Goal: Navigation & Orientation: Find specific page/section

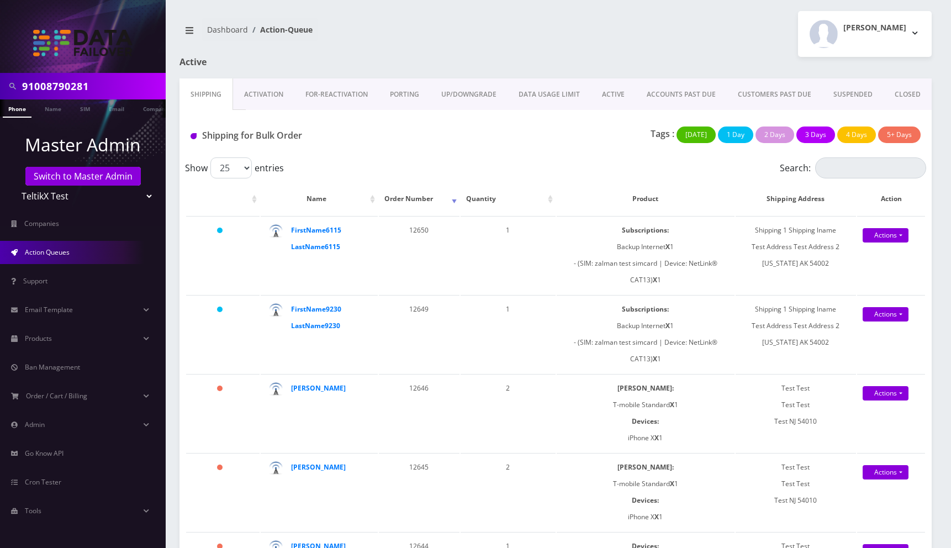
click at [520, 34] on nav "Dashboard Action-Queue" at bounding box center [364, 33] width 368 height 31
click at [47, 289] on link "Support" at bounding box center [83, 281] width 166 height 23
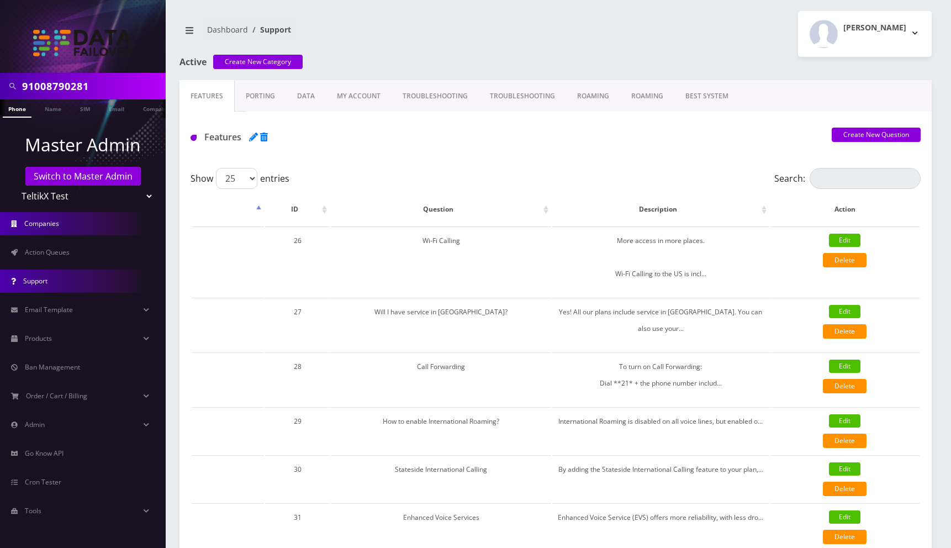
click at [47, 223] on span "Companies" at bounding box center [41, 223] width 35 height 9
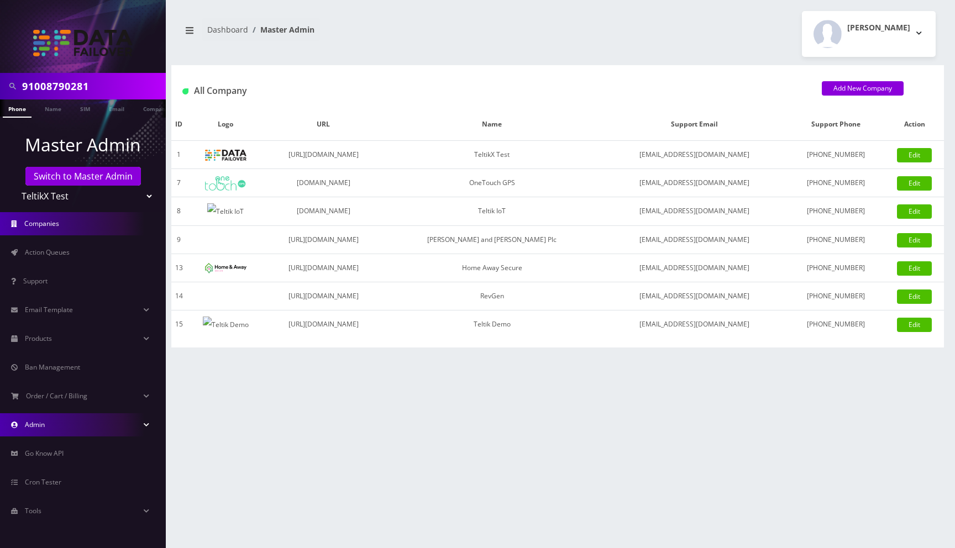
click at [37, 424] on span "Admin" at bounding box center [35, 424] width 20 height 9
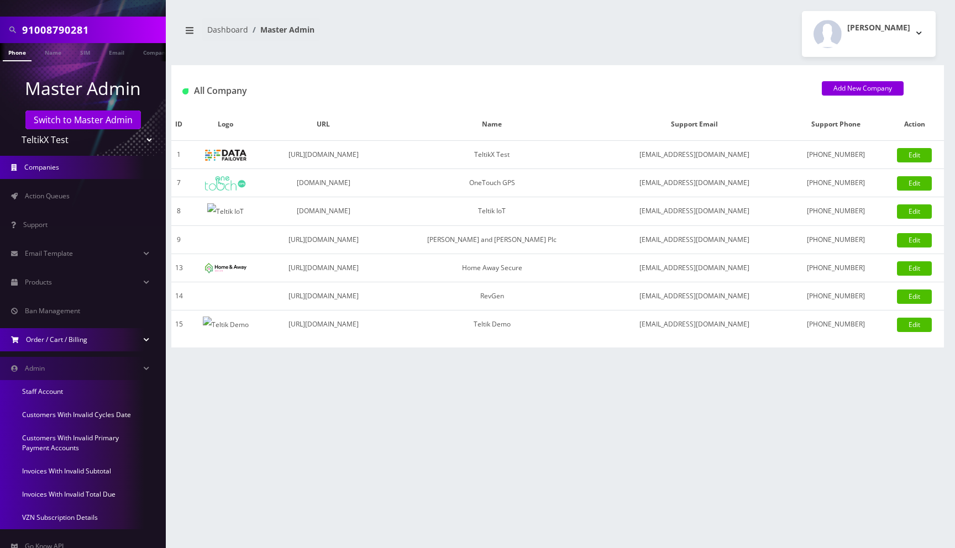
scroll to position [68, 0]
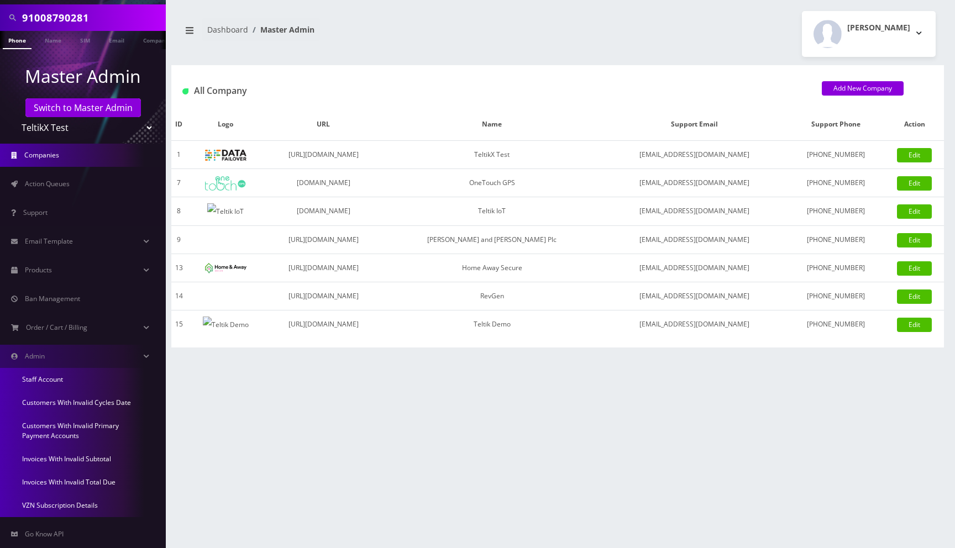
click at [52, 379] on link "Staff Account" at bounding box center [83, 379] width 166 height 23
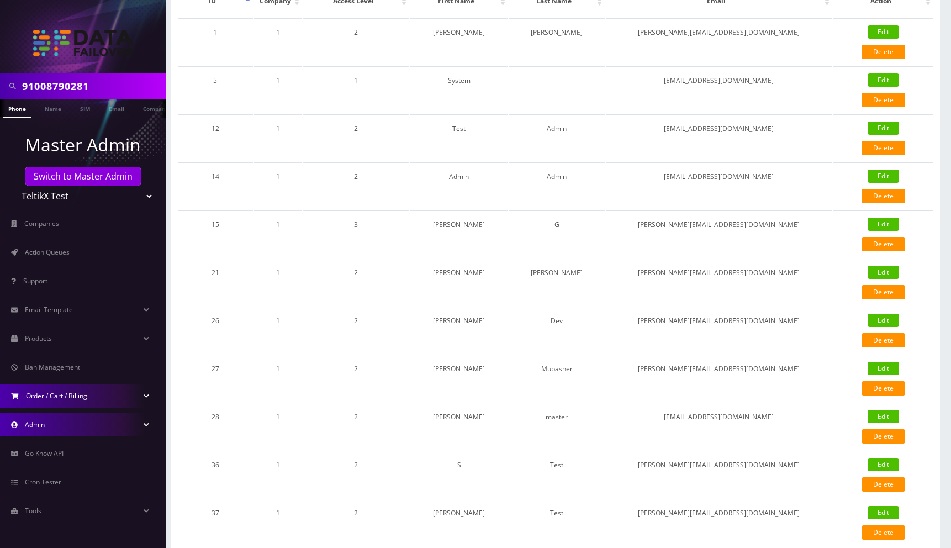
scroll to position [155, 0]
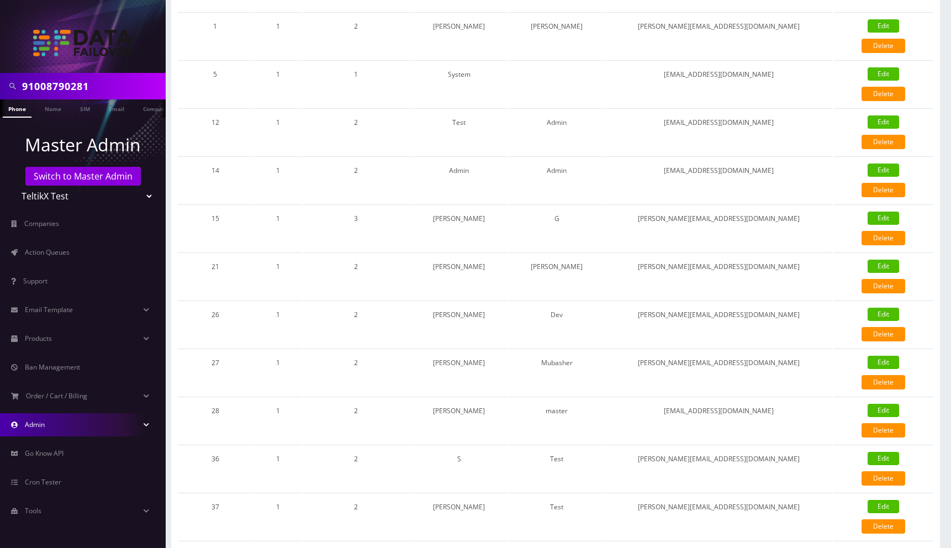
click at [60, 430] on link "Admin" at bounding box center [83, 424] width 166 height 23
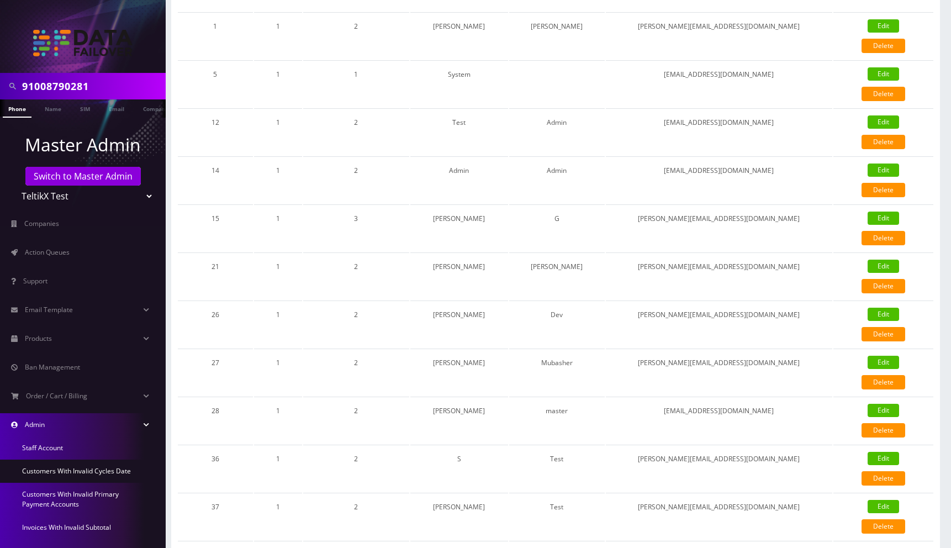
scroll to position [146, 0]
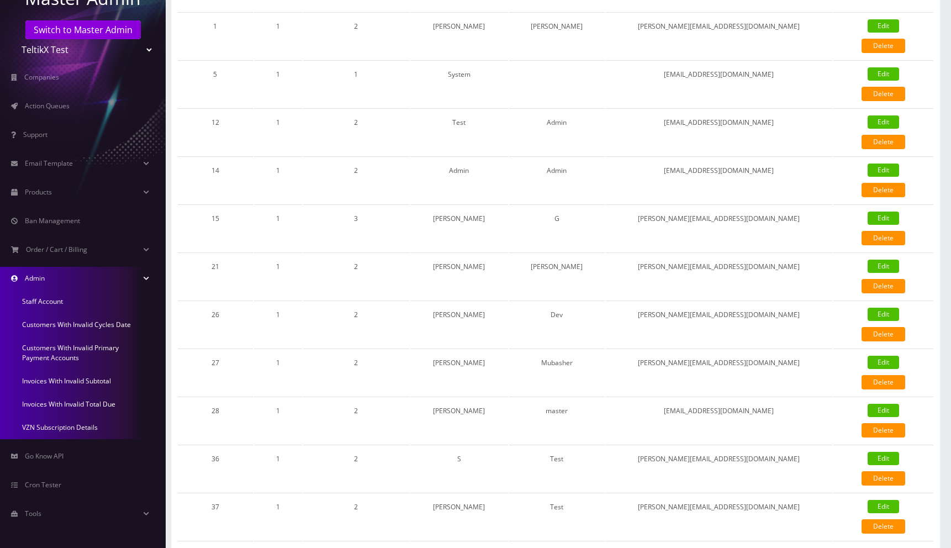
click at [59, 426] on link "VZN Subscription Details" at bounding box center [83, 427] width 166 height 23
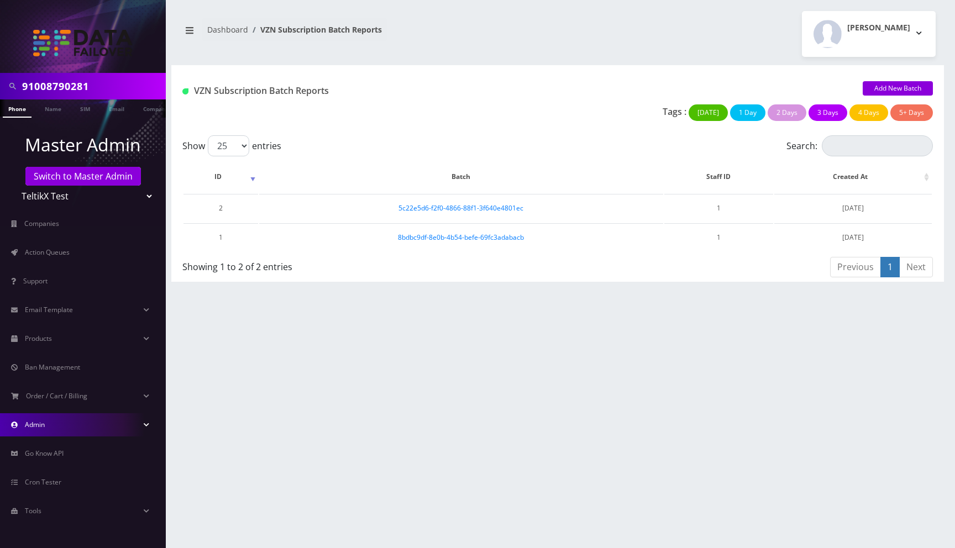
click at [57, 424] on link "Admin" at bounding box center [83, 424] width 166 height 23
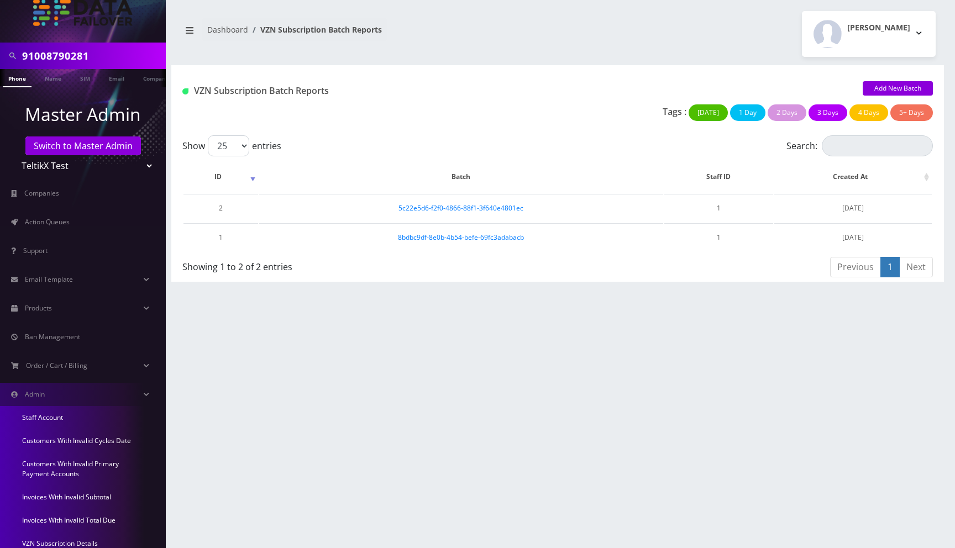
scroll to position [81, 0]
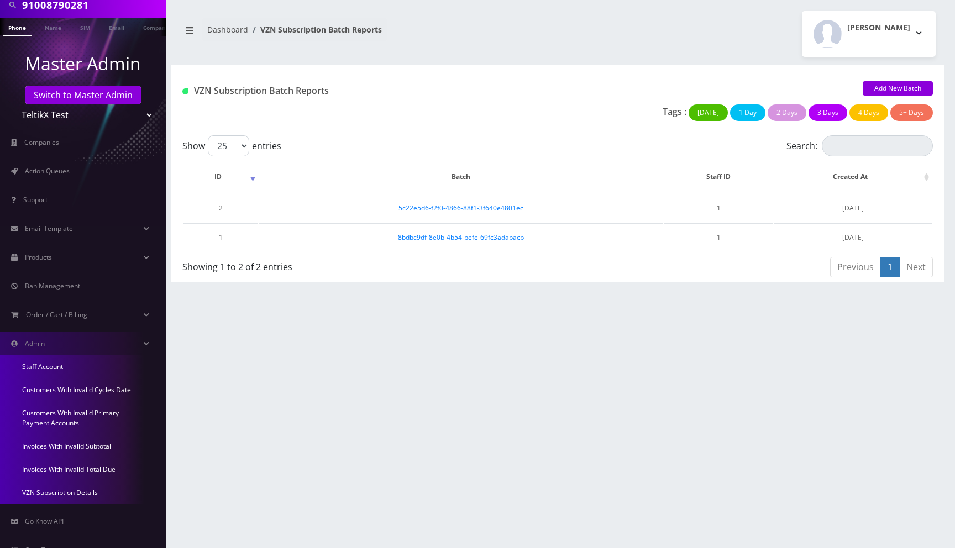
click at [73, 449] on link "Invoices With Invalid Subtotal" at bounding box center [83, 446] width 166 height 23
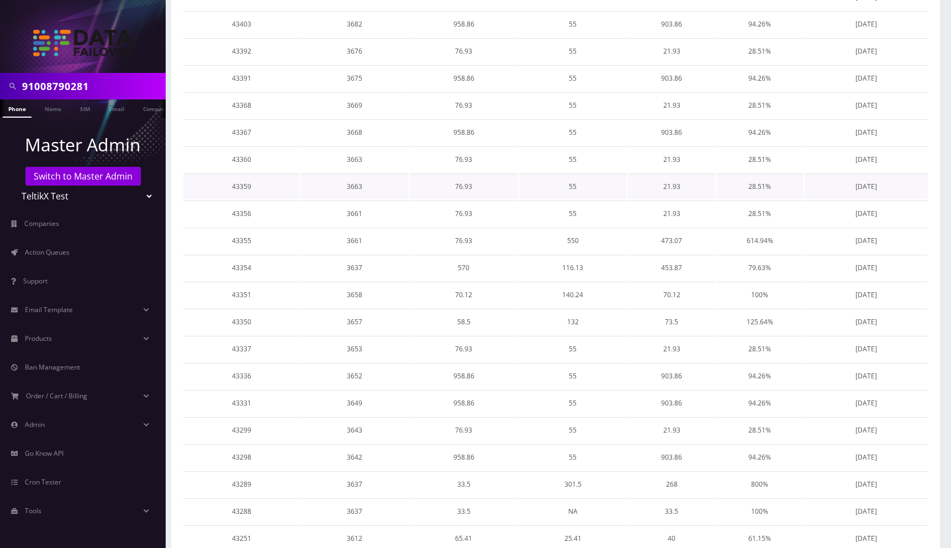
scroll to position [368, 0]
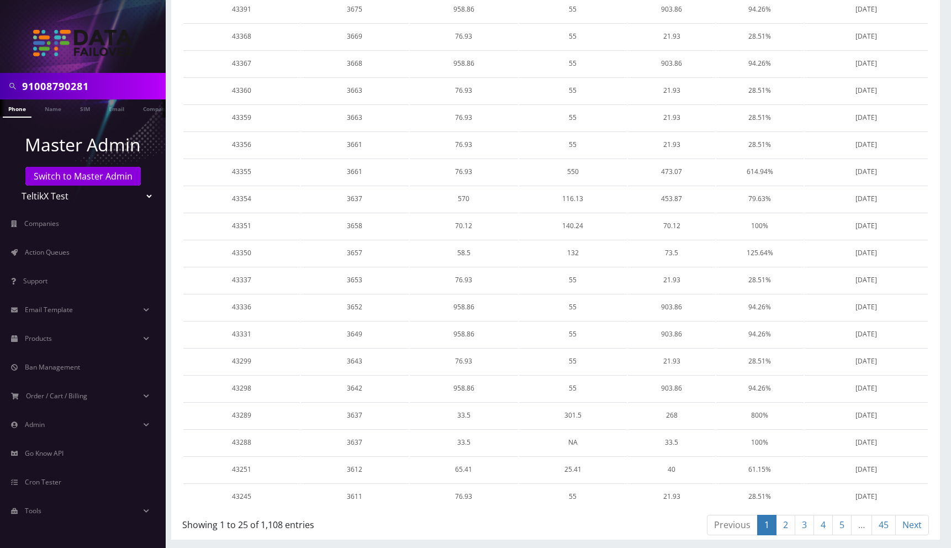
click at [97, 523] on li "Tools Due Check Report Check CRON Logs" at bounding box center [83, 511] width 166 height 29
click at [57, 478] on span "Cron Tester" at bounding box center [43, 481] width 36 height 9
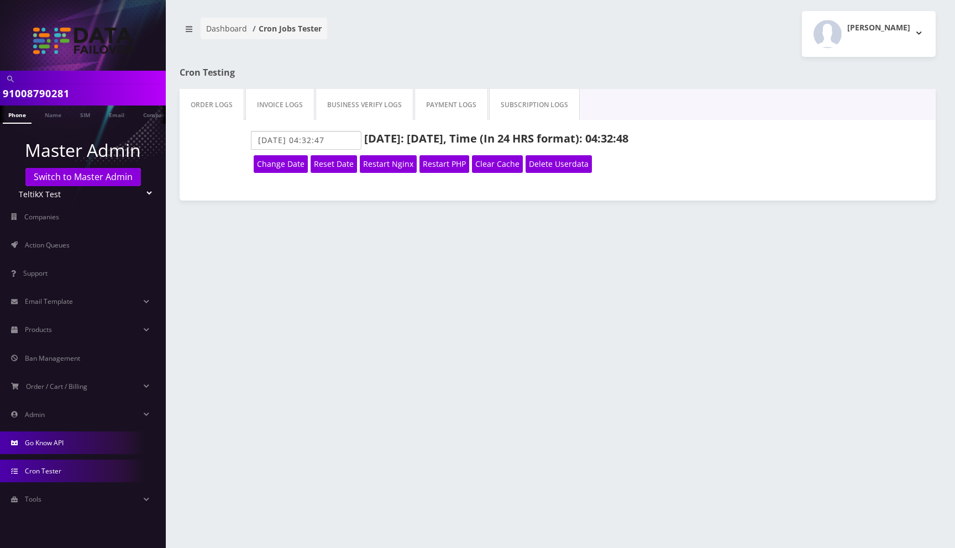
click at [57, 445] on span "Go Know API" at bounding box center [44, 442] width 39 height 9
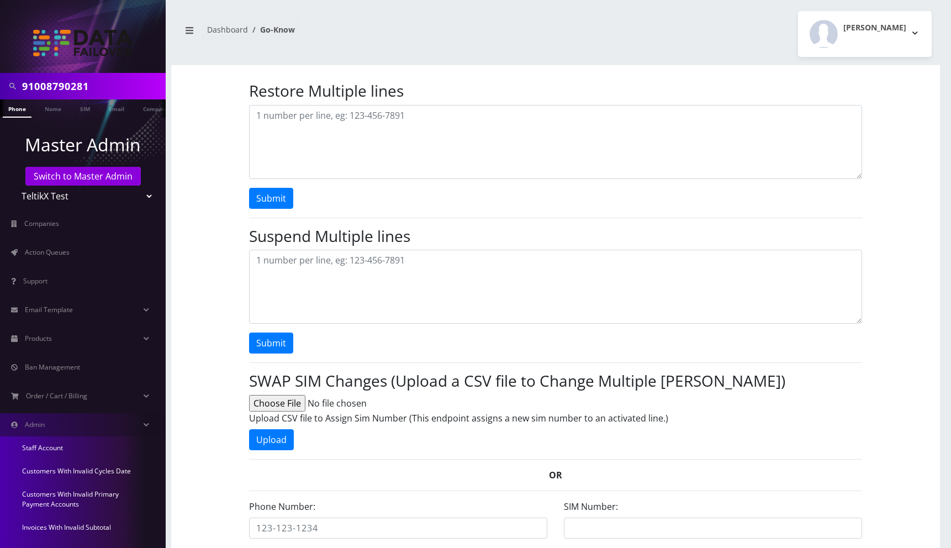
click at [68, 470] on link "Customers With Invalid Cycles Date" at bounding box center [83, 471] width 166 height 23
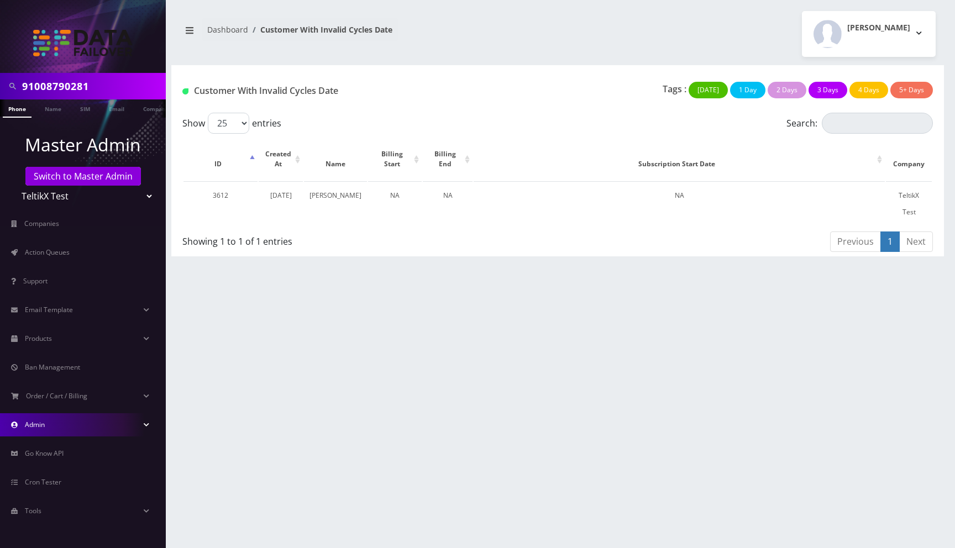
click at [62, 428] on link "Admin" at bounding box center [83, 424] width 166 height 23
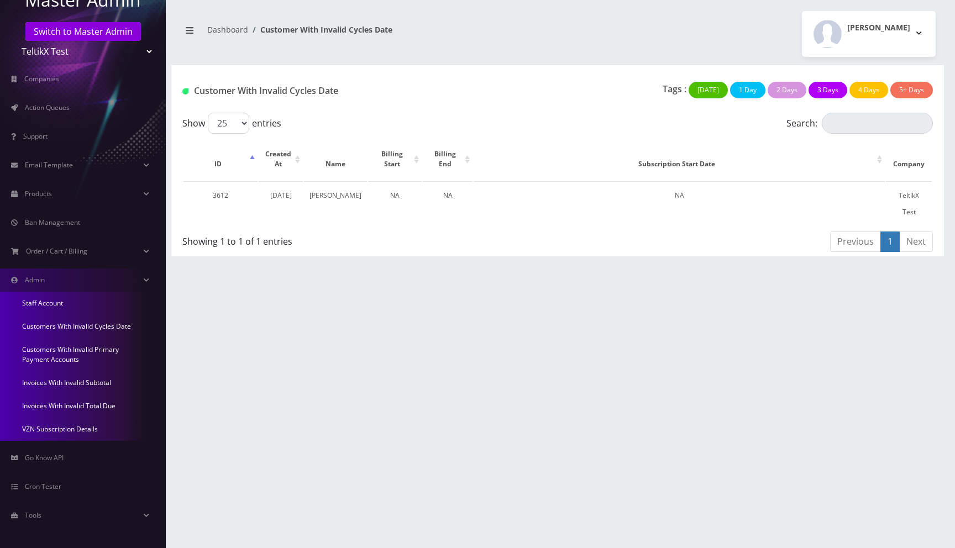
scroll to position [146, 0]
click at [65, 404] on link "Invoices With Invalid Total Due" at bounding box center [83, 404] width 166 height 23
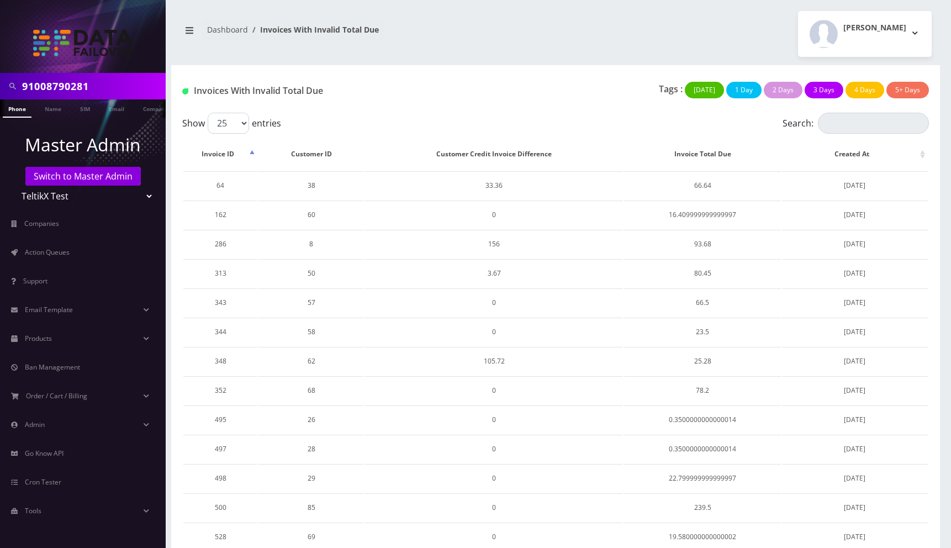
scroll to position [393, 0]
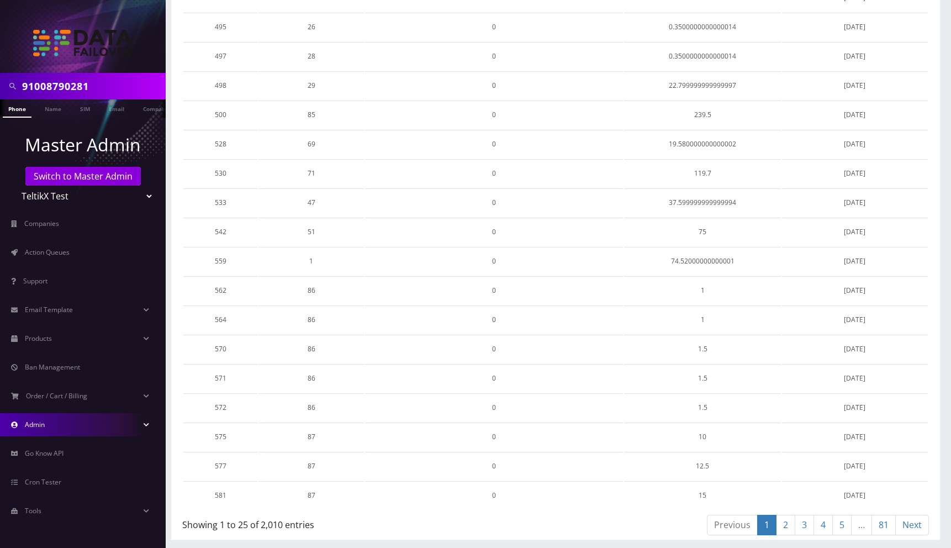
click at [52, 421] on link "Admin" at bounding box center [83, 424] width 166 height 23
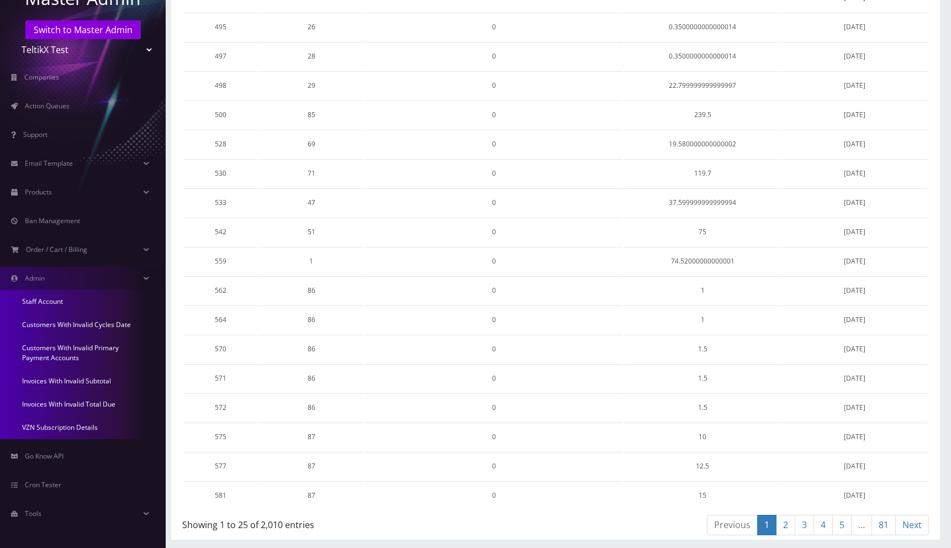
click at [52, 430] on link "VZN Subscription Details" at bounding box center [83, 427] width 166 height 23
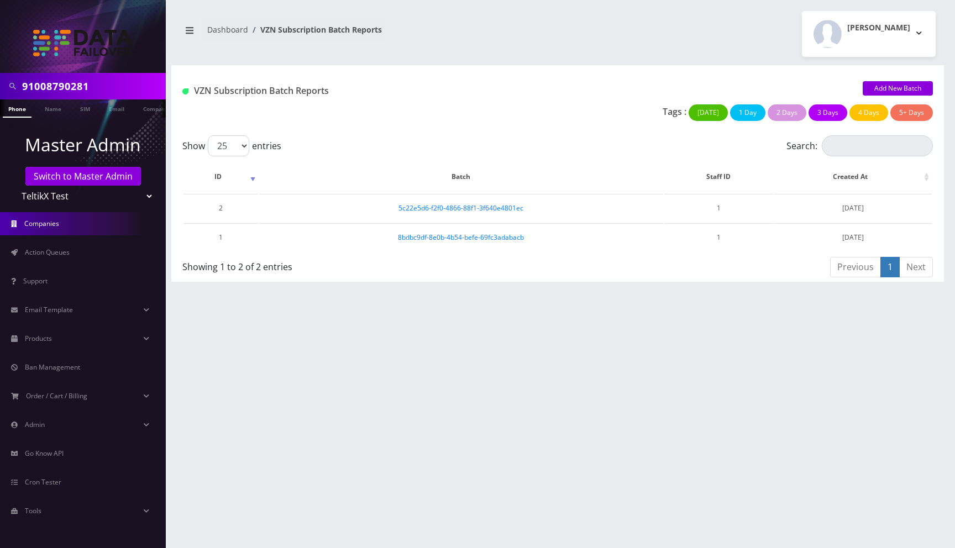
click at [67, 222] on link "Companies" at bounding box center [83, 223] width 166 height 23
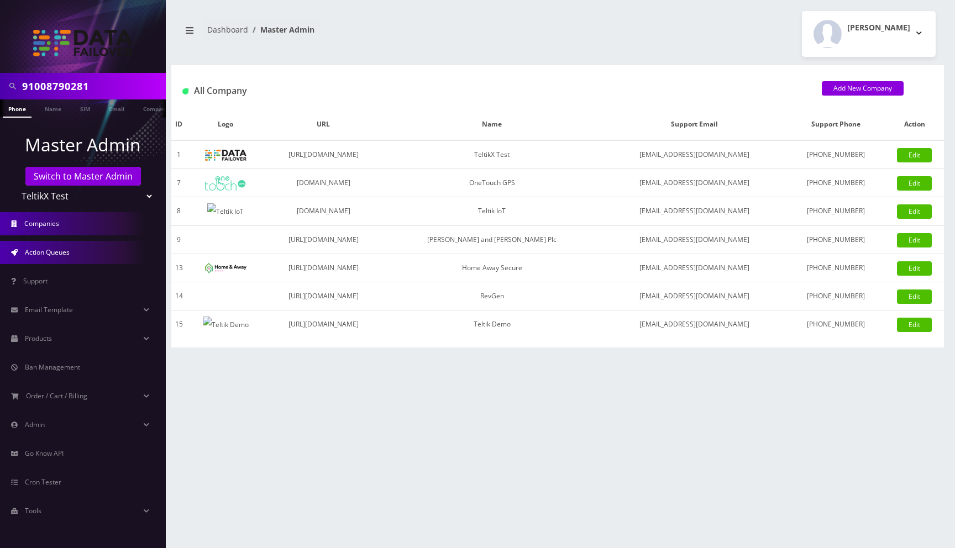
click at [59, 247] on span "Action Queues" at bounding box center [47, 251] width 45 height 9
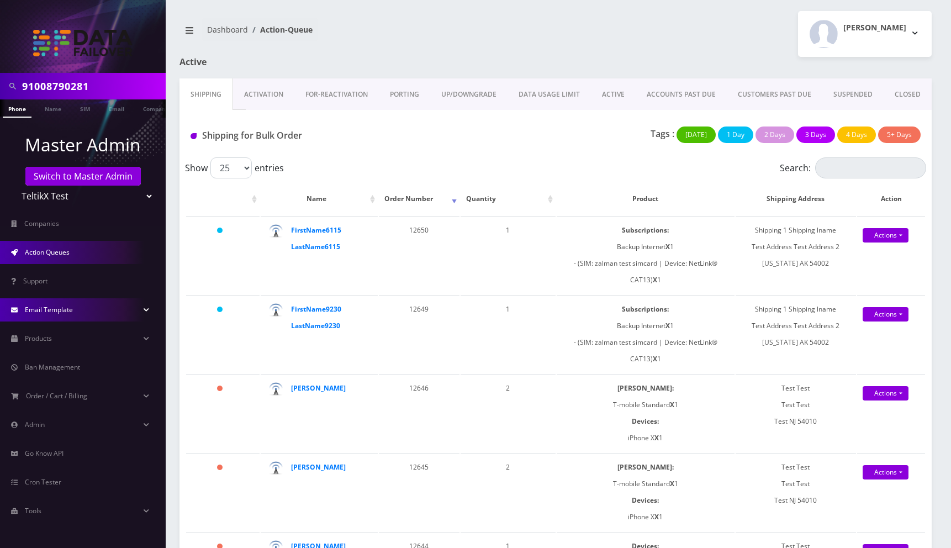
click at [49, 314] on link "Email Template" at bounding box center [83, 309] width 166 height 23
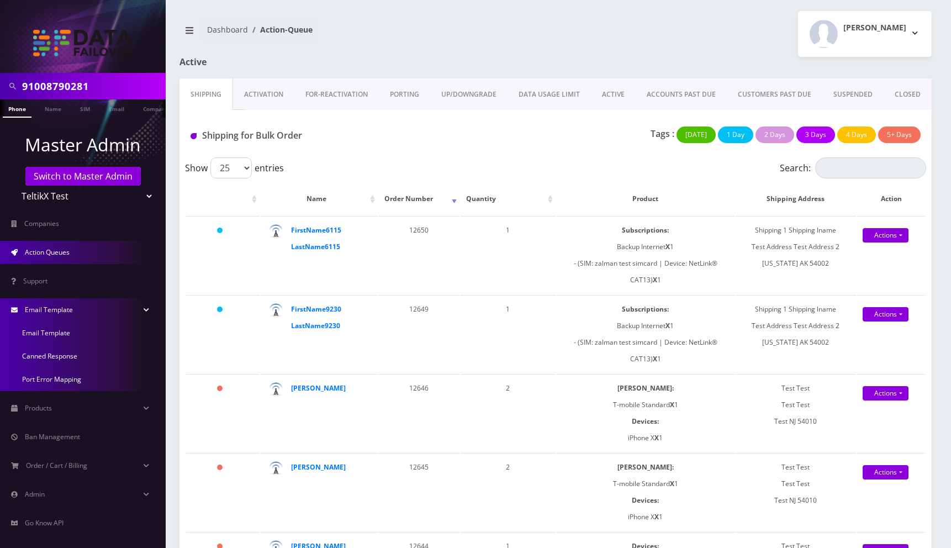
scroll to position [67, 0]
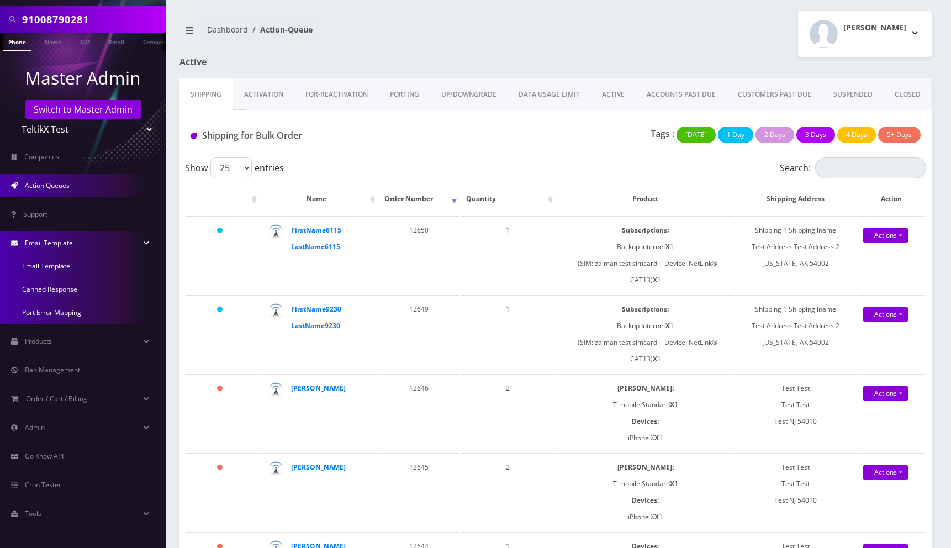
click at [49, 314] on link "Port Error Mapping" at bounding box center [83, 312] width 166 height 23
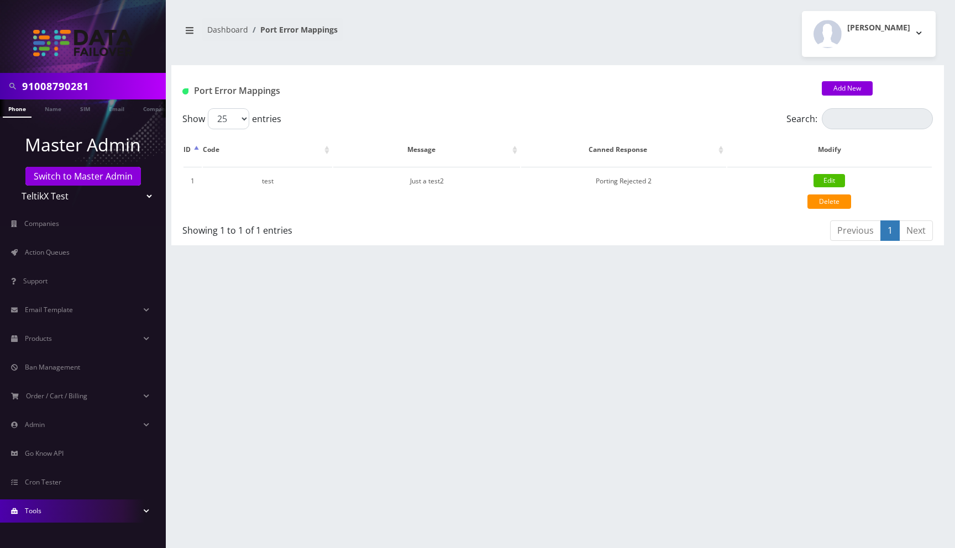
click at [52, 515] on link "Tools" at bounding box center [83, 510] width 166 height 23
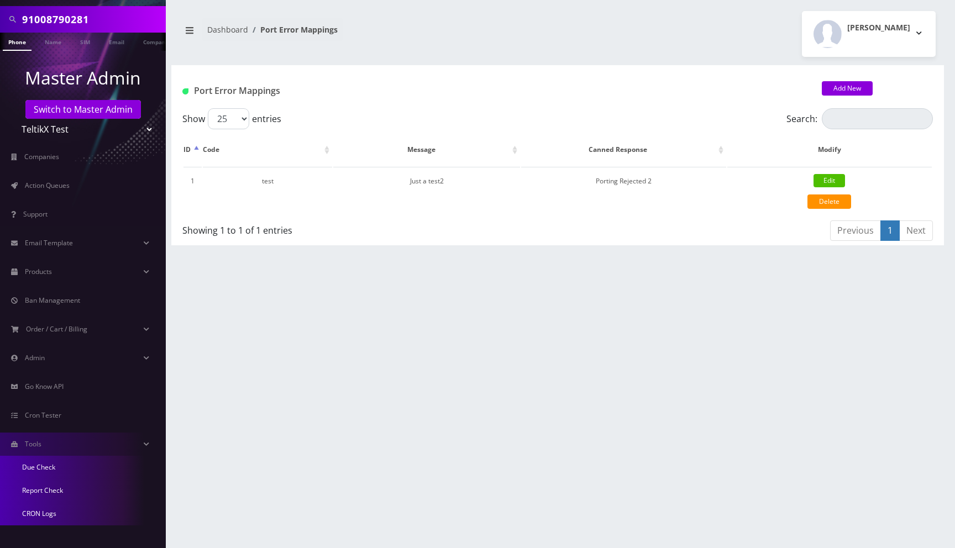
click at [51, 519] on link "CRON Logs" at bounding box center [83, 513] width 166 height 23
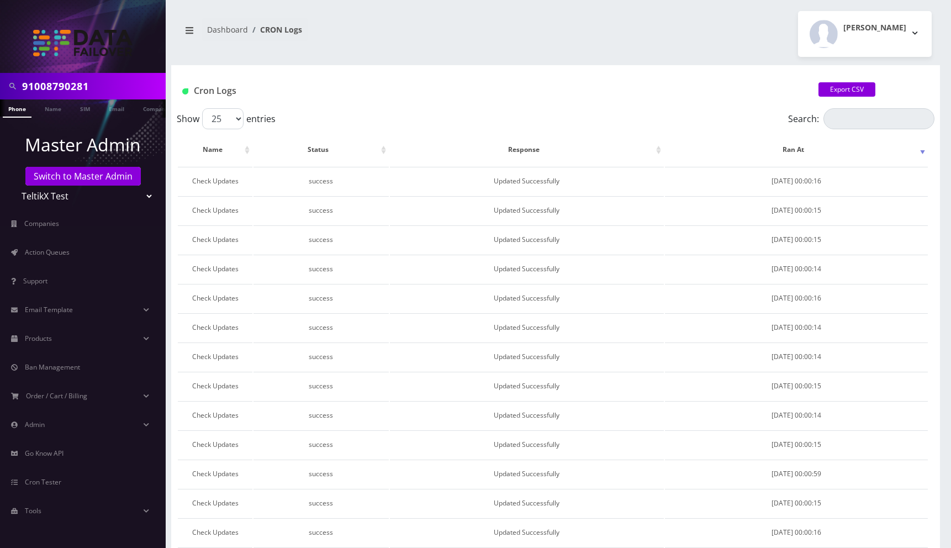
scroll to position [388, 0]
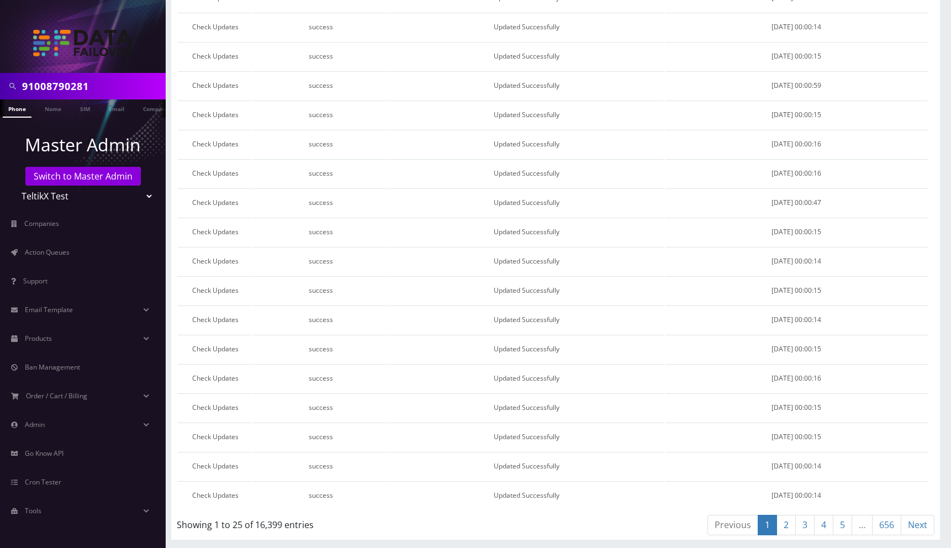
click at [841, 520] on link "5" at bounding box center [842, 525] width 19 height 20
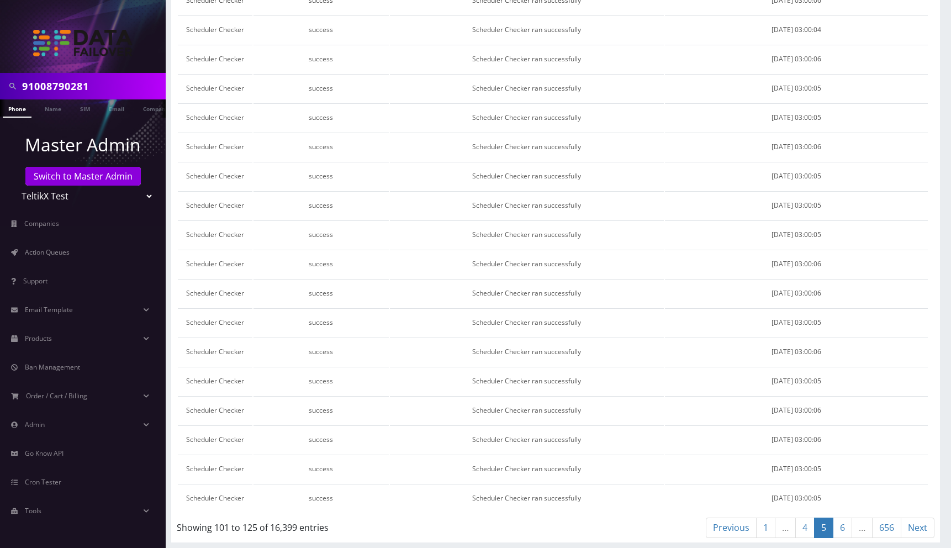
click at [889, 529] on link "656" at bounding box center [886, 528] width 29 height 20
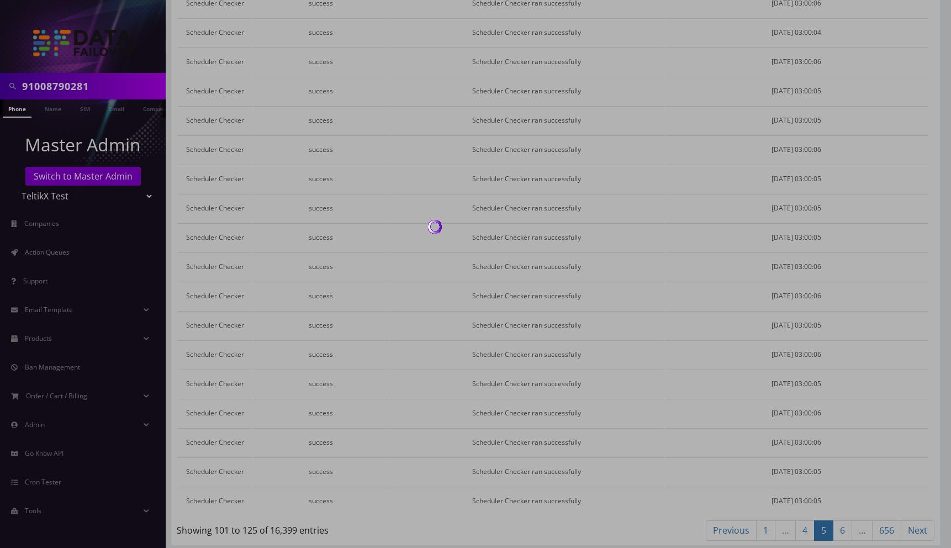
scroll to position [359, 0]
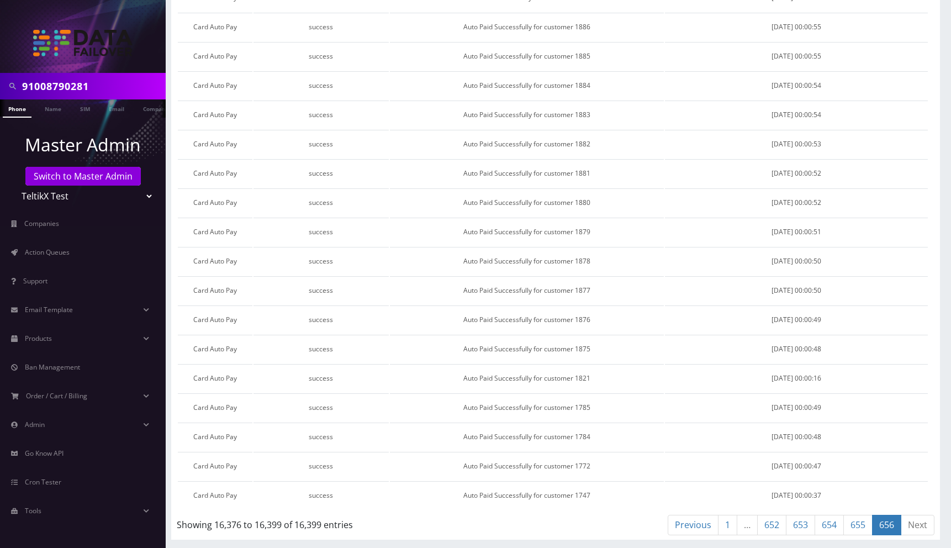
click at [863, 530] on link "655" at bounding box center [857, 525] width 29 height 20
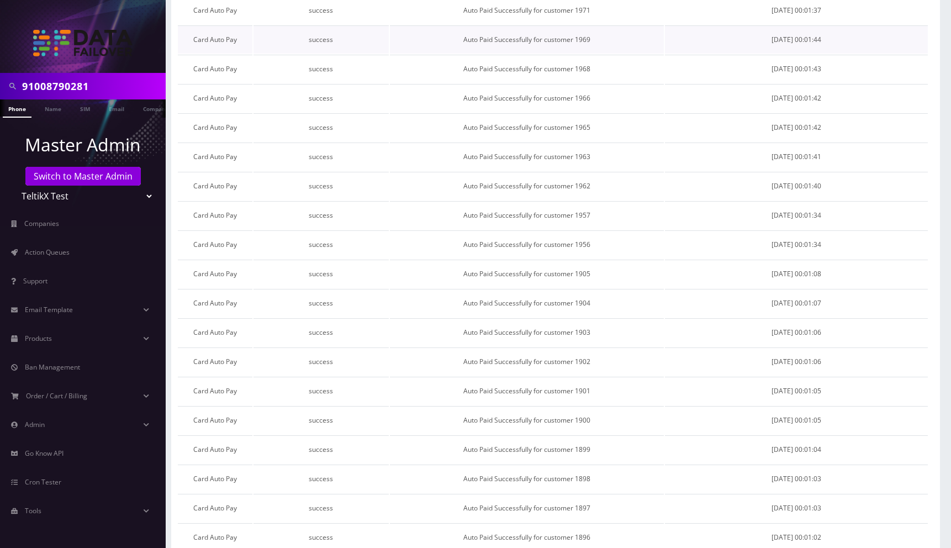
scroll to position [388, 0]
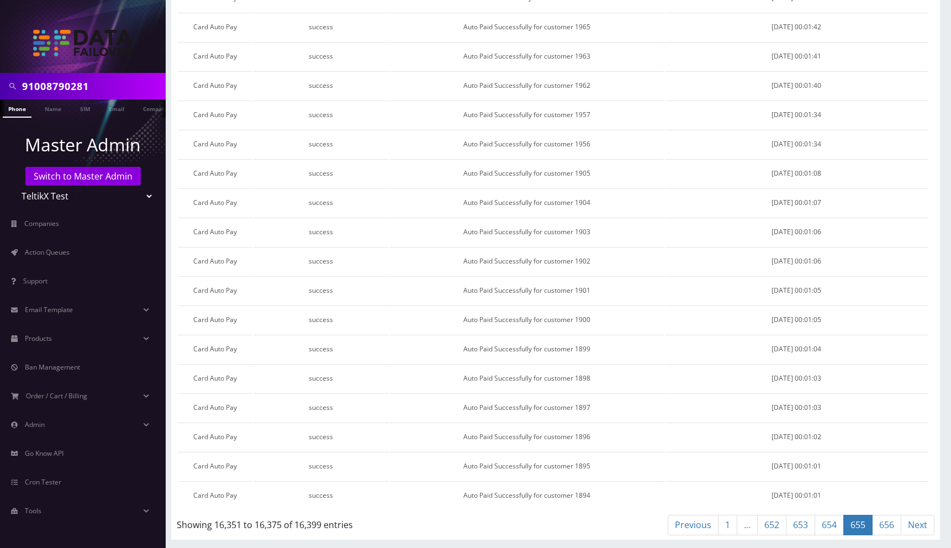
click at [795, 531] on link "653" at bounding box center [800, 525] width 29 height 20
click at [57, 504] on link "Tools" at bounding box center [83, 510] width 166 height 23
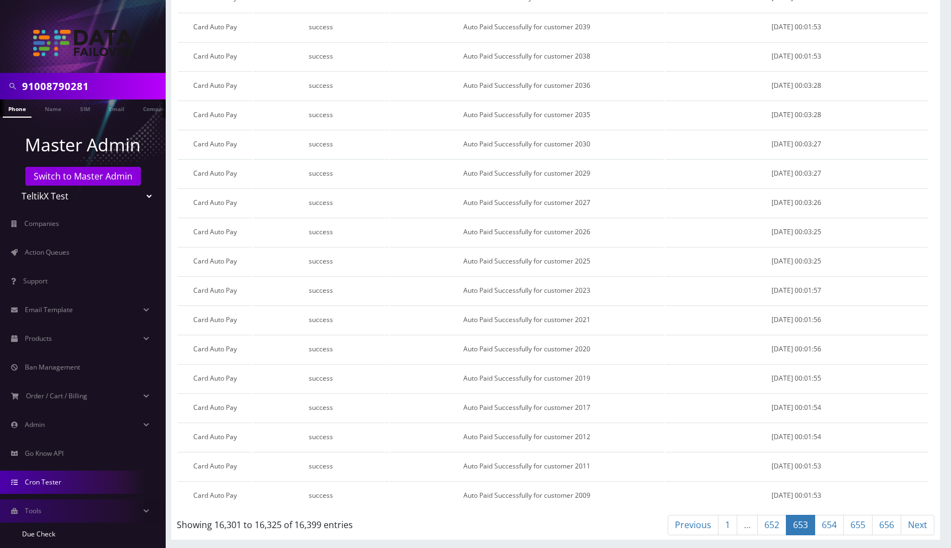
scroll to position [67, 0]
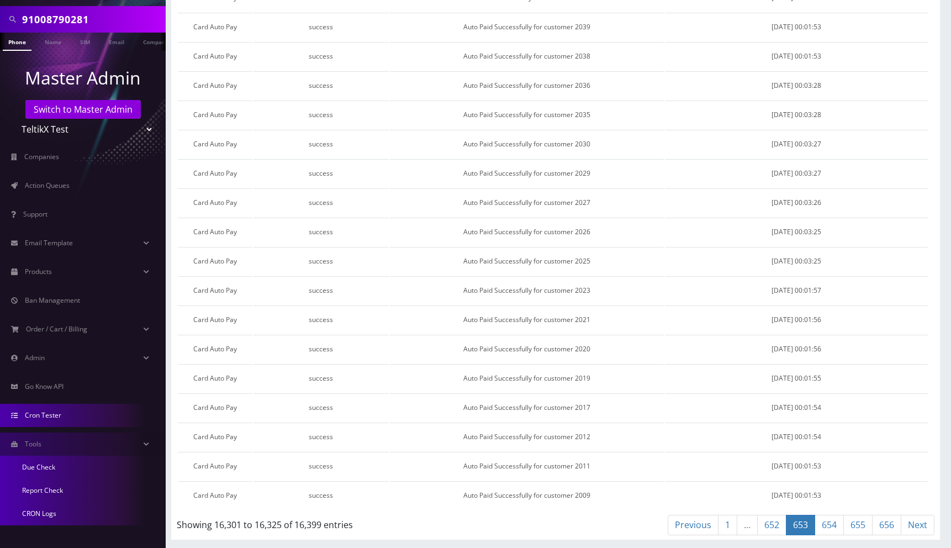
click at [48, 420] on link "Cron Tester" at bounding box center [83, 415] width 166 height 23
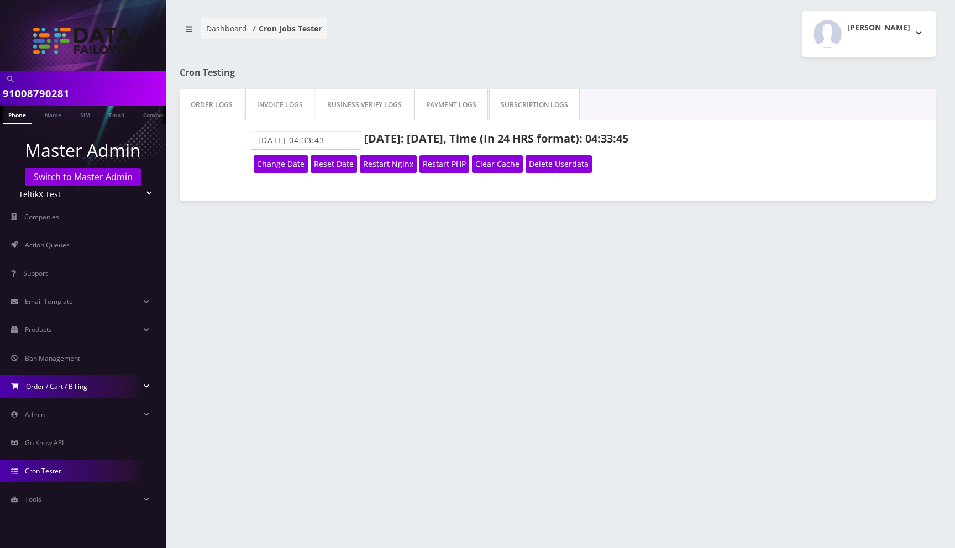
click at [56, 390] on span "Order / Cart / Billing" at bounding box center [56, 386] width 61 height 9
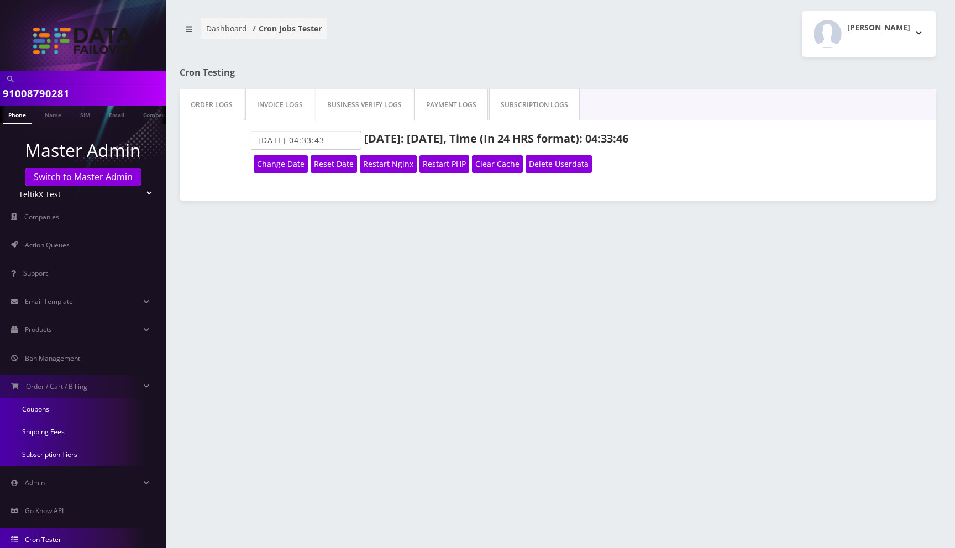
click at [48, 409] on link "Coupons" at bounding box center [83, 409] width 166 height 23
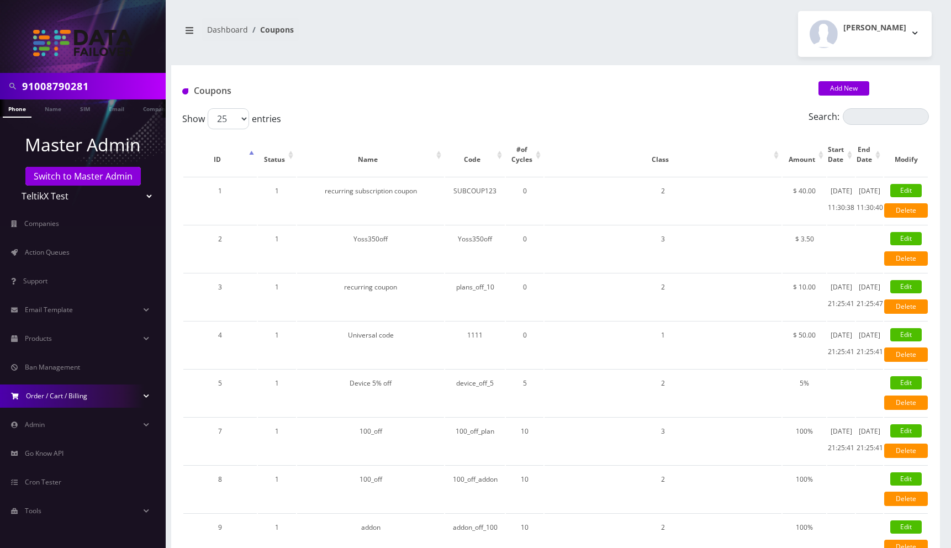
click at [62, 393] on span "Order / Cart / Billing" at bounding box center [56, 395] width 61 height 9
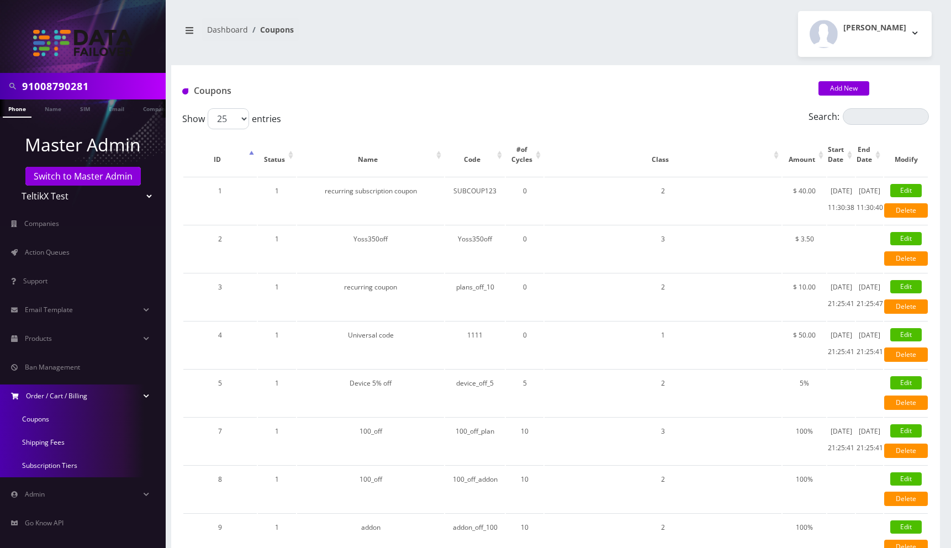
click at [47, 441] on link "Shipping Fees" at bounding box center [83, 442] width 166 height 23
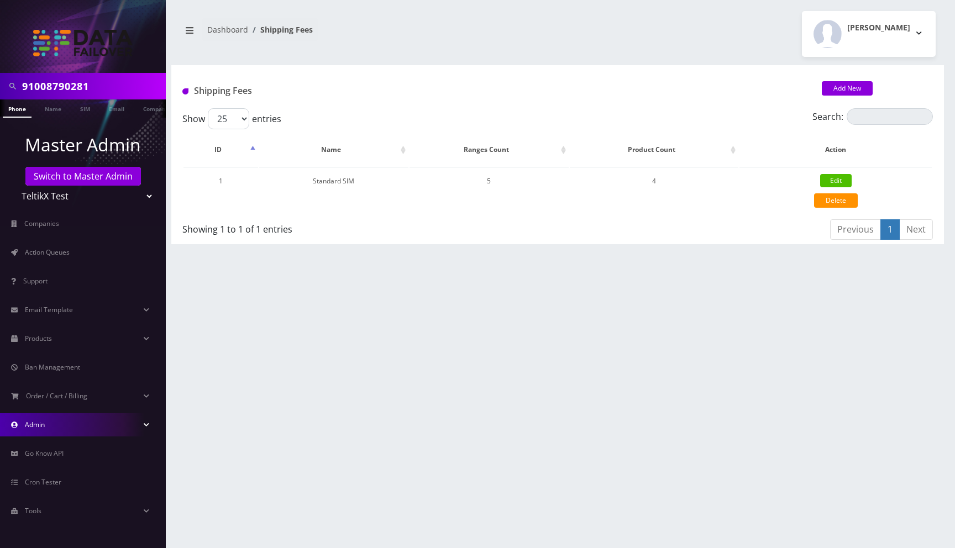
click at [57, 428] on link "Admin" at bounding box center [83, 424] width 166 height 23
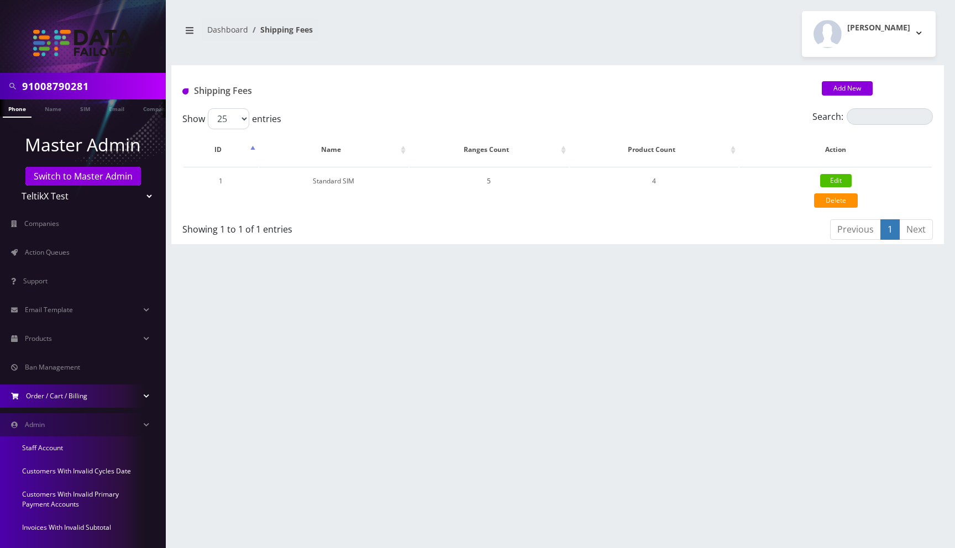
click at [65, 399] on span "Order / Cart / Billing" at bounding box center [56, 395] width 61 height 9
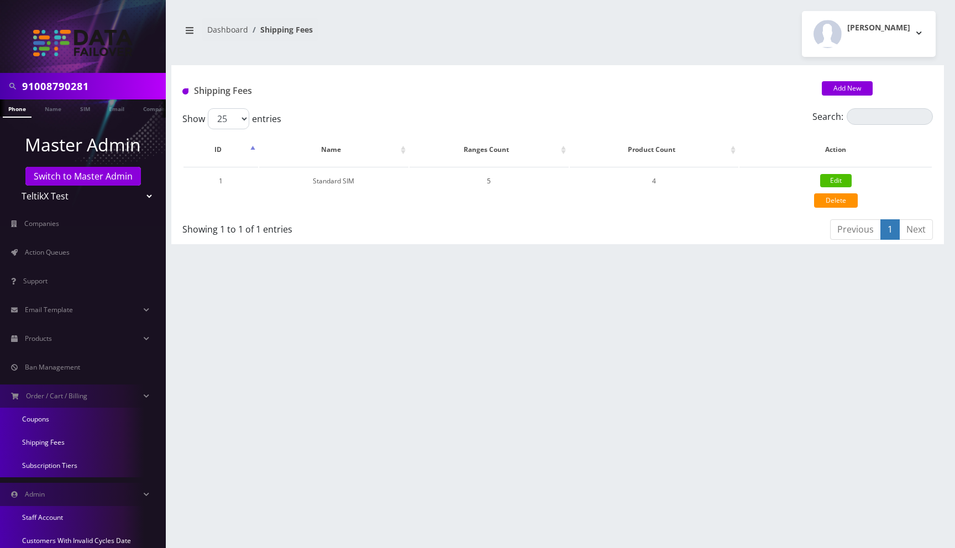
click at [59, 467] on link "Subscription Tiers" at bounding box center [83, 465] width 166 height 23
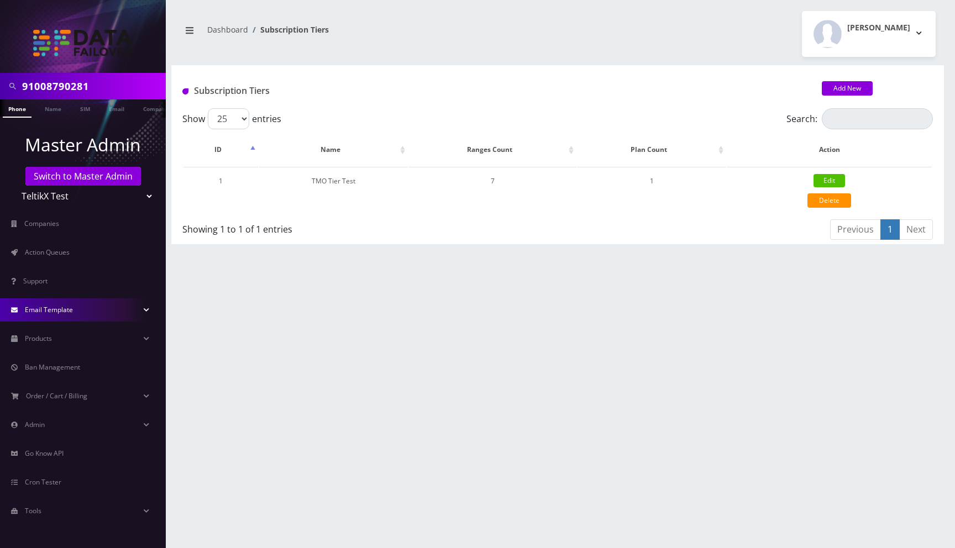
click at [83, 311] on link "Email Template" at bounding box center [83, 309] width 166 height 23
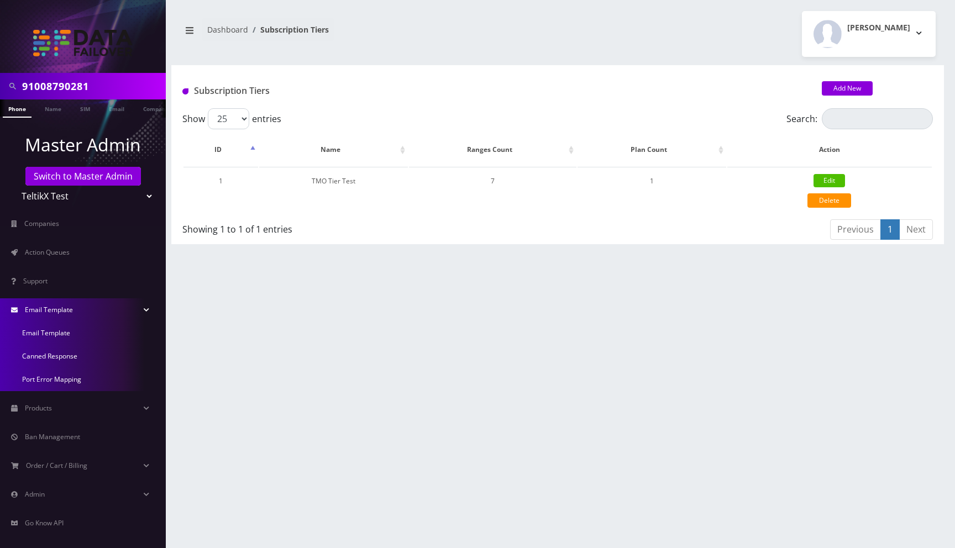
click at [83, 311] on link "Email Template" at bounding box center [83, 309] width 166 height 23
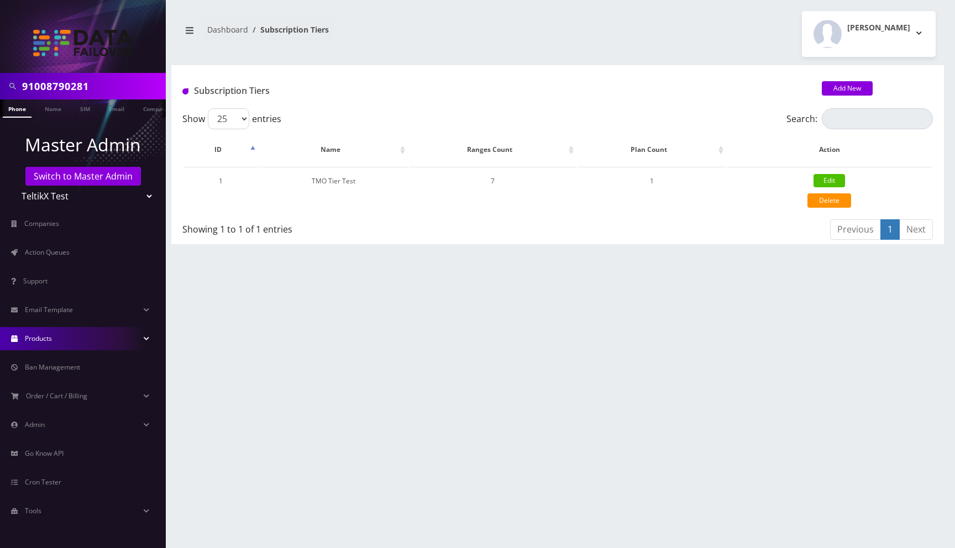
click at [52, 345] on link "Products" at bounding box center [83, 338] width 166 height 23
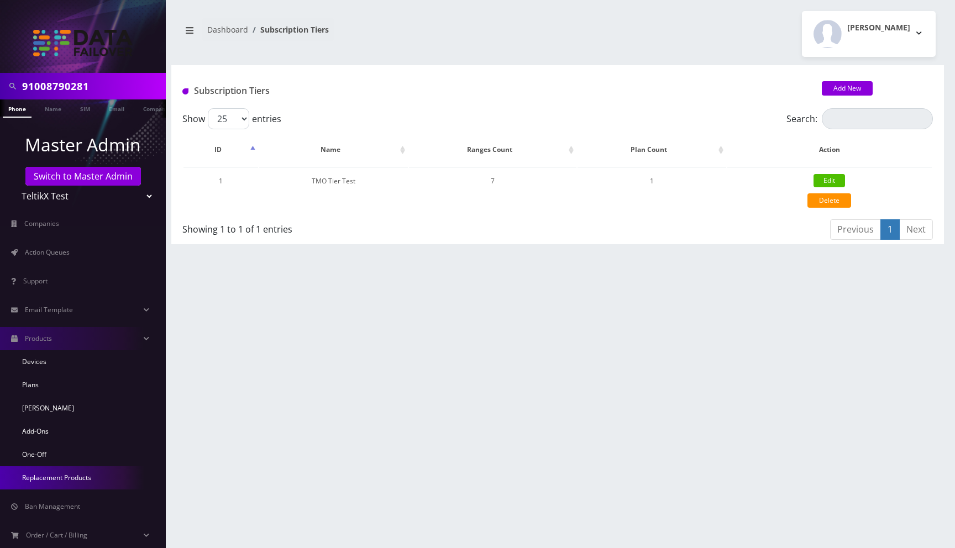
click at [76, 477] on link "Replacement Products" at bounding box center [83, 477] width 166 height 23
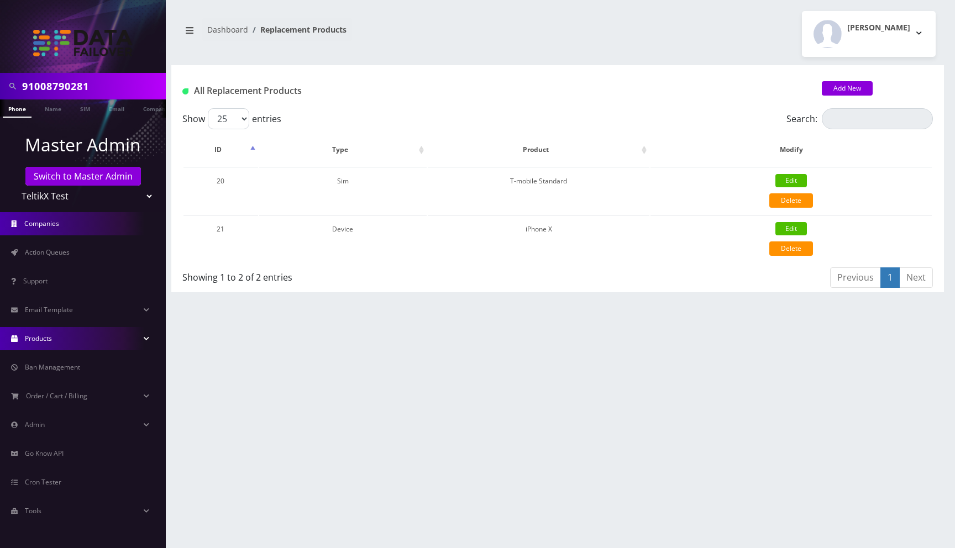
click at [49, 226] on span "Companies" at bounding box center [41, 223] width 35 height 9
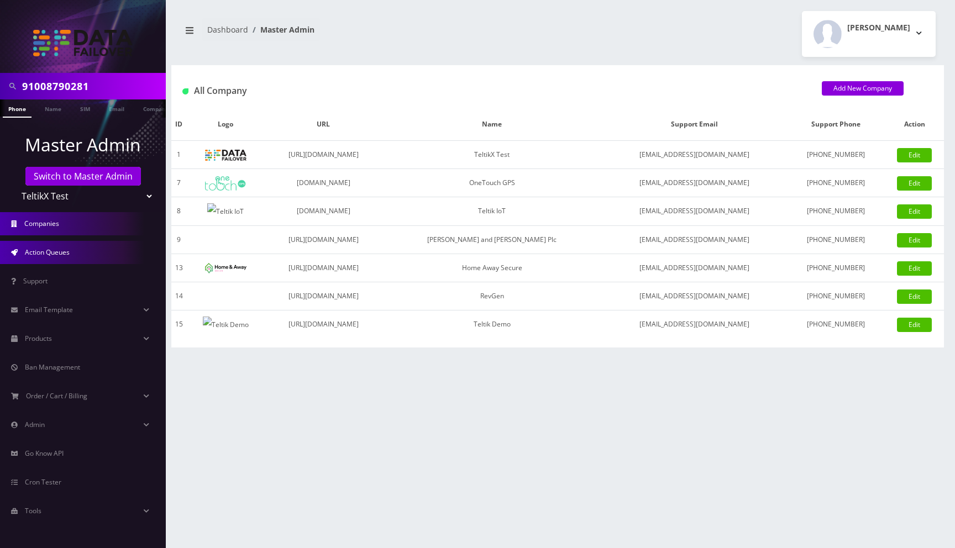
click at [72, 257] on link "Action Queues" at bounding box center [83, 252] width 166 height 23
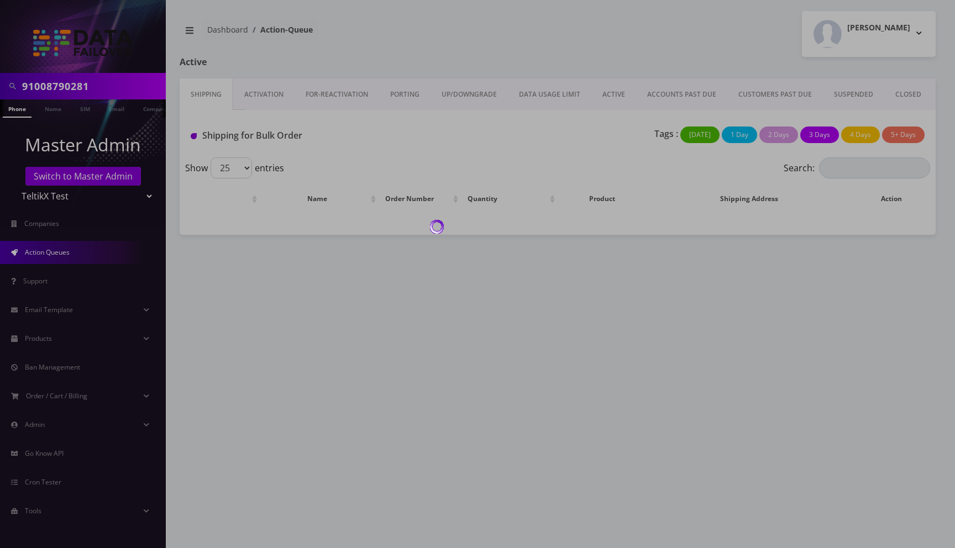
click at [51, 110] on div at bounding box center [477, 274] width 955 height 548
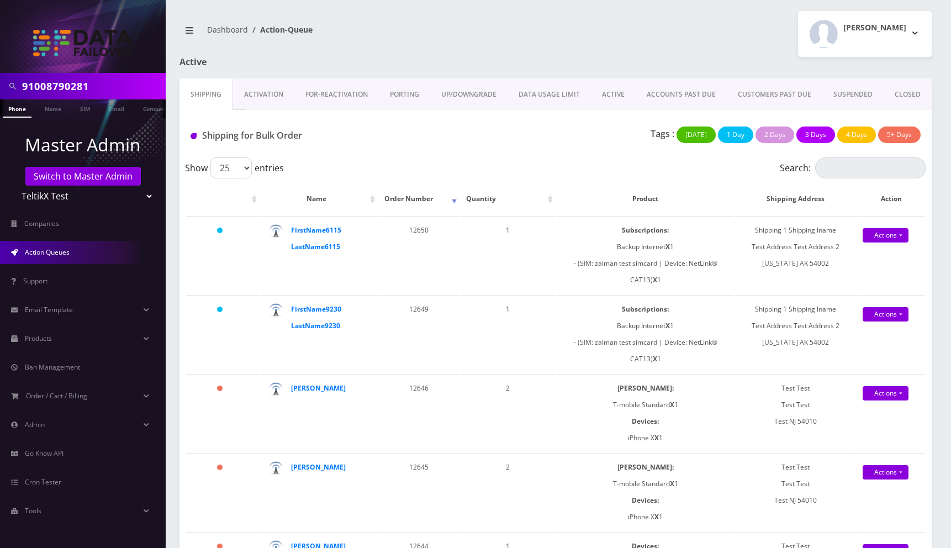
scroll to position [0, 6]
click at [112, 110] on link "Email" at bounding box center [111, 108] width 27 height 18
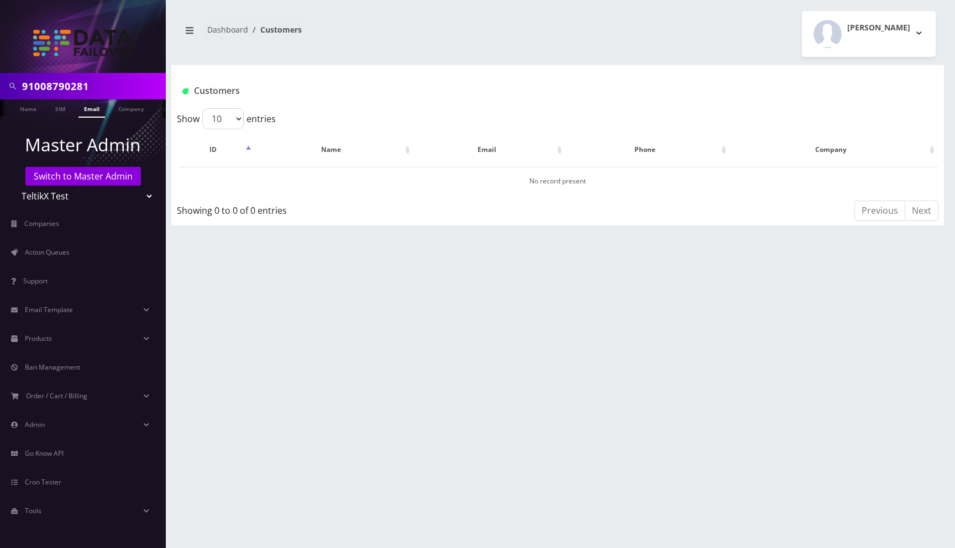
click at [156, 107] on ul at bounding box center [160, 108] width 11 height 19
click at [99, 108] on link "Company" at bounding box center [98, 108] width 37 height 18
click at [85, 109] on link "SIM" at bounding box center [85, 108] width 21 height 18
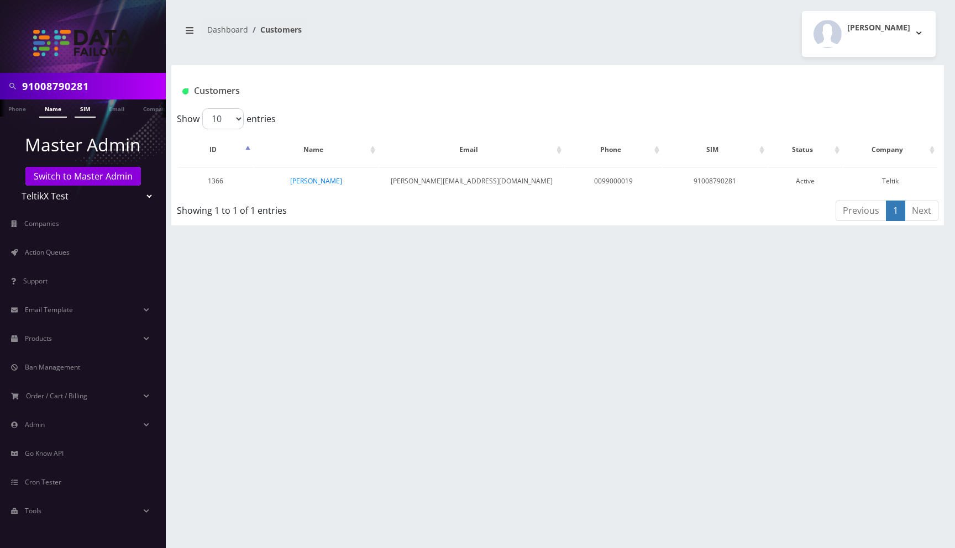
click at [55, 109] on link "Name" at bounding box center [53, 108] width 28 height 18
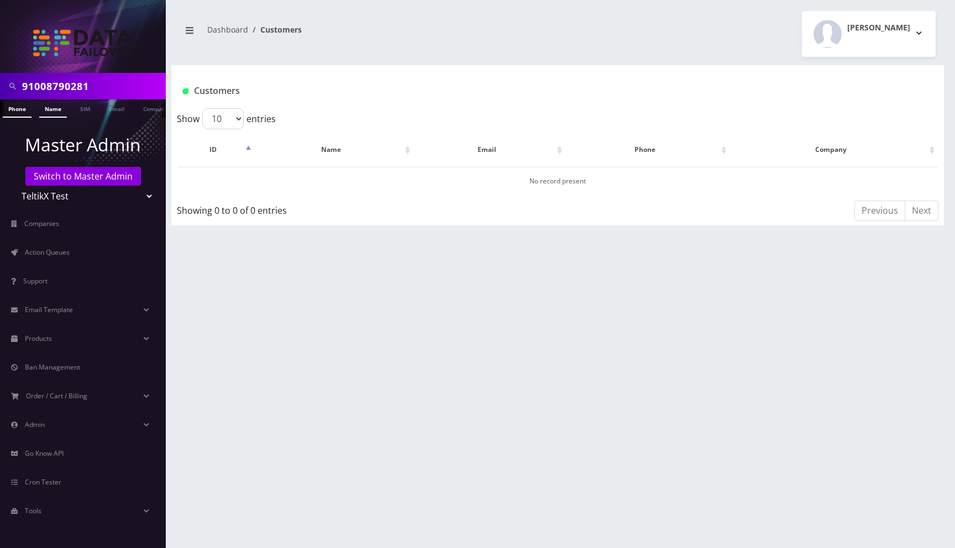
click at [22, 109] on link "Phone" at bounding box center [17, 108] width 29 height 18
click at [145, 106] on link "Company" at bounding box center [156, 108] width 37 height 18
click at [62, 177] on link "Switch to Master Admin" at bounding box center [82, 176] width 115 height 19
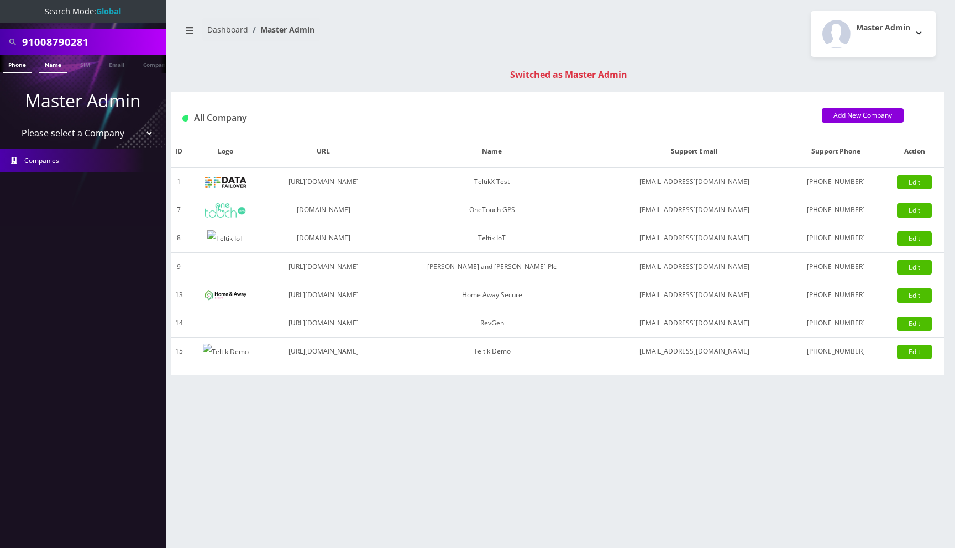
click at [47, 64] on link "Name" at bounding box center [53, 64] width 28 height 18
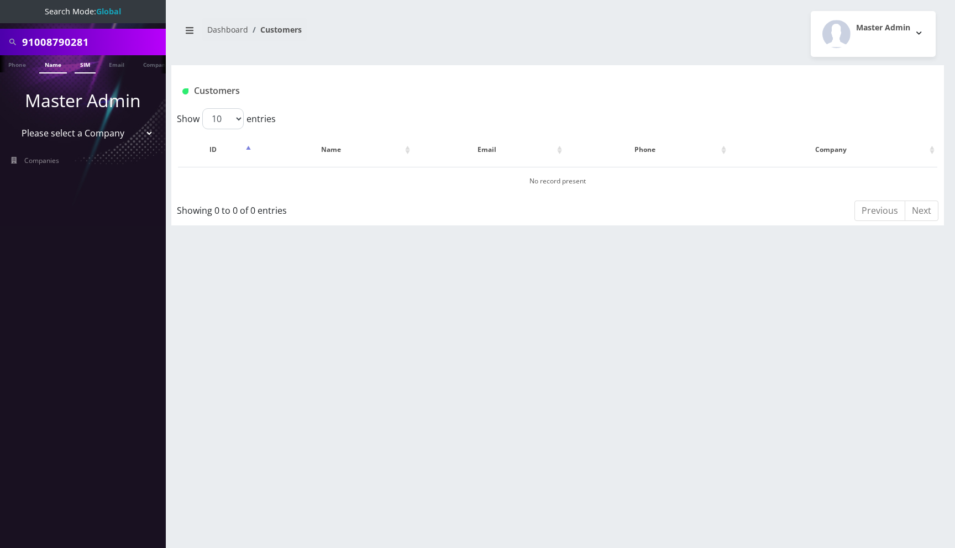
click at [87, 63] on link "SIM" at bounding box center [85, 64] width 21 height 18
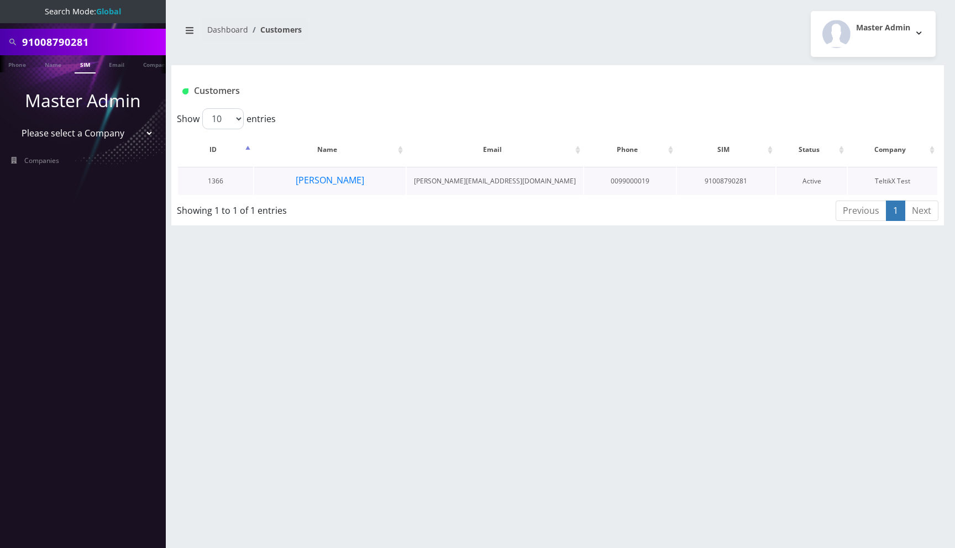
scroll to position [0, 6]
click at [349, 180] on button "[PERSON_NAME]" at bounding box center [330, 180] width 70 height 14
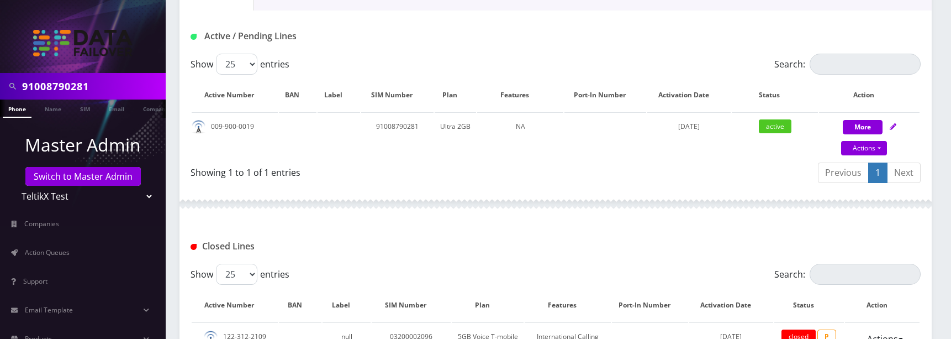
scroll to position [229, 0]
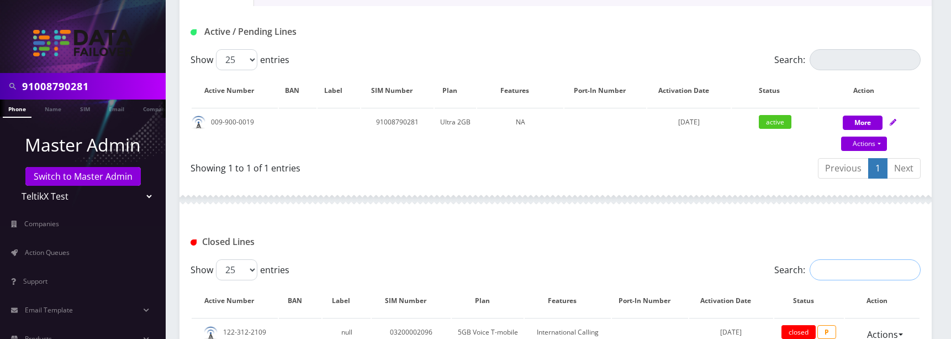
click at [866, 264] on input "Search:" at bounding box center [865, 269] width 111 height 21
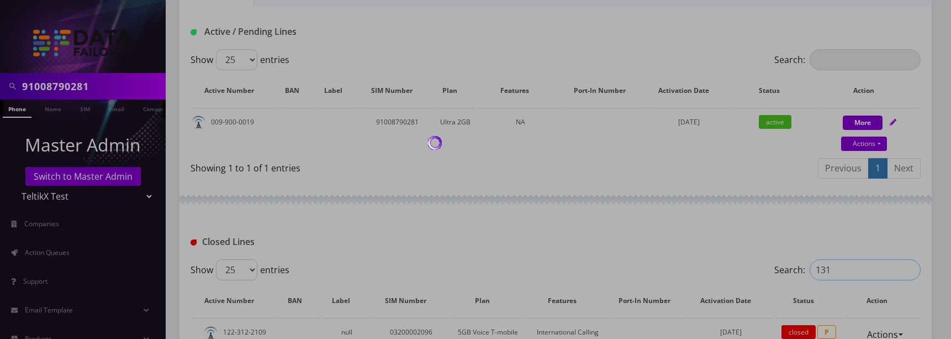
type input "1312"
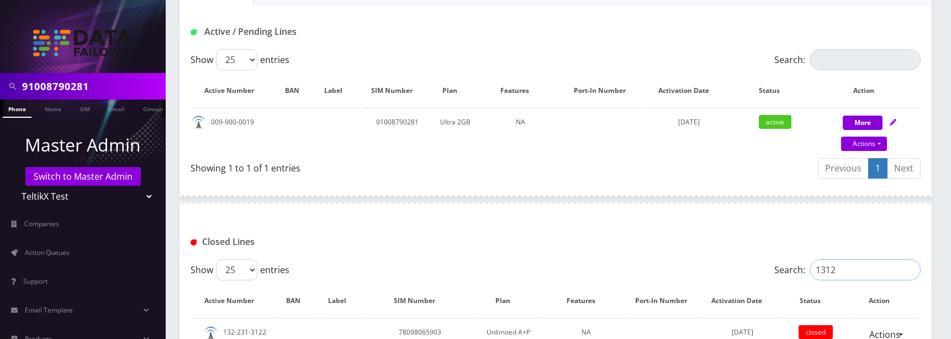
click at [909, 270] on input "1312" at bounding box center [865, 269] width 111 height 21
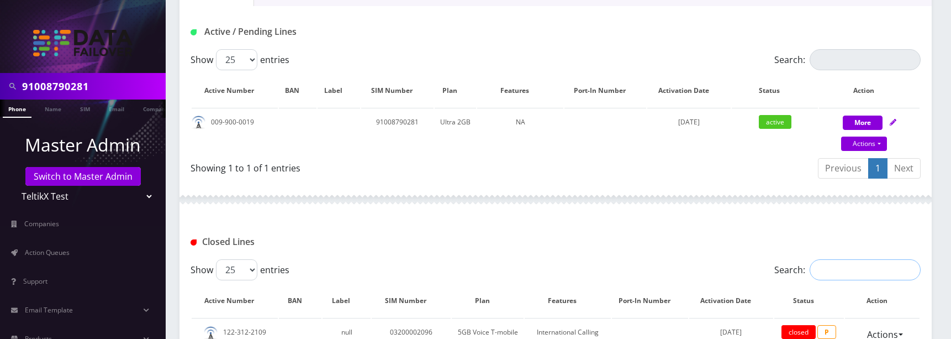
click at [883, 268] on input "Search:" at bounding box center [865, 269] width 111 height 21
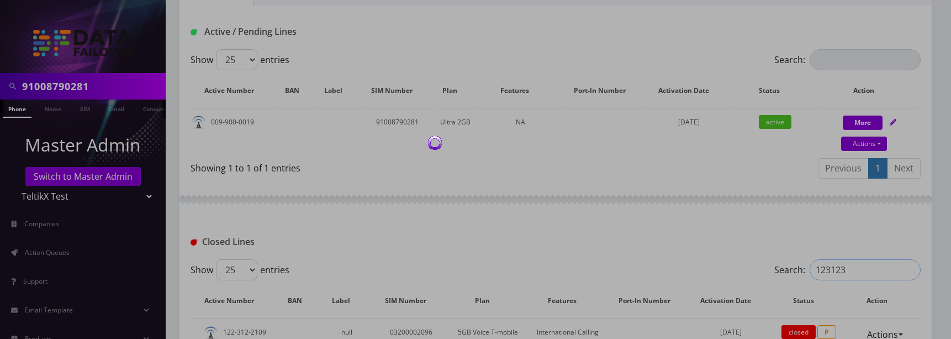
type input "1231232"
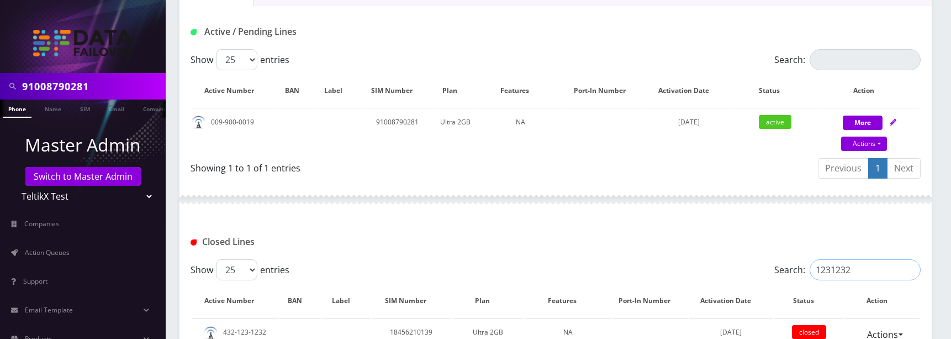
click at [909, 270] on input "1231232" at bounding box center [865, 269] width 111 height 21
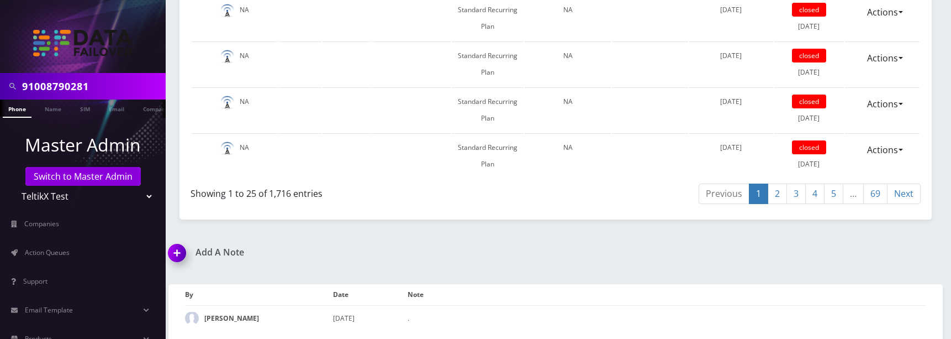
scroll to position [207, 0]
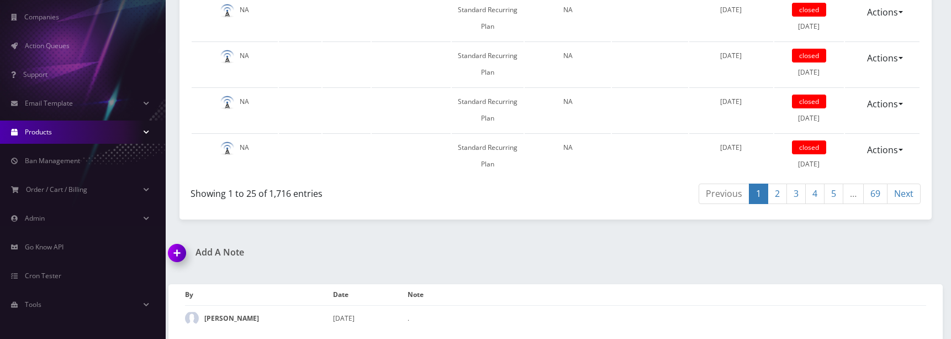
click at [55, 136] on link "Products" at bounding box center [83, 131] width 166 height 23
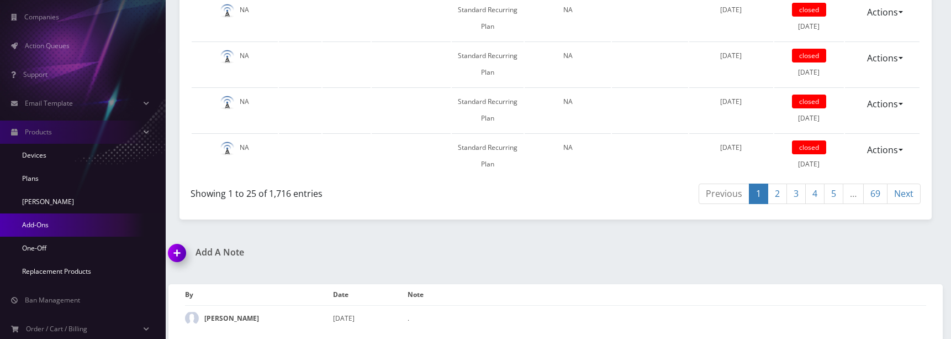
click at [44, 235] on link "Add-Ons" at bounding box center [83, 224] width 166 height 23
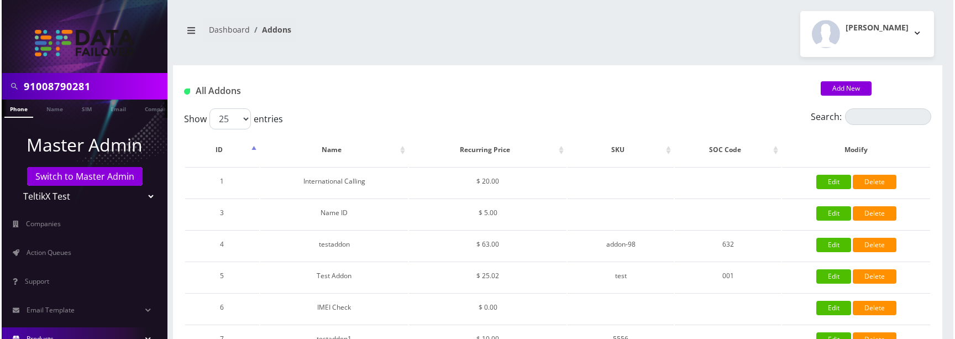
scroll to position [55, 0]
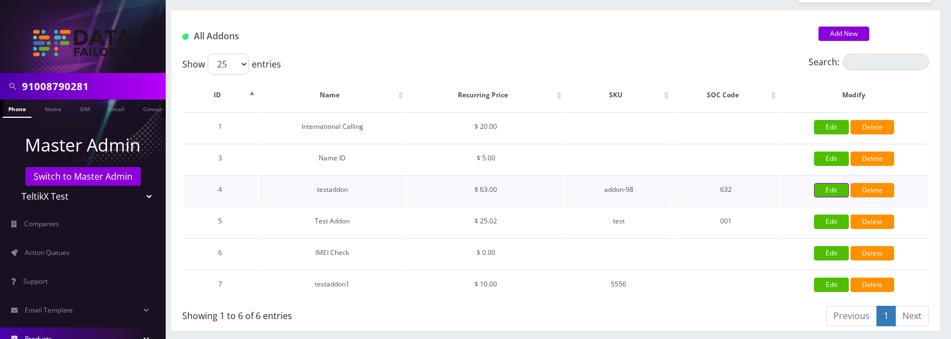
click at [827, 189] on link "Edit" at bounding box center [831, 190] width 35 height 14
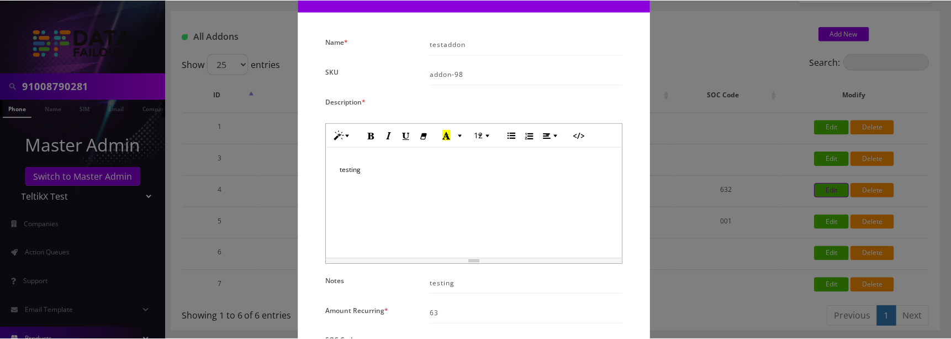
scroll to position [0, 0]
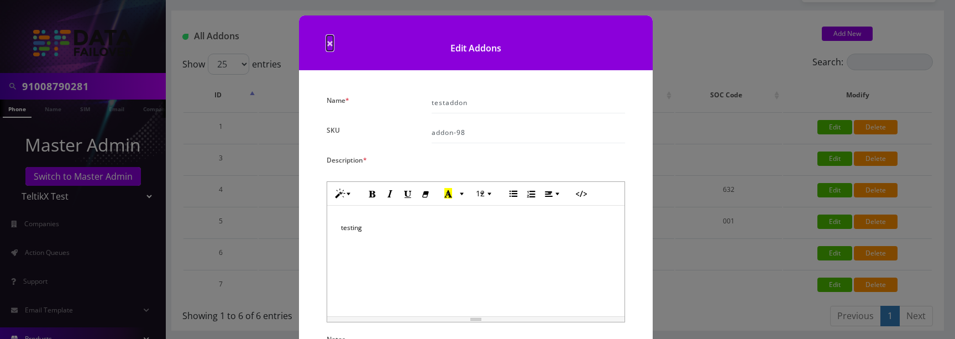
click at [328, 41] on span "×" at bounding box center [329, 42] width 7 height 15
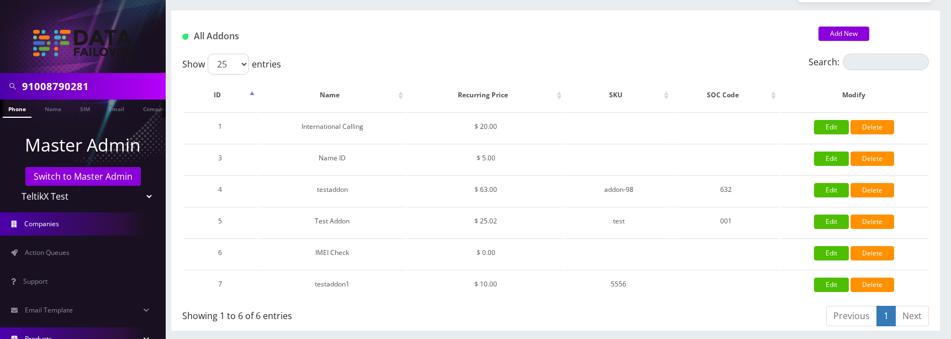
drag, startPoint x: 49, startPoint y: 225, endPoint x: 128, endPoint y: 227, distance: 79.6
click at [49, 225] on span "Companies" at bounding box center [41, 223] width 35 height 9
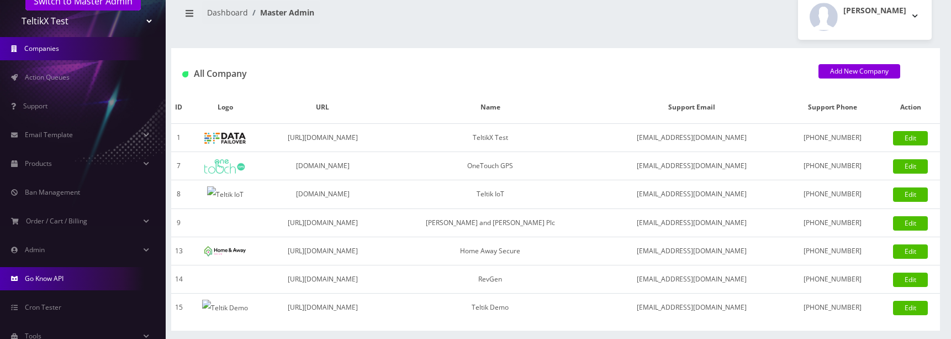
scroll to position [207, 0]
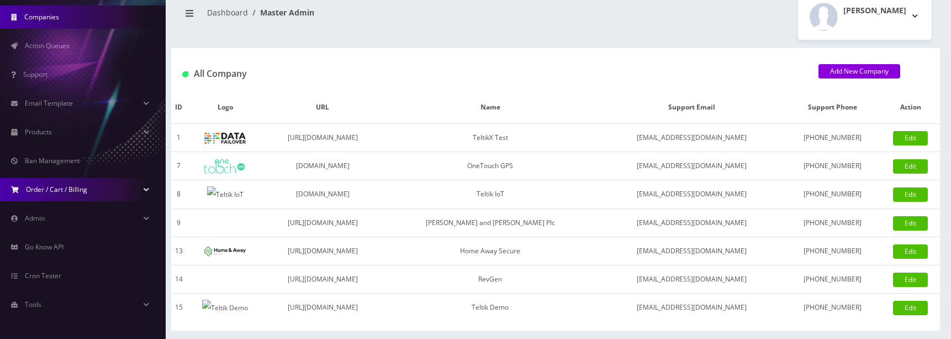
click at [92, 182] on link "Order / Cart / Billing" at bounding box center [83, 189] width 166 height 23
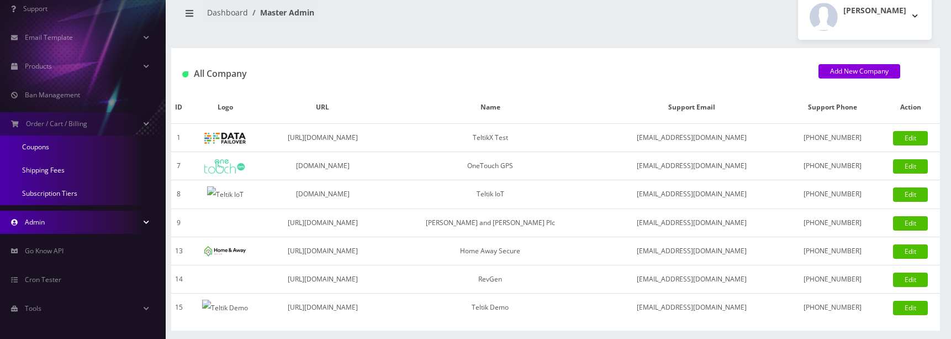
scroll to position [276, 0]
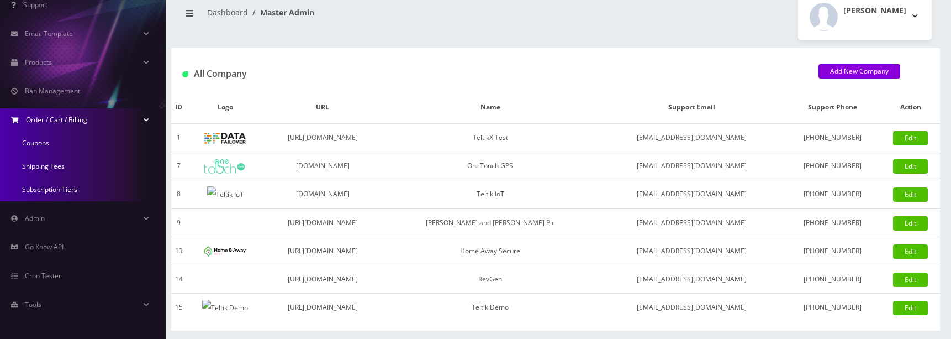
click at [141, 117] on link "Order / Cart / Billing" at bounding box center [83, 119] width 166 height 23
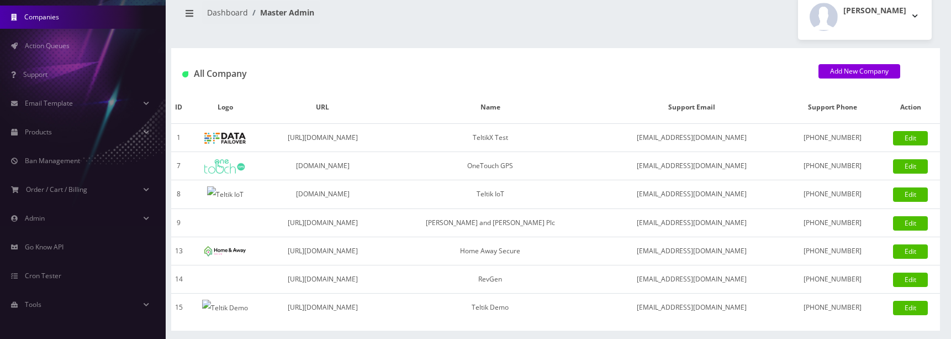
scroll to position [207, 0]
click at [144, 130] on link "Products" at bounding box center [83, 131] width 166 height 23
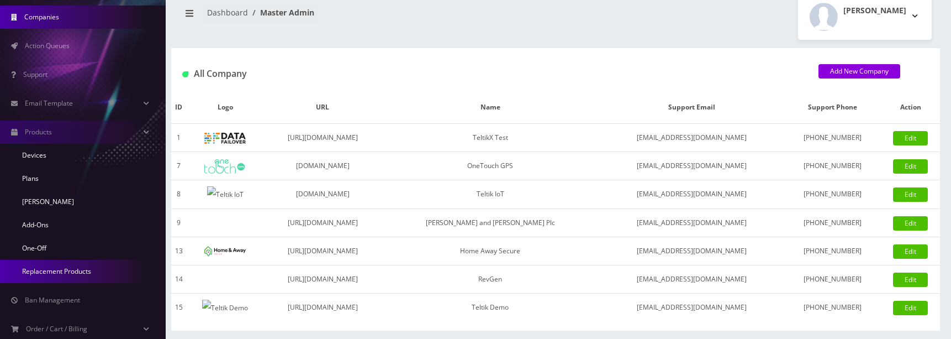
click at [95, 271] on link "Replacement Products" at bounding box center [83, 271] width 166 height 23
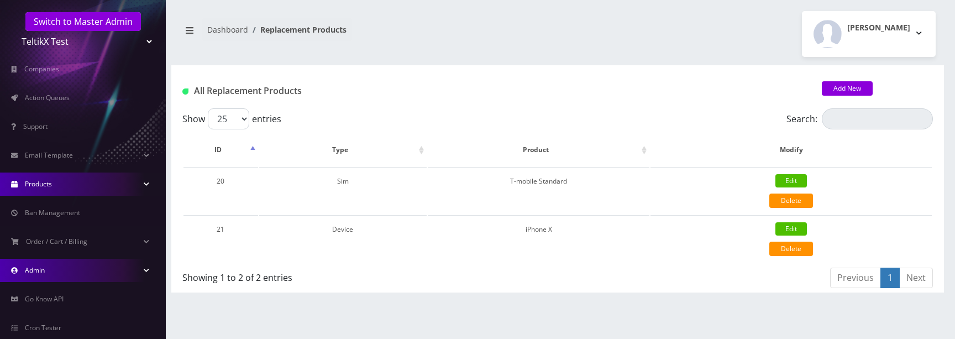
scroll to position [207, 0]
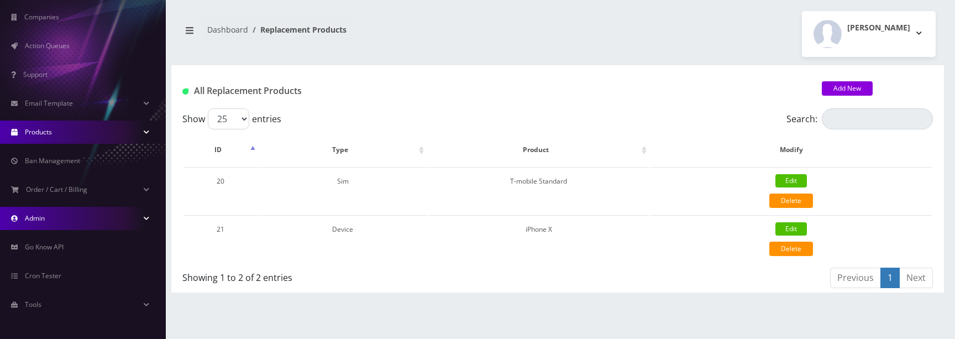
click at [64, 219] on link "Admin" at bounding box center [83, 218] width 166 height 23
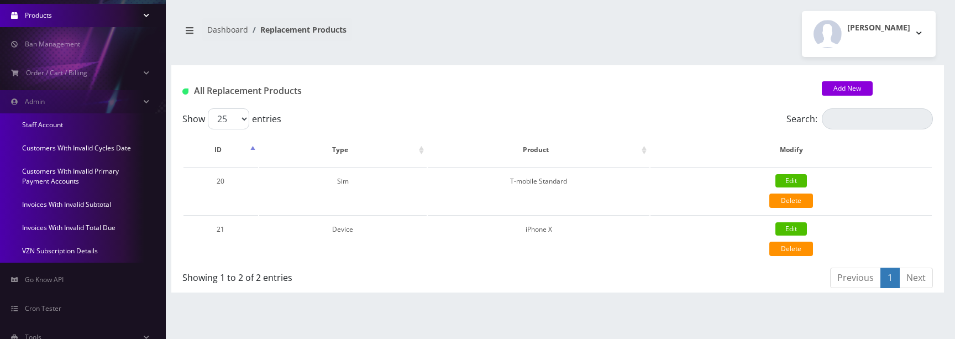
scroll to position [356, 0]
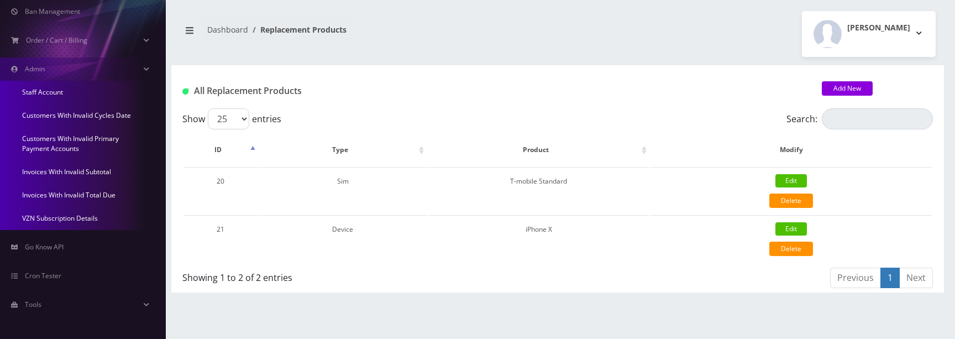
click at [66, 200] on link "Invoices With Invalid Total Due" at bounding box center [83, 194] width 166 height 23
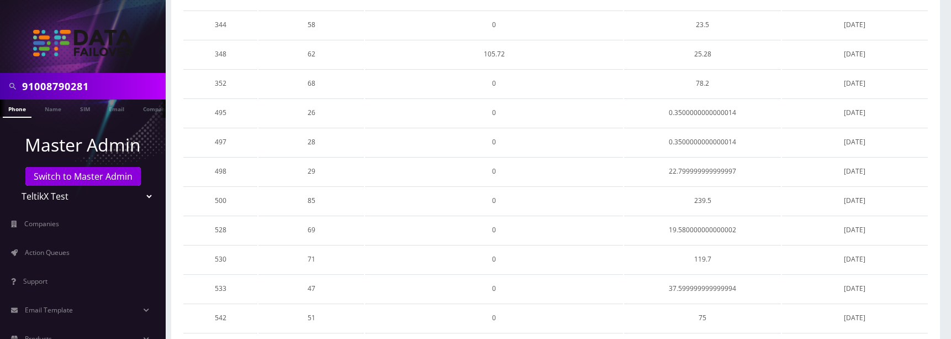
scroll to position [602, 0]
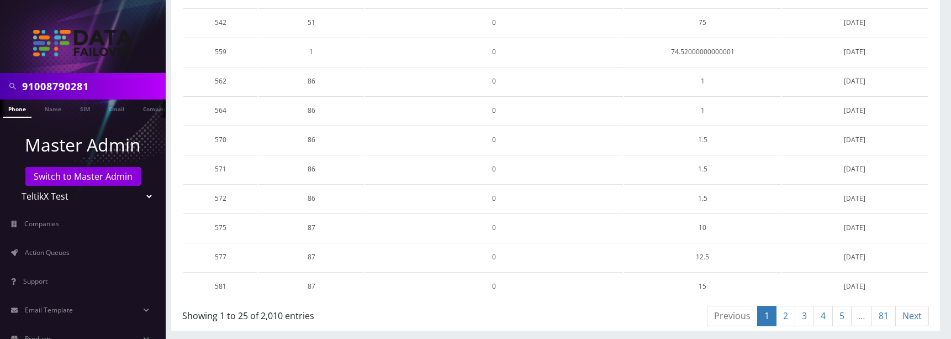
click at [888, 317] on link "81" at bounding box center [884, 315] width 24 height 20
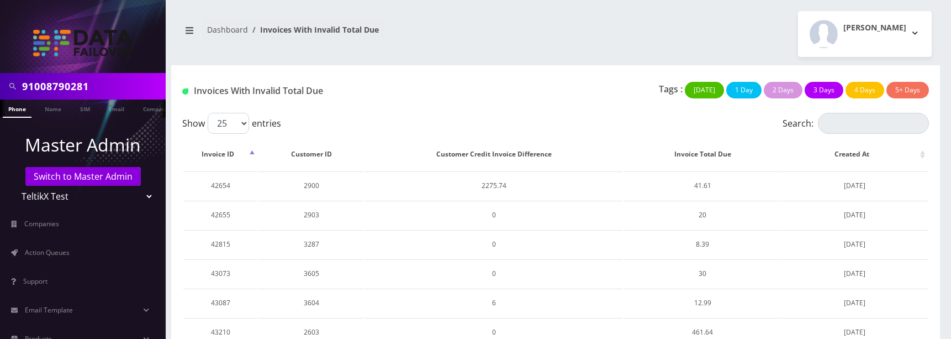
scroll to position [163, 0]
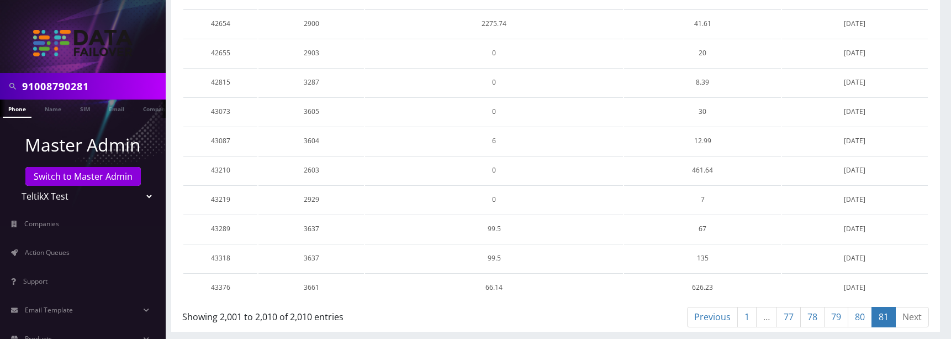
click at [747, 321] on link "1" at bounding box center [746, 317] width 19 height 20
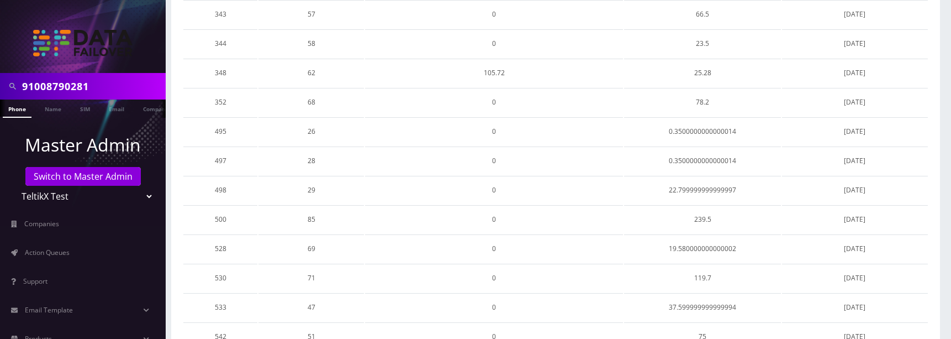
scroll to position [0, 0]
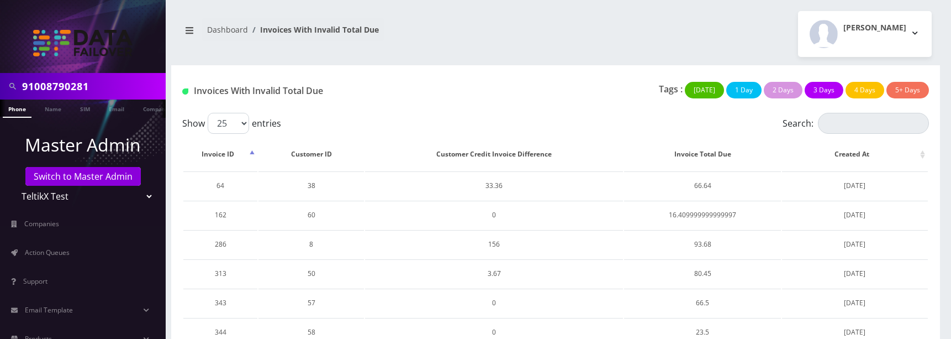
click at [678, 30] on div "[PERSON_NAME] Logout" at bounding box center [748, 34] width 384 height 46
click at [73, 49] on img at bounding box center [82, 43] width 99 height 27
click at [234, 29] on link "Dashboard" at bounding box center [227, 29] width 41 height 10
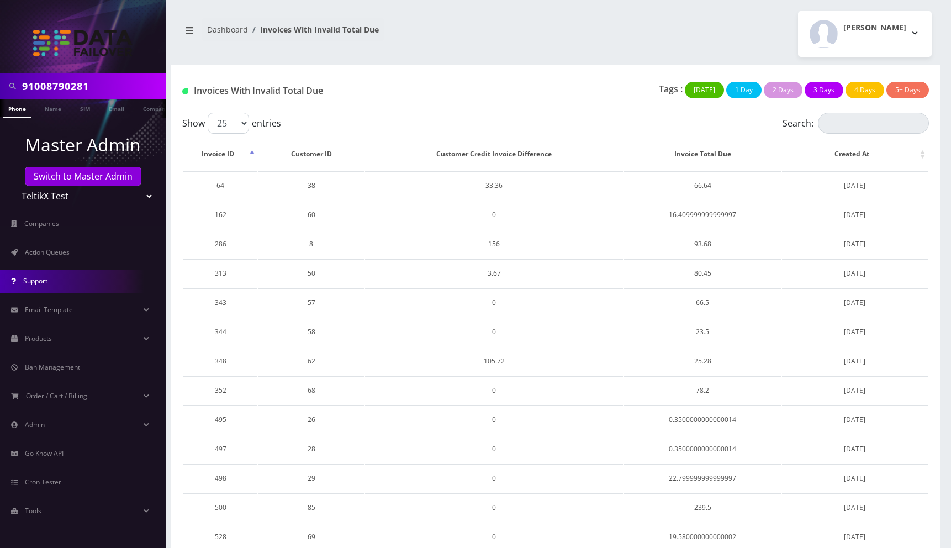
click at [57, 287] on link "Support" at bounding box center [83, 281] width 166 height 23
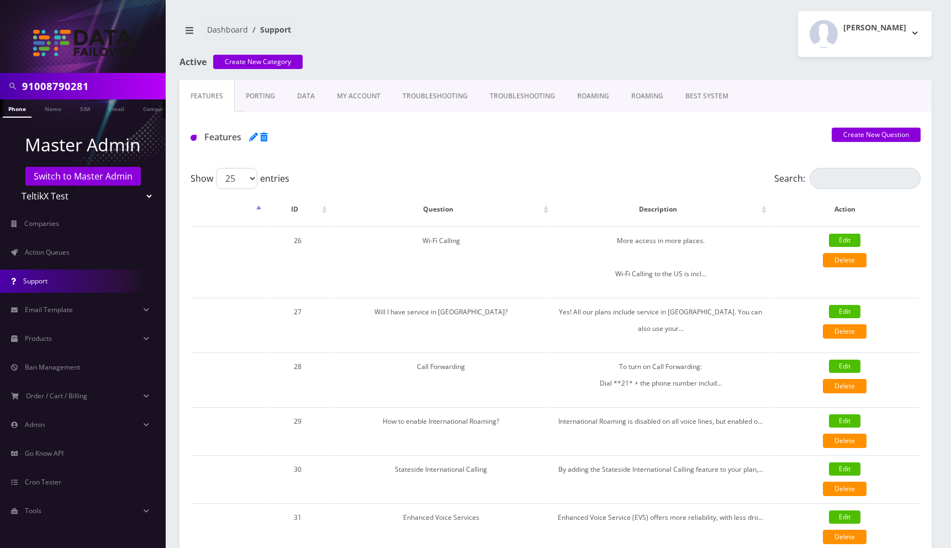
click at [619, 34] on div "[PERSON_NAME] Logout" at bounding box center [748, 34] width 384 height 46
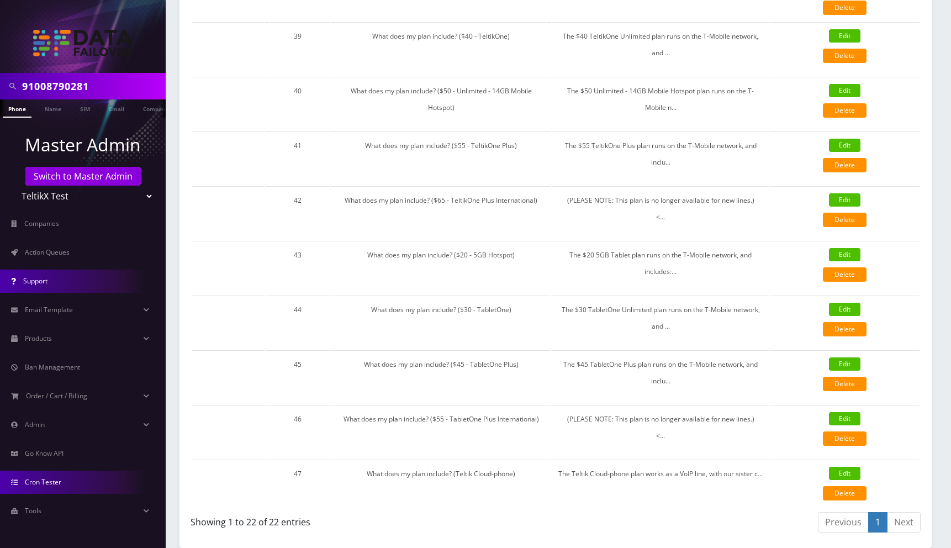
scroll to position [1005, 0]
click at [42, 480] on span "Cron Tester" at bounding box center [43, 481] width 36 height 9
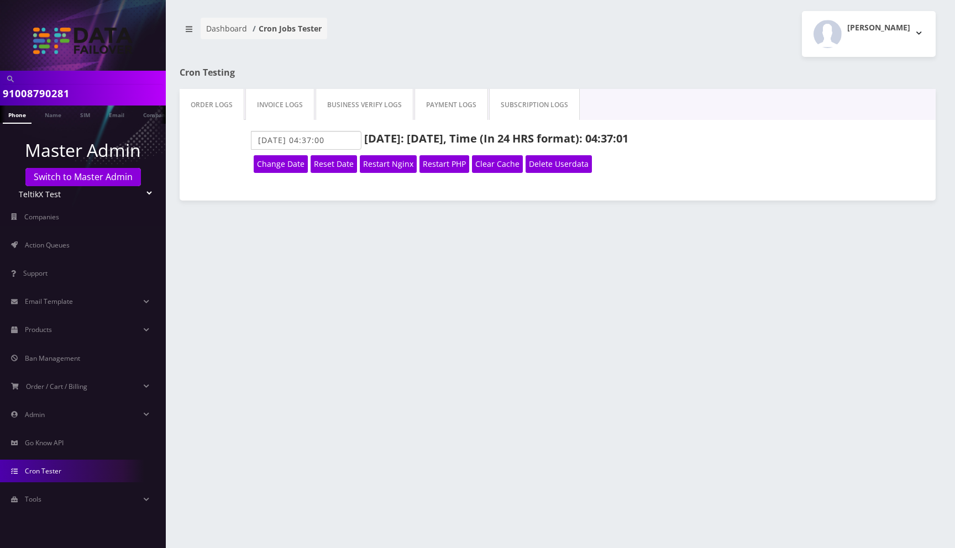
click at [271, 106] on link "Invoice Logs" at bounding box center [279, 104] width 69 height 31
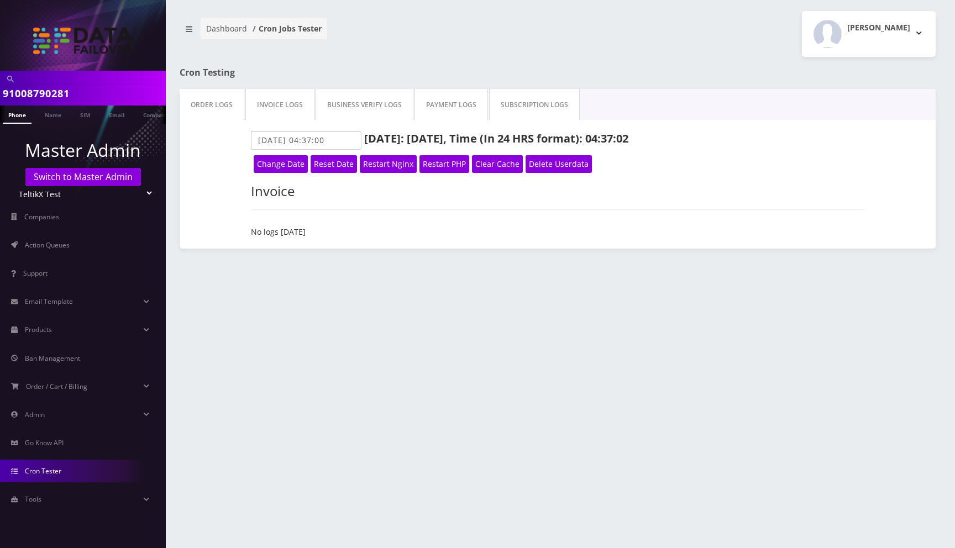
click at [359, 100] on link "Business Verify Logs" at bounding box center [364, 104] width 98 height 31
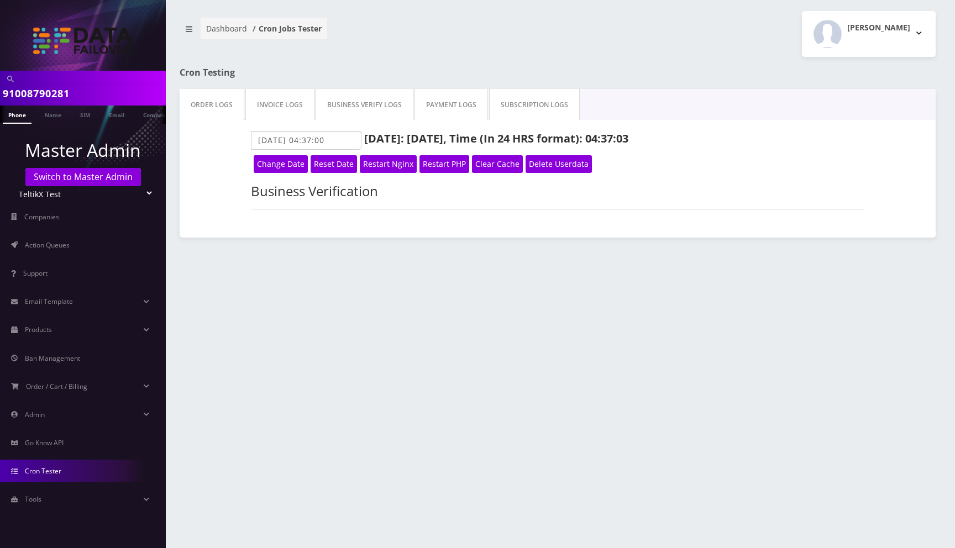
click at [471, 102] on link "Payment Logs" at bounding box center [450, 104] width 73 height 31
click at [529, 98] on link "Subscription Logs" at bounding box center [534, 104] width 91 height 31
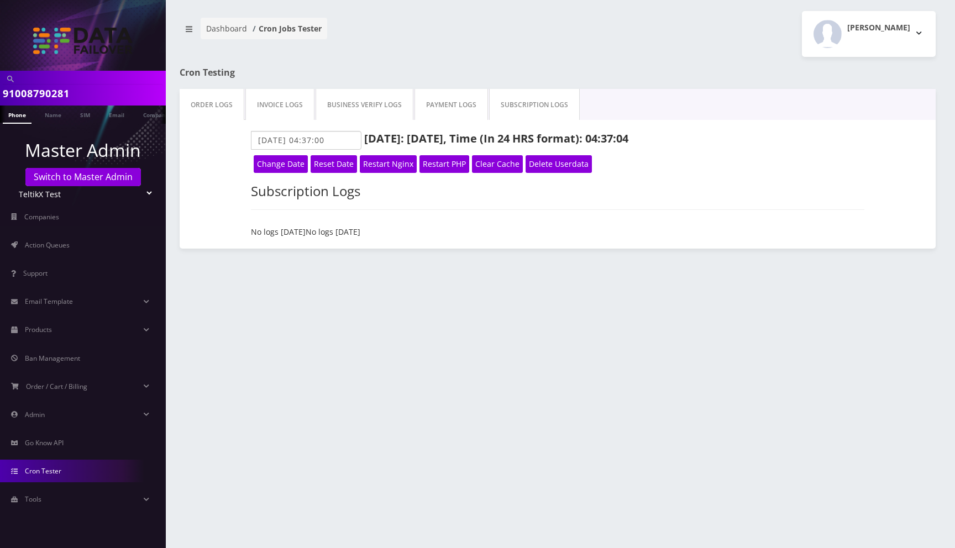
click at [222, 26] on link "Dashboard" at bounding box center [226, 28] width 41 height 10
click at [301, 29] on li "Cron Jobs Tester" at bounding box center [284, 28] width 75 height 11
click at [215, 29] on link "Dashboard" at bounding box center [226, 28] width 41 height 10
click at [44, 239] on link "Action Queues" at bounding box center [83, 245] width 166 height 23
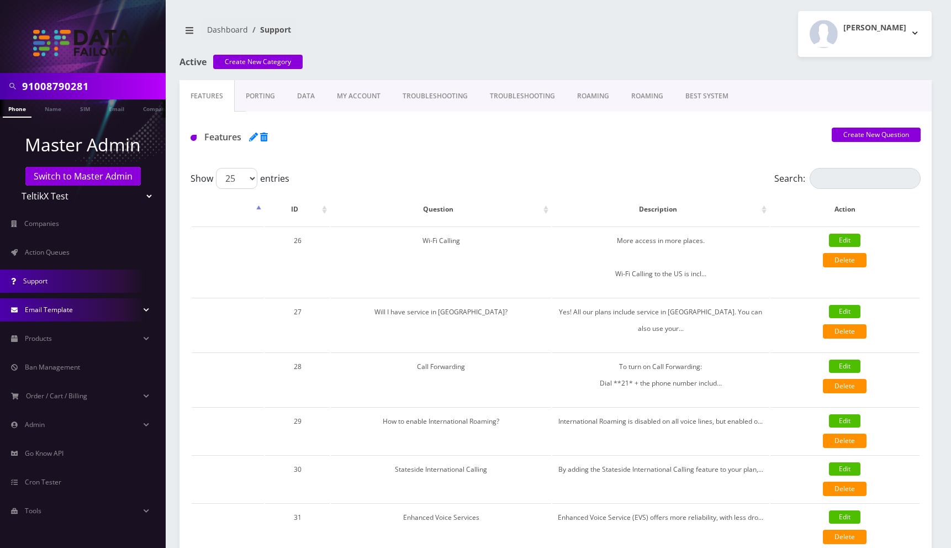
click at [66, 309] on span "Email Template" at bounding box center [49, 309] width 48 height 9
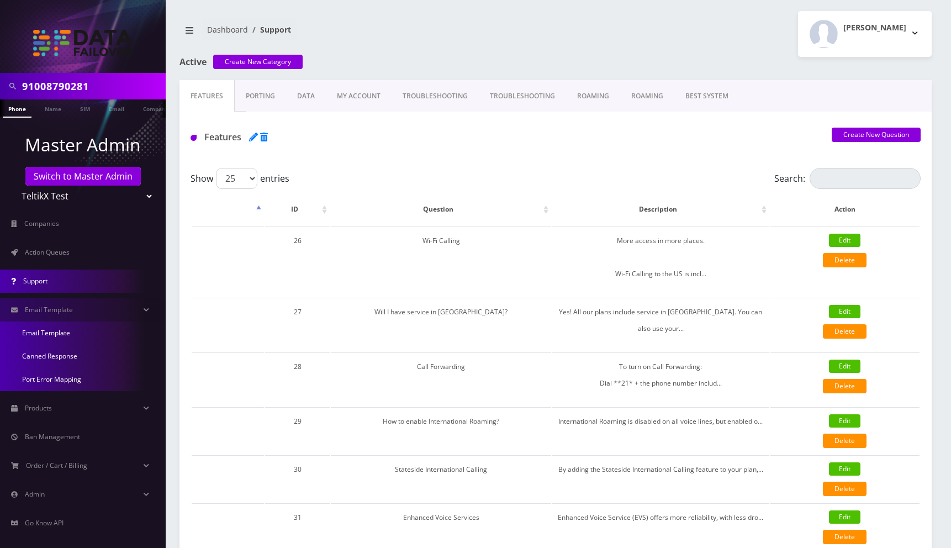
click at [57, 332] on link "Email Template" at bounding box center [83, 332] width 166 height 23
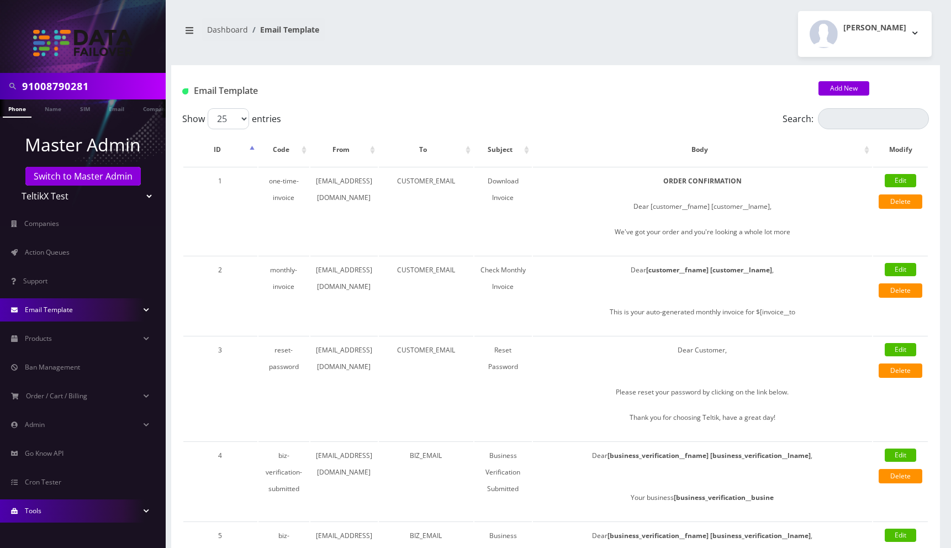
click at [52, 315] on link "Email Template" at bounding box center [83, 309] width 166 height 23
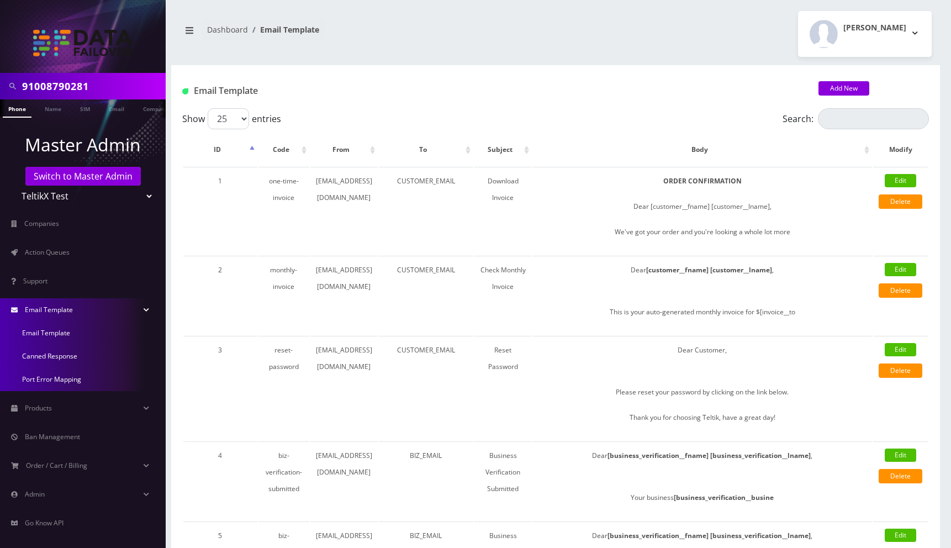
click at [55, 357] on link "Canned Response" at bounding box center [83, 356] width 166 height 23
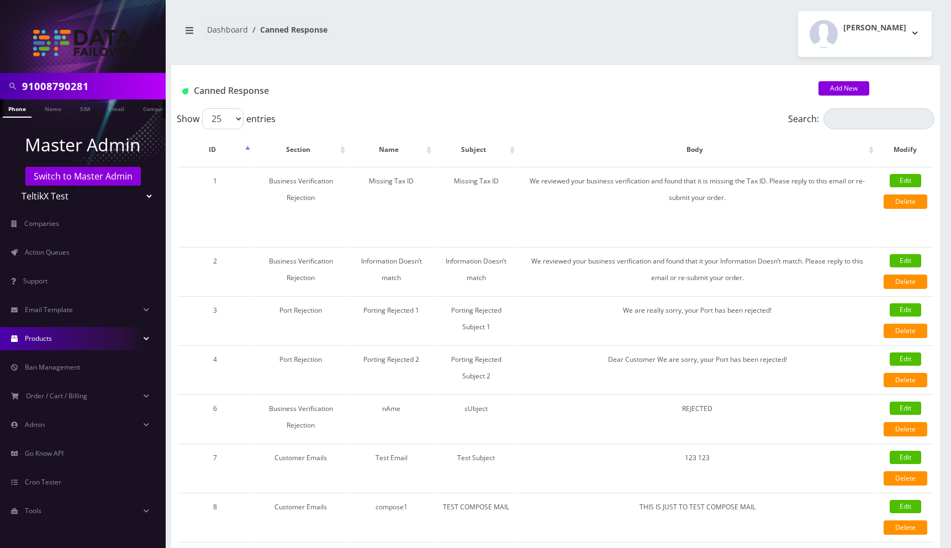
click at [55, 337] on link "Products" at bounding box center [83, 338] width 166 height 23
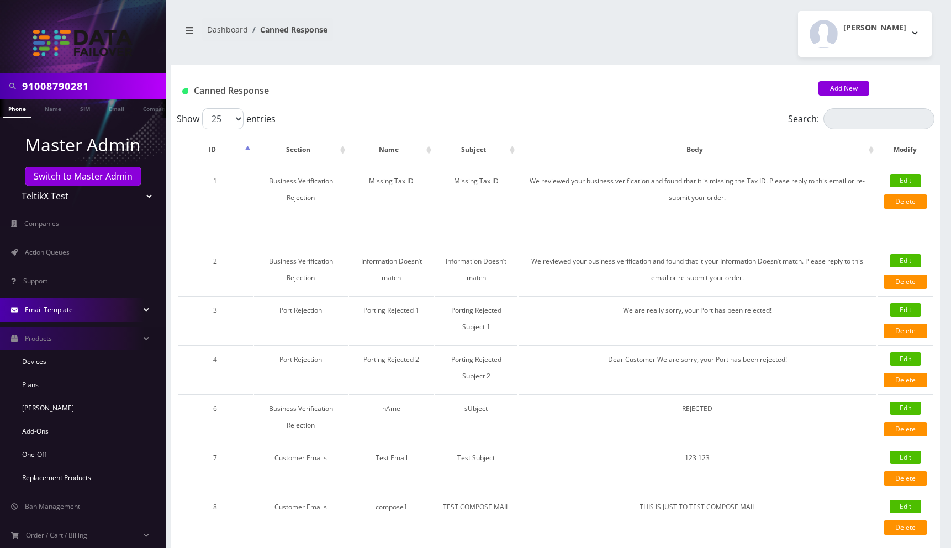
click at [61, 310] on span "Email Template" at bounding box center [49, 309] width 48 height 9
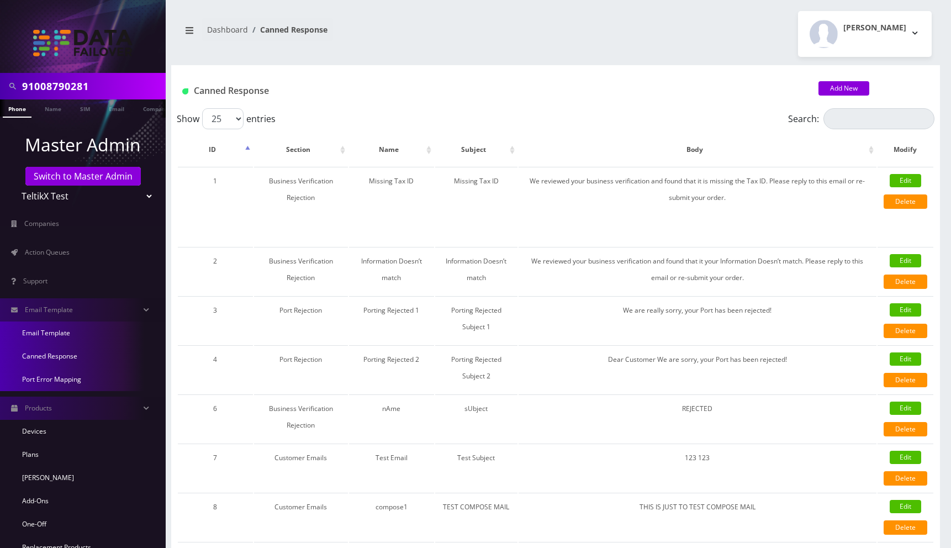
click at [59, 378] on link "Port Error Mapping" at bounding box center [83, 379] width 166 height 23
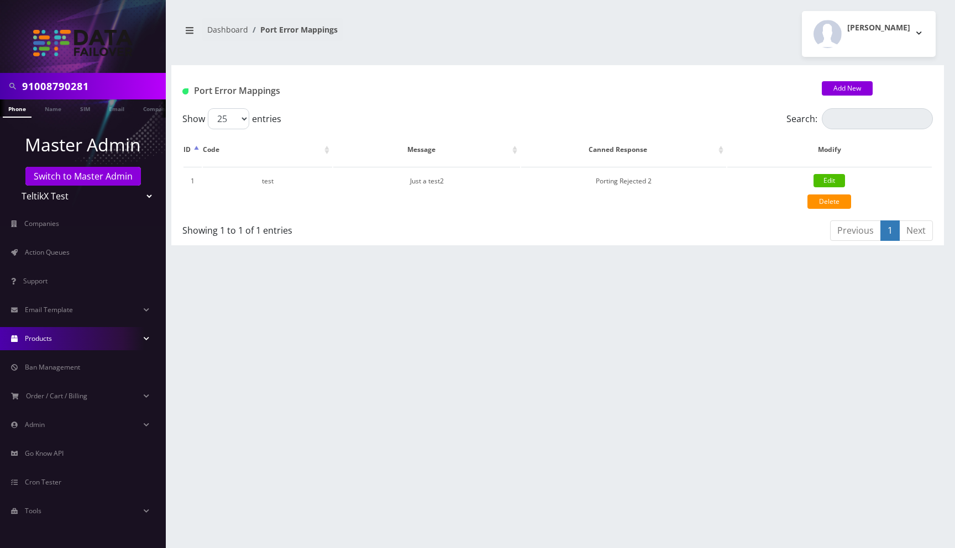
click at [55, 341] on link "Products" at bounding box center [83, 338] width 166 height 23
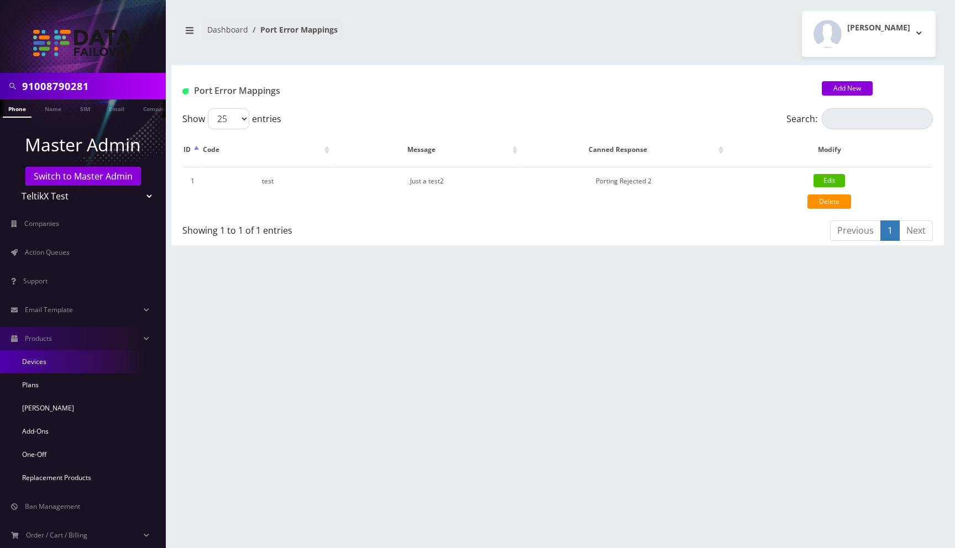
click at [50, 364] on link "Devices" at bounding box center [83, 361] width 166 height 23
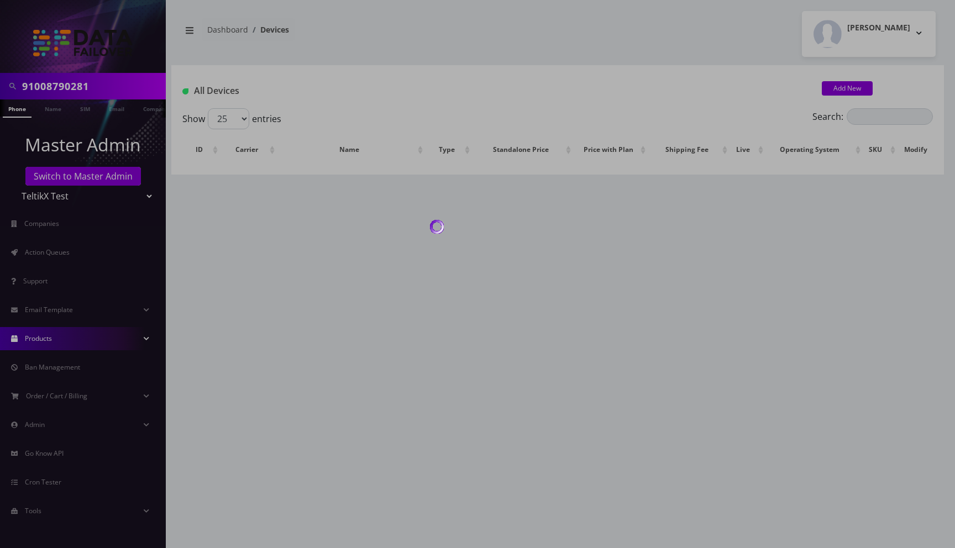
click at [52, 341] on div at bounding box center [477, 274] width 955 height 548
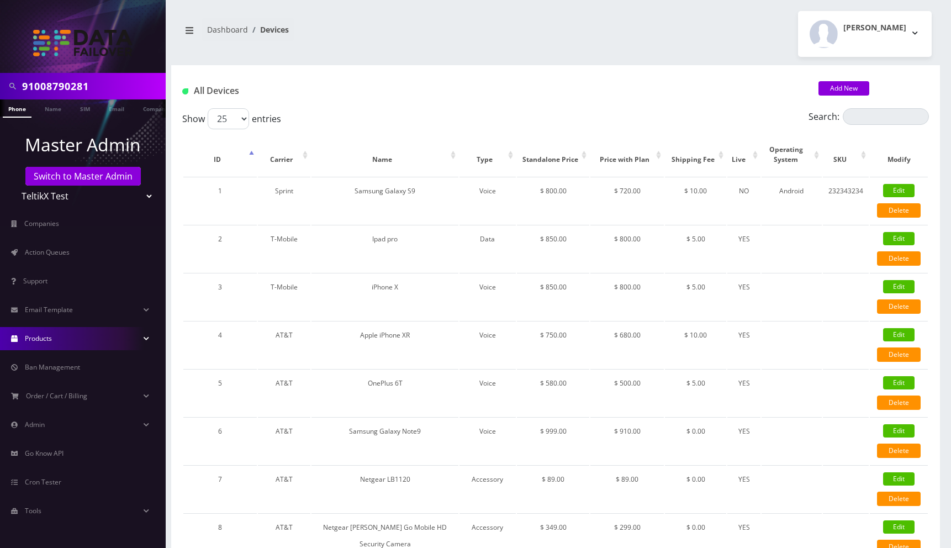
click at [52, 341] on span "Products" at bounding box center [38, 338] width 27 height 9
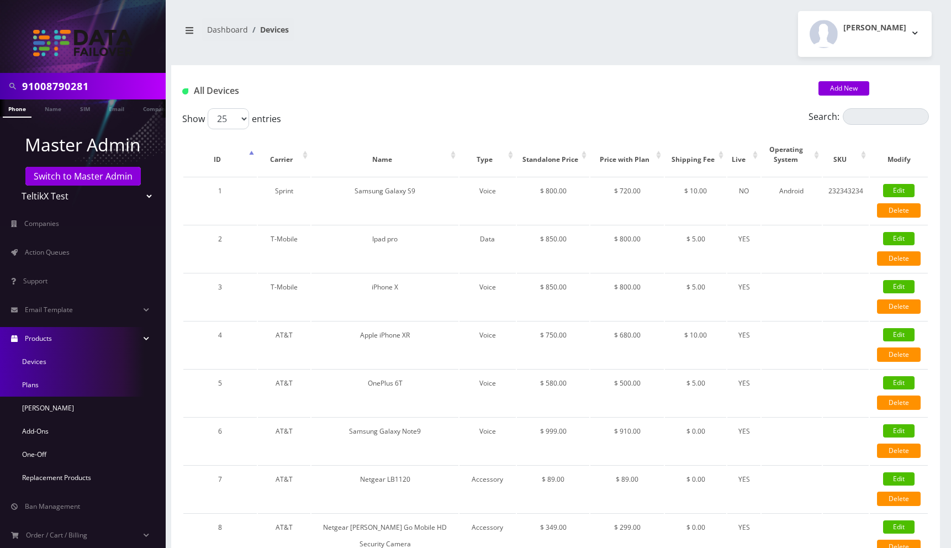
click at [45, 384] on link "Plans" at bounding box center [83, 384] width 166 height 23
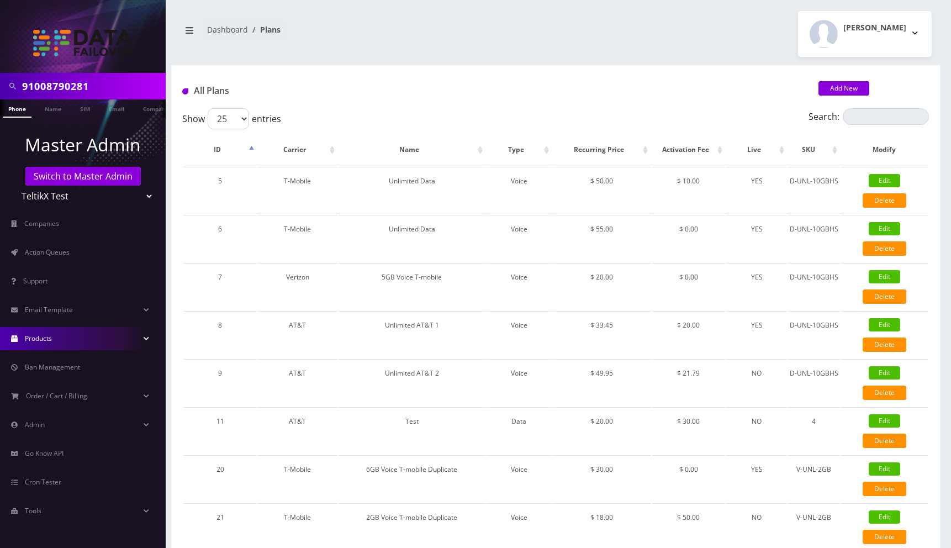
click at [50, 341] on span "Products" at bounding box center [38, 338] width 27 height 9
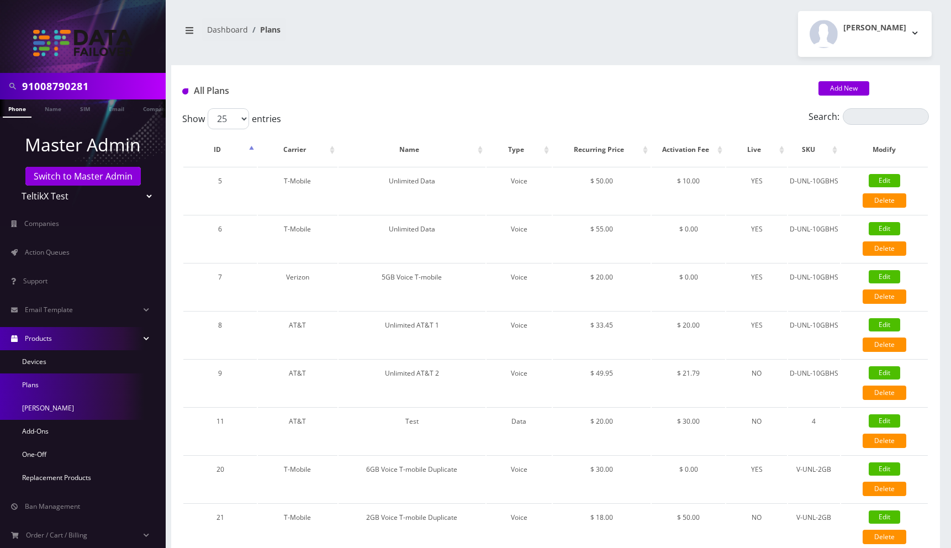
click at [54, 410] on link "[PERSON_NAME]" at bounding box center [83, 408] width 166 height 23
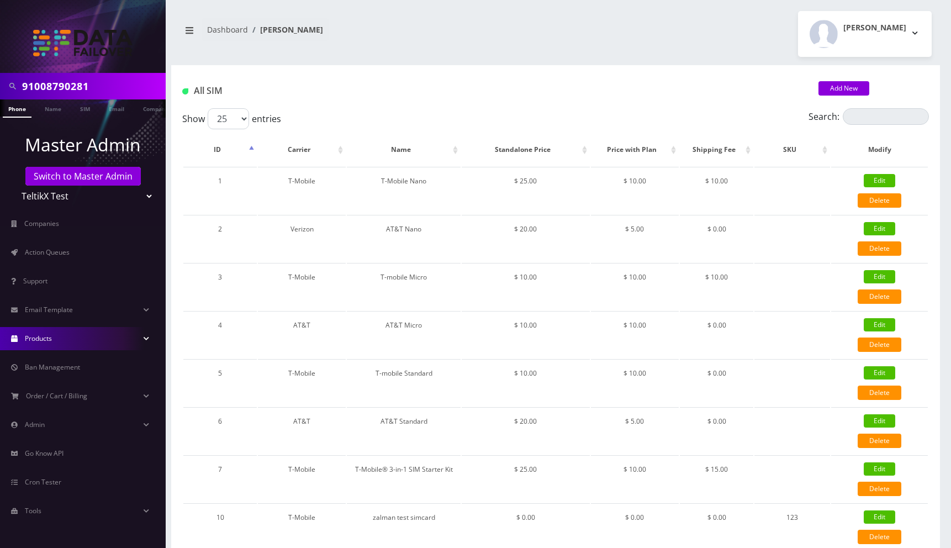
click at [61, 339] on link "Products" at bounding box center [83, 338] width 166 height 23
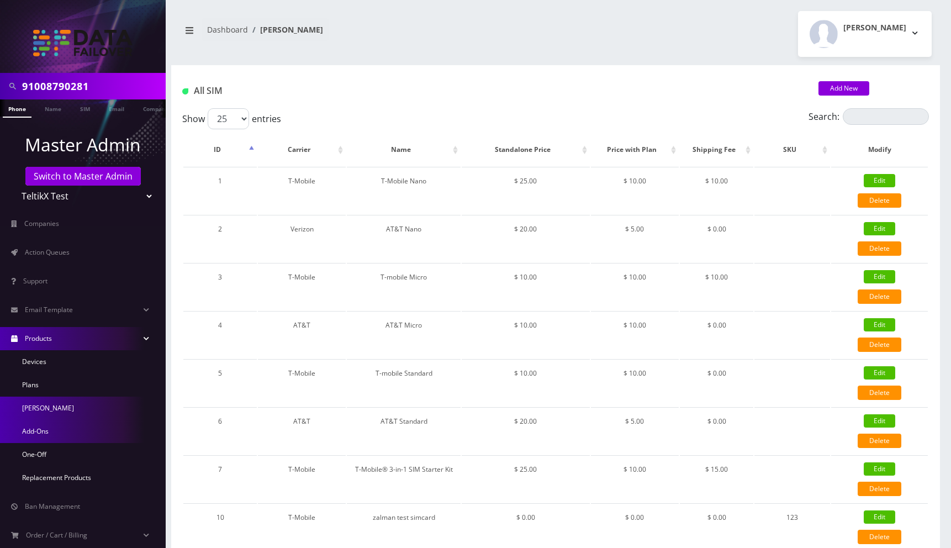
click at [49, 429] on link "Add-Ons" at bounding box center [83, 431] width 166 height 23
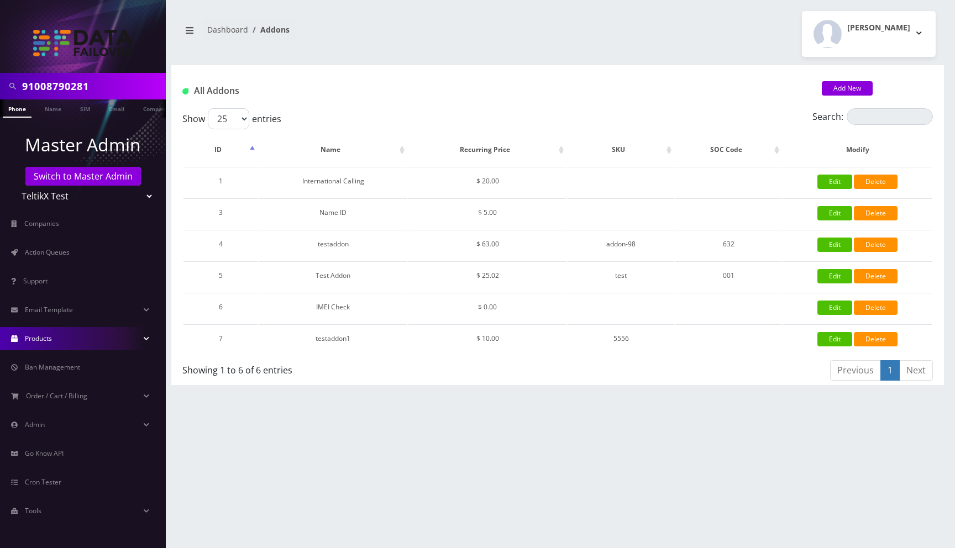
click at [60, 344] on link "Products" at bounding box center [83, 338] width 166 height 23
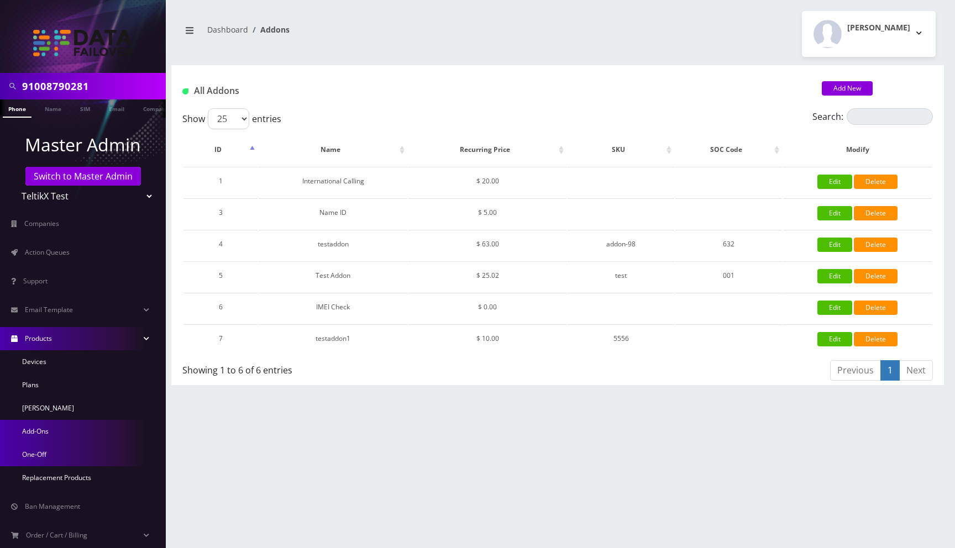
click at [54, 452] on link "One-Off" at bounding box center [83, 454] width 166 height 23
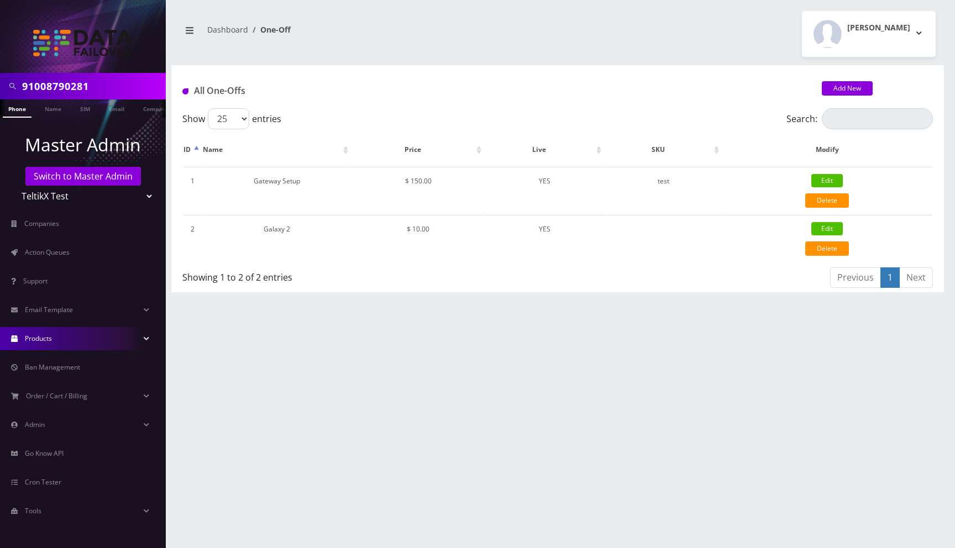
click at [75, 341] on link "Products" at bounding box center [83, 338] width 166 height 23
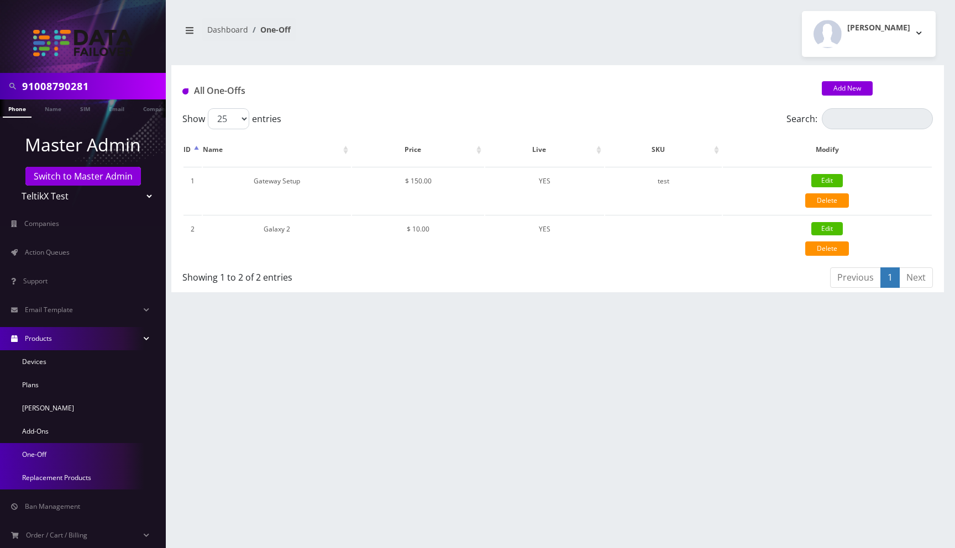
click at [51, 472] on link "Replacement Products" at bounding box center [83, 477] width 166 height 23
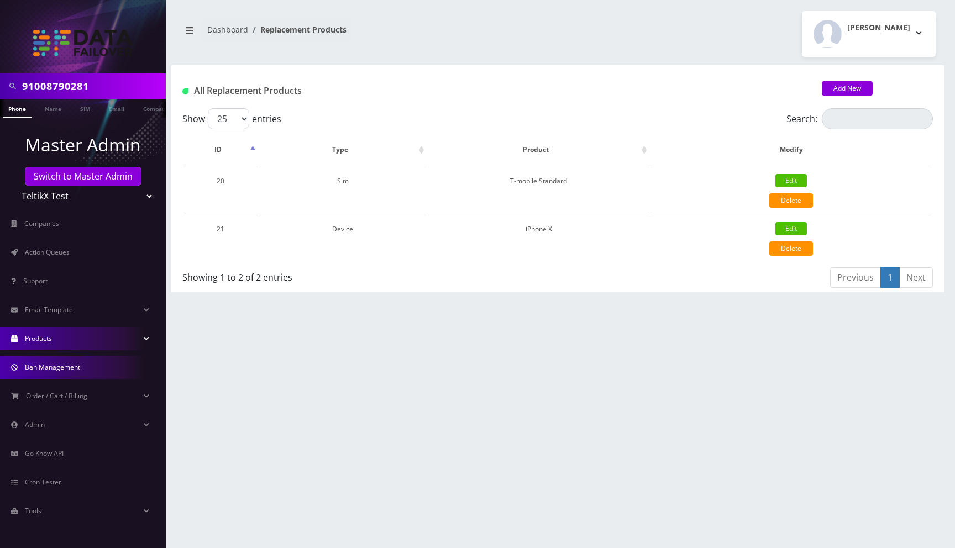
click at [70, 365] on span "Ban Management" at bounding box center [52, 366] width 55 height 9
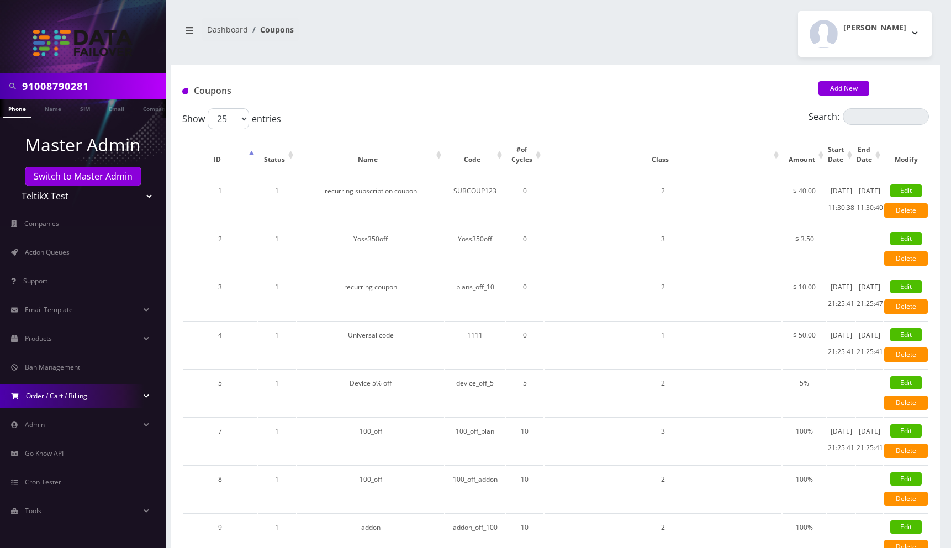
click at [61, 400] on span "Order / Cart / Billing" at bounding box center [56, 395] width 61 height 9
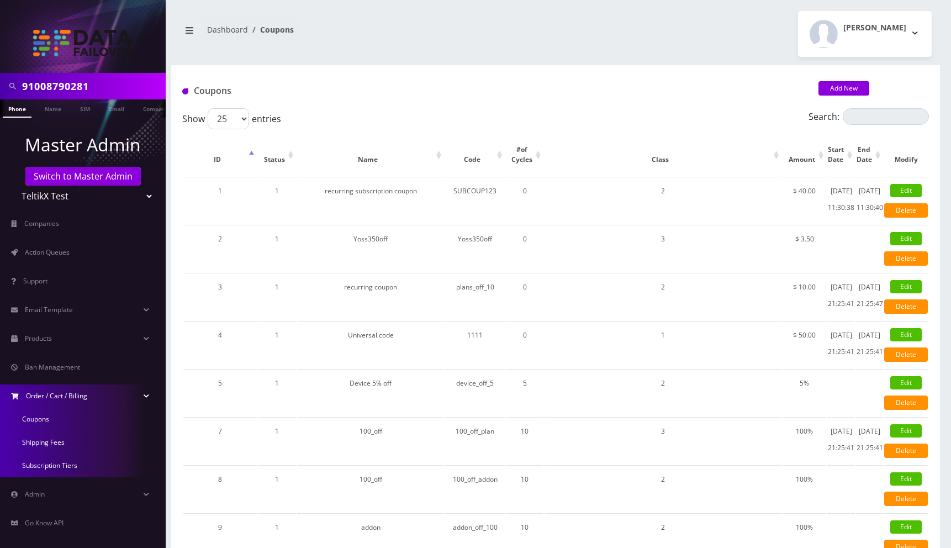
click at [46, 440] on link "Shipping Fees" at bounding box center [83, 442] width 166 height 23
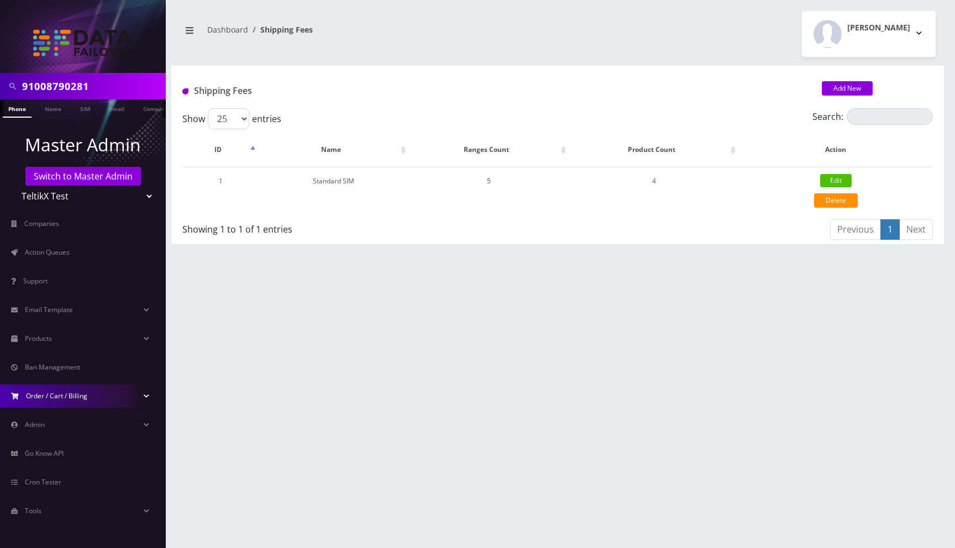
click at [69, 396] on span "Order / Cart / Billing" at bounding box center [56, 395] width 61 height 9
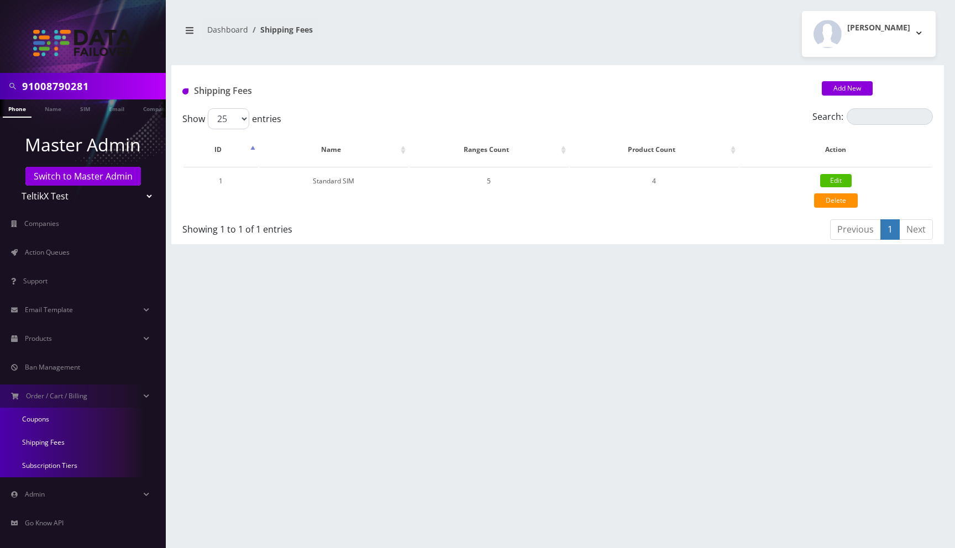
click at [48, 469] on link "Subscription Tiers" at bounding box center [83, 465] width 166 height 23
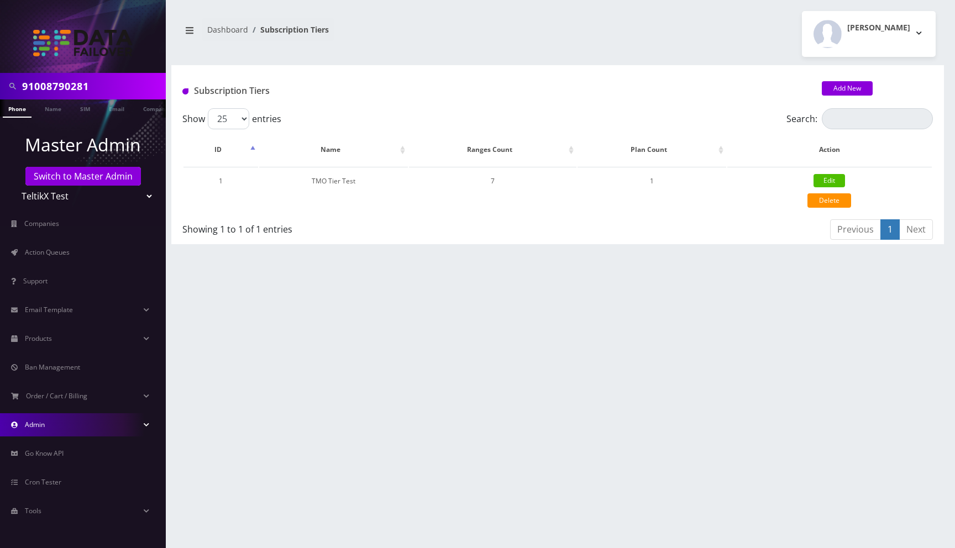
click at [66, 425] on link "Admin" at bounding box center [83, 424] width 166 height 23
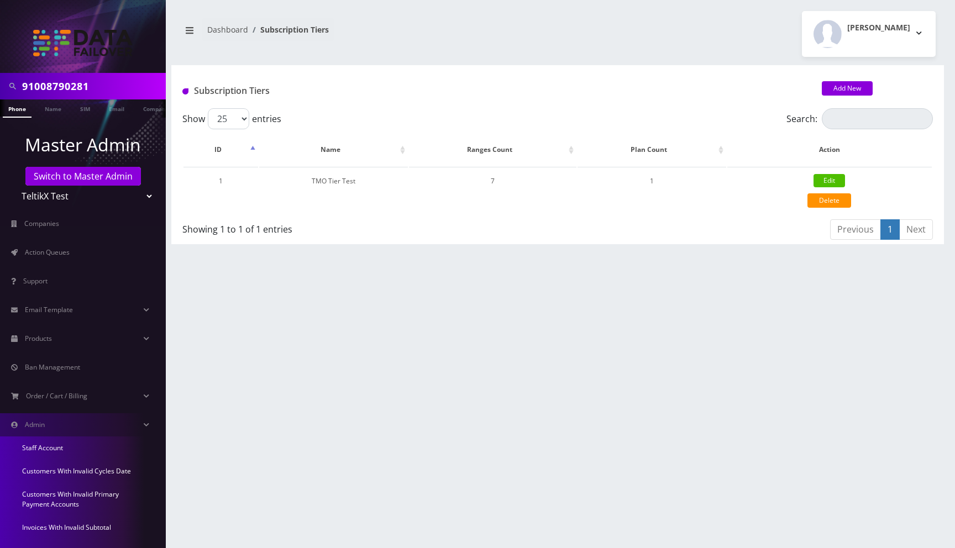
click at [57, 446] on link "Staff Account" at bounding box center [83, 447] width 166 height 23
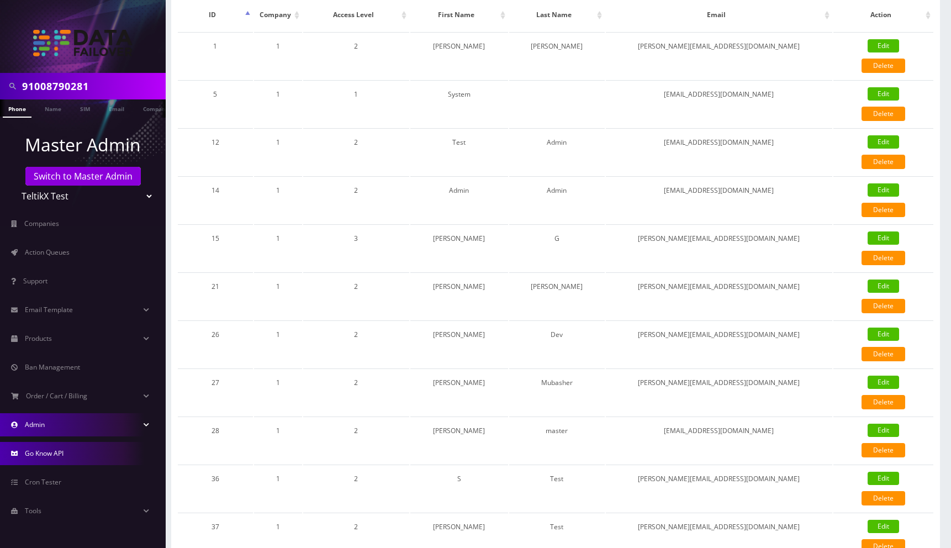
scroll to position [134, 0]
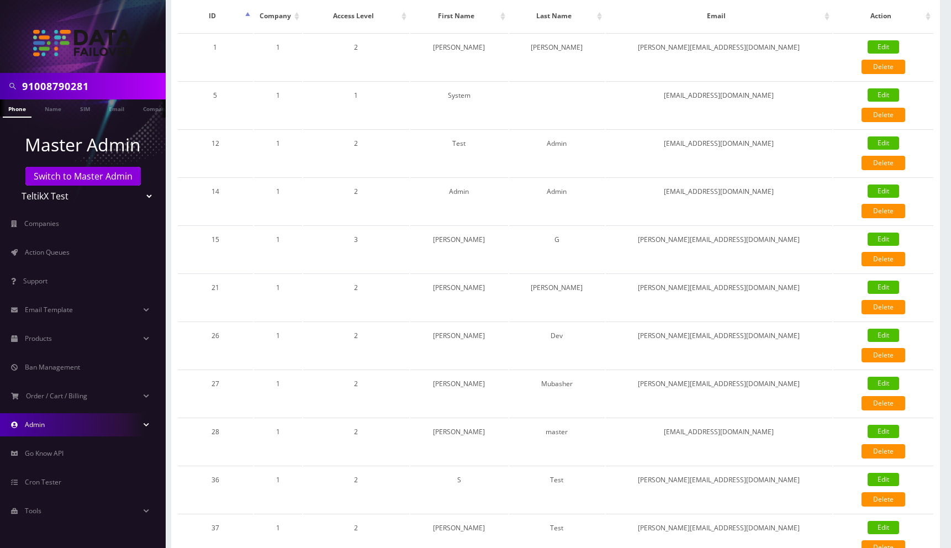
click at [56, 425] on link "Admin" at bounding box center [83, 424] width 166 height 23
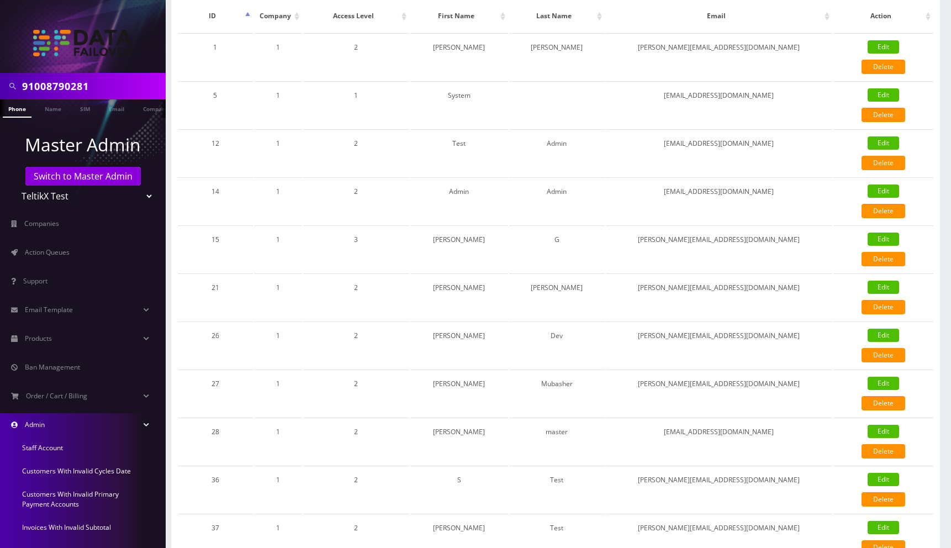
click at [55, 472] on link "Customers With Invalid Cycles Date" at bounding box center [83, 471] width 166 height 23
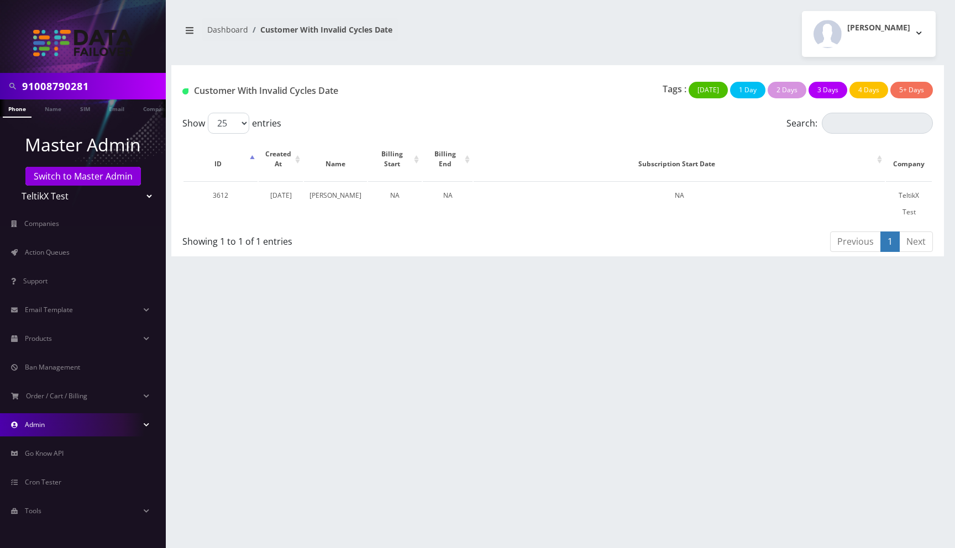
click at [59, 427] on link "Admin" at bounding box center [83, 424] width 166 height 23
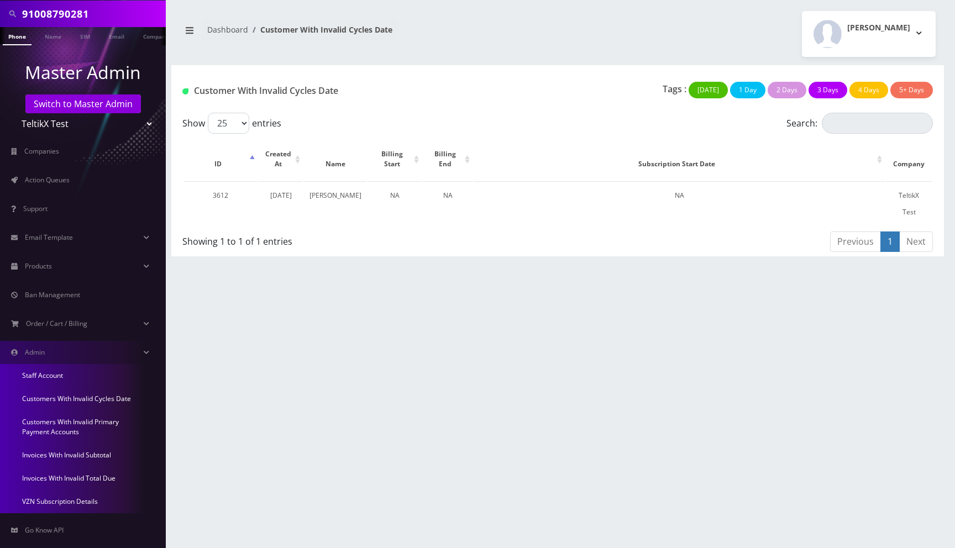
scroll to position [84, 0]
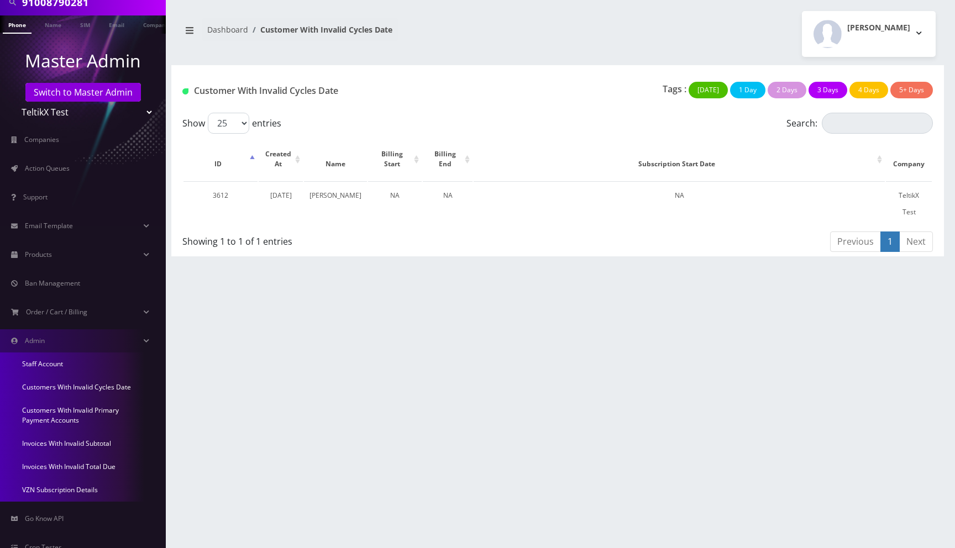
click at [70, 440] on link "Invoices With Invalid Subtotal" at bounding box center [83, 443] width 166 height 23
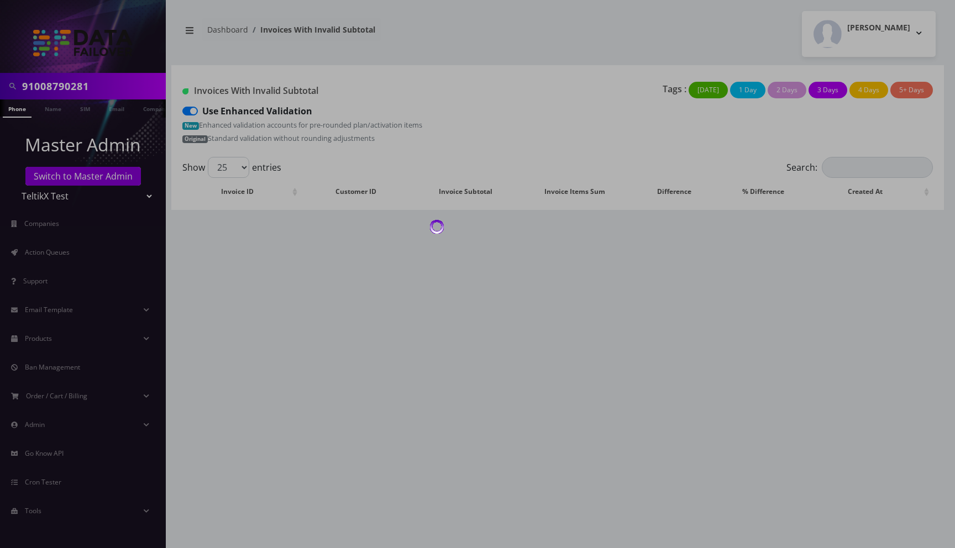
click at [49, 426] on div at bounding box center [477, 274] width 955 height 548
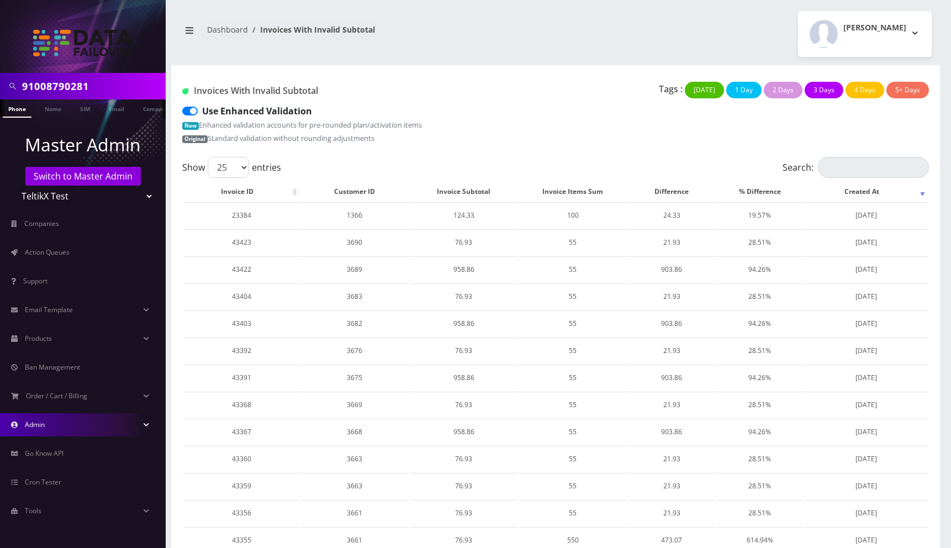
click at [41, 418] on link "Admin" at bounding box center [83, 424] width 166 height 23
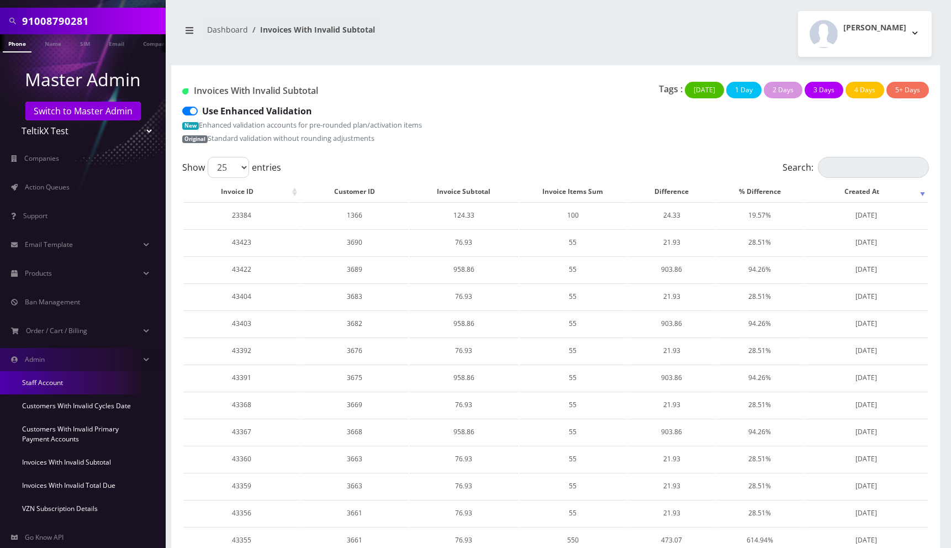
scroll to position [146, 0]
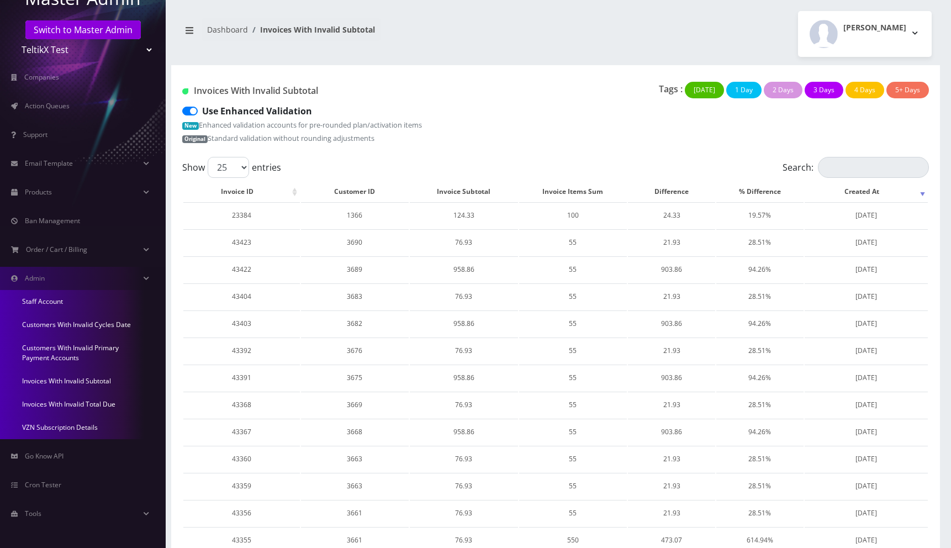
click at [54, 427] on link "VZN Subscription Details" at bounding box center [83, 427] width 166 height 23
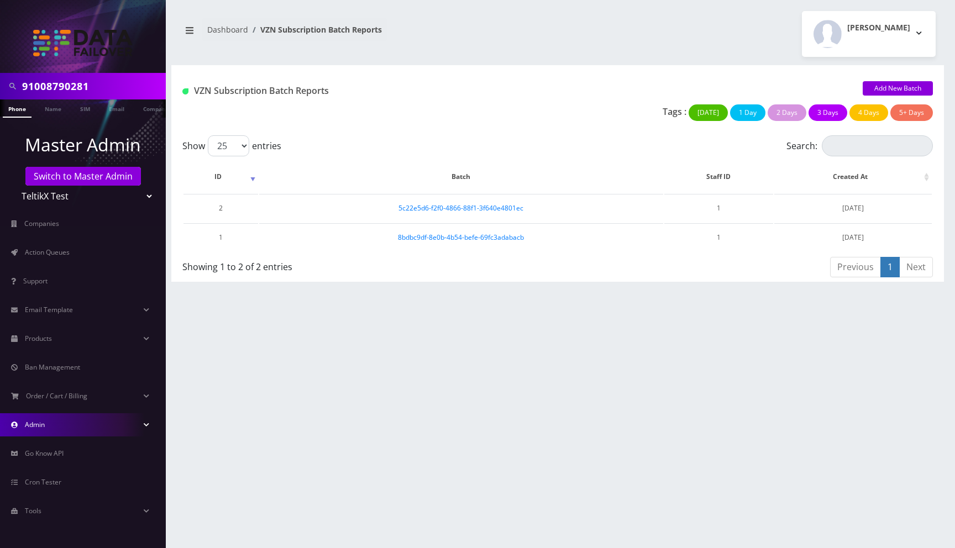
click at [46, 431] on link "Admin" at bounding box center [83, 424] width 166 height 23
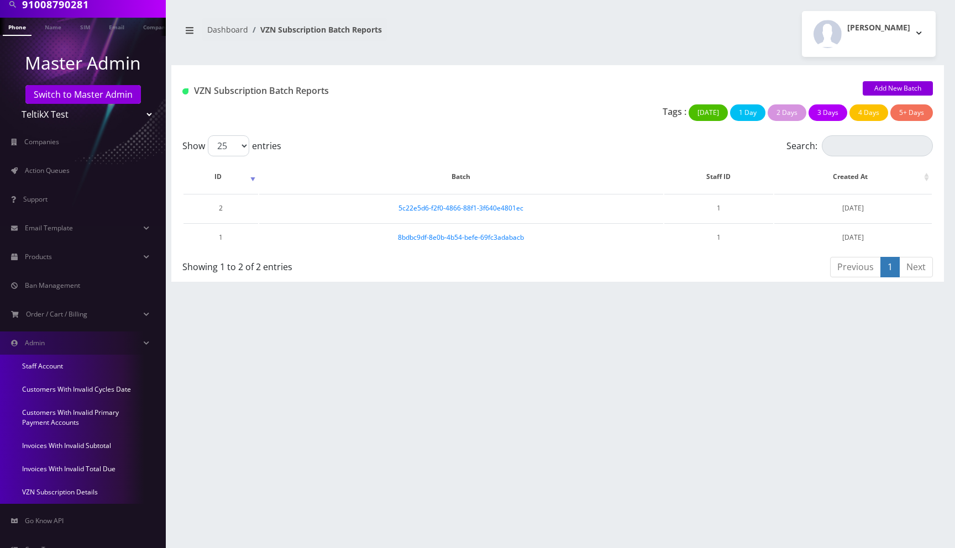
scroll to position [89, 0]
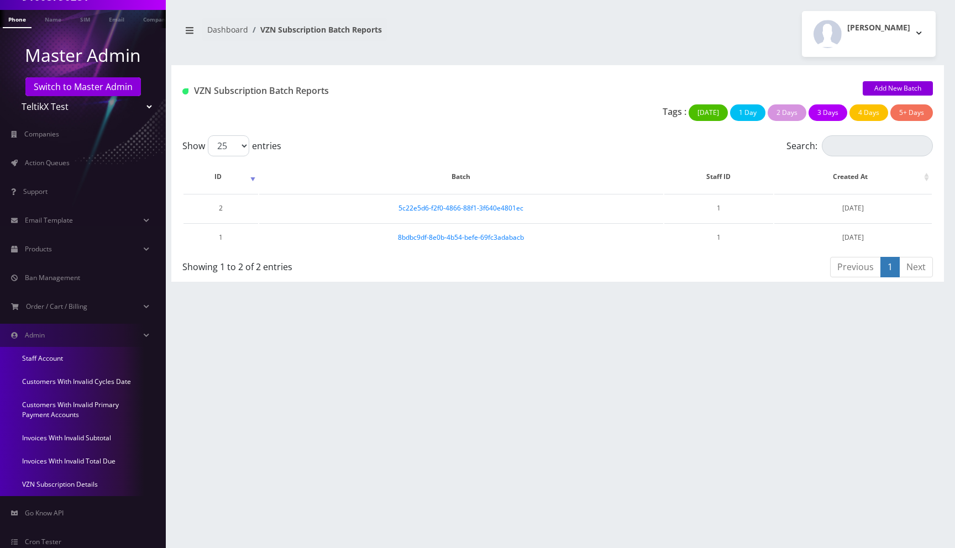
click at [68, 463] on link "Invoices With Invalid Total Due" at bounding box center [83, 461] width 166 height 23
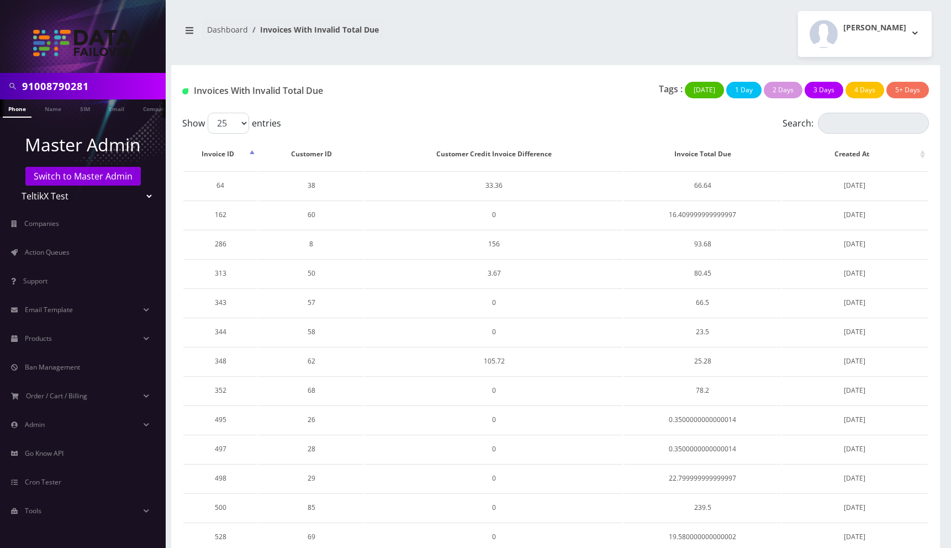
click at [523, 75] on div "Invoices With Invalid Total Due Tags : Today 1 Day 2 Days 3 Days 4 Days 5+ Days" at bounding box center [555, 89] width 769 height 48
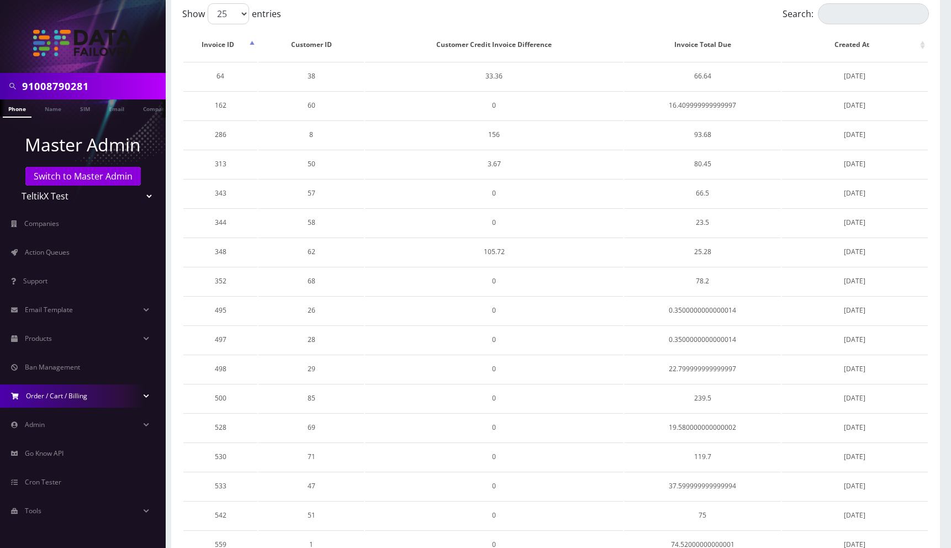
scroll to position [110, 0]
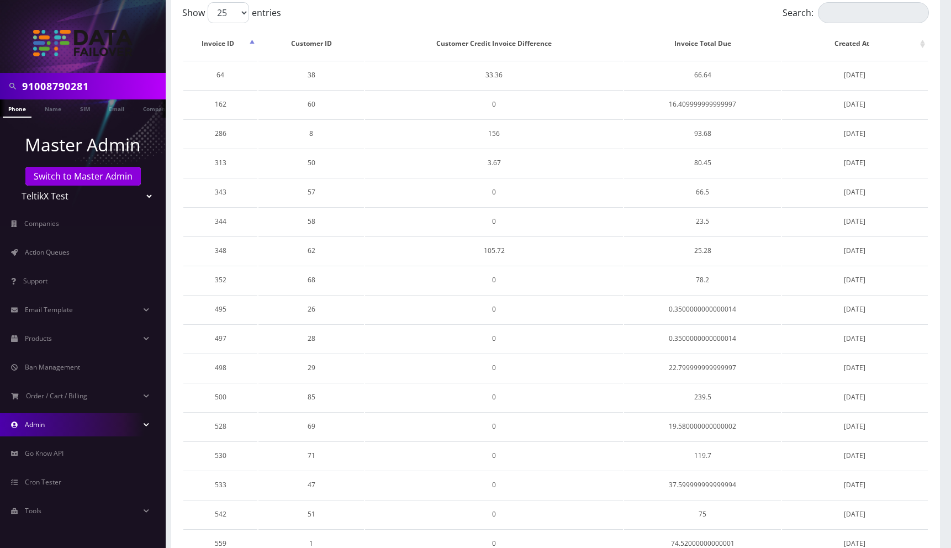
click at [60, 428] on link "Admin" at bounding box center [83, 424] width 166 height 23
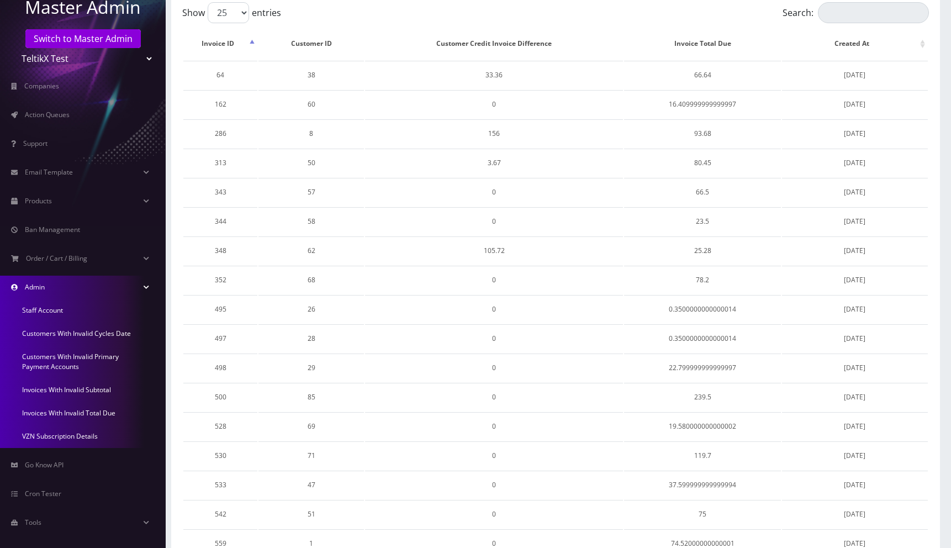
click at [74, 294] on link "Admin" at bounding box center [83, 287] width 166 height 23
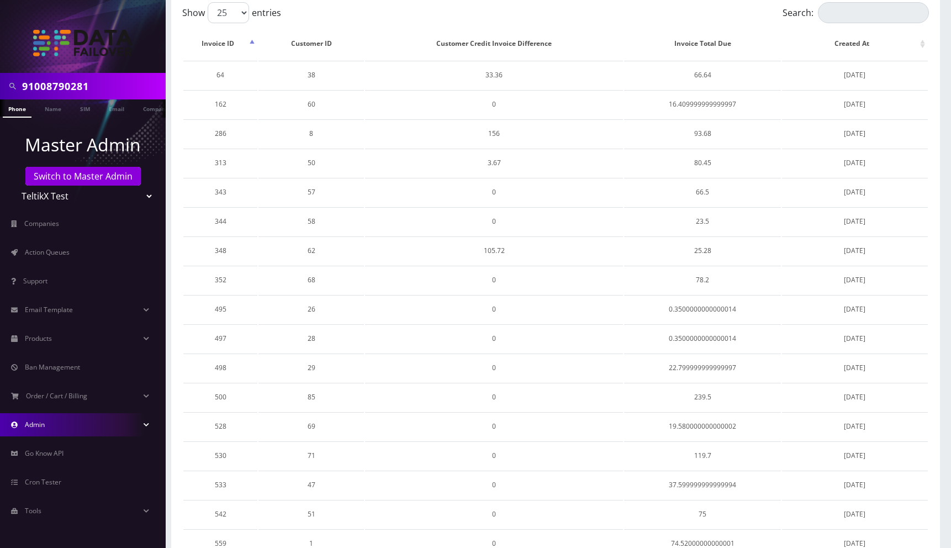
scroll to position [0, 0]
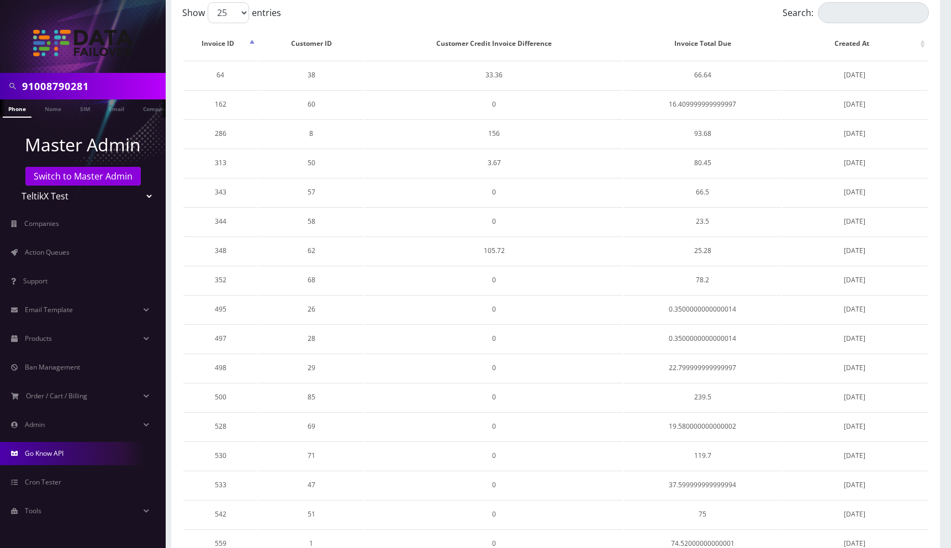
click at [60, 455] on span "Go Know API" at bounding box center [44, 453] width 39 height 9
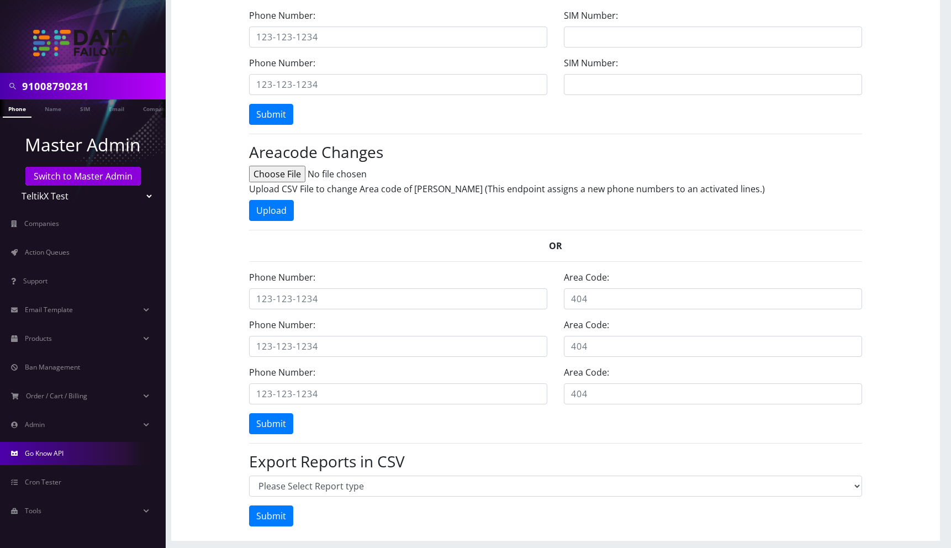
scroll to position [540, 0]
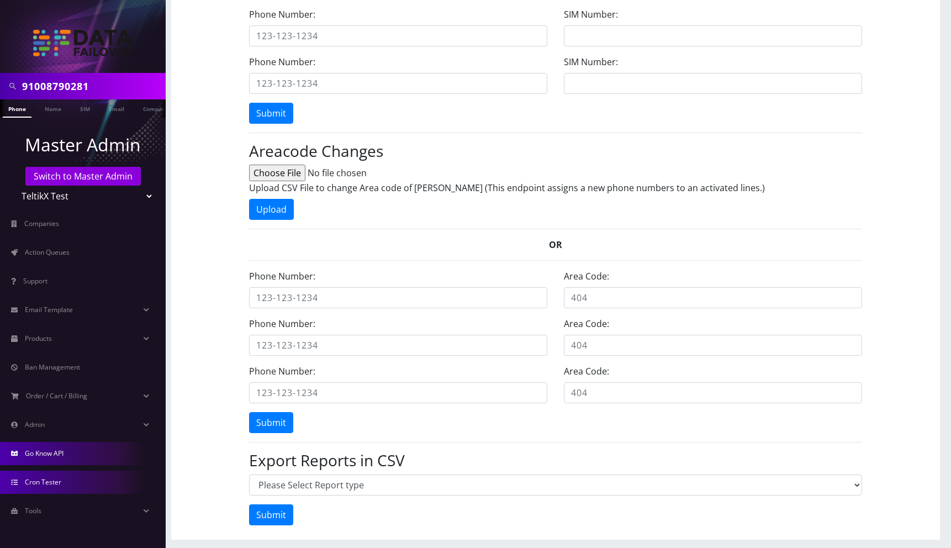
click at [57, 481] on span "Cron Tester" at bounding box center [43, 481] width 36 height 9
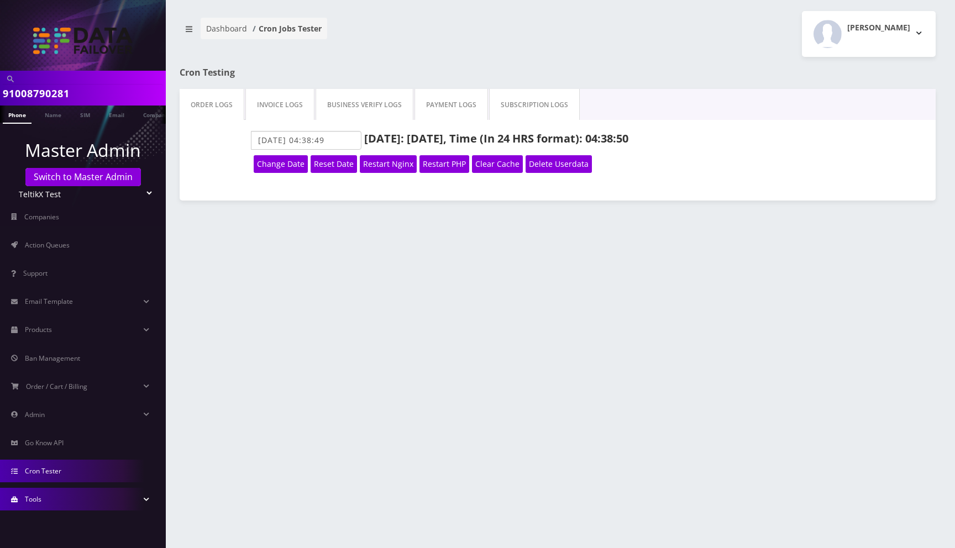
click at [53, 502] on link "Tools" at bounding box center [83, 499] width 166 height 23
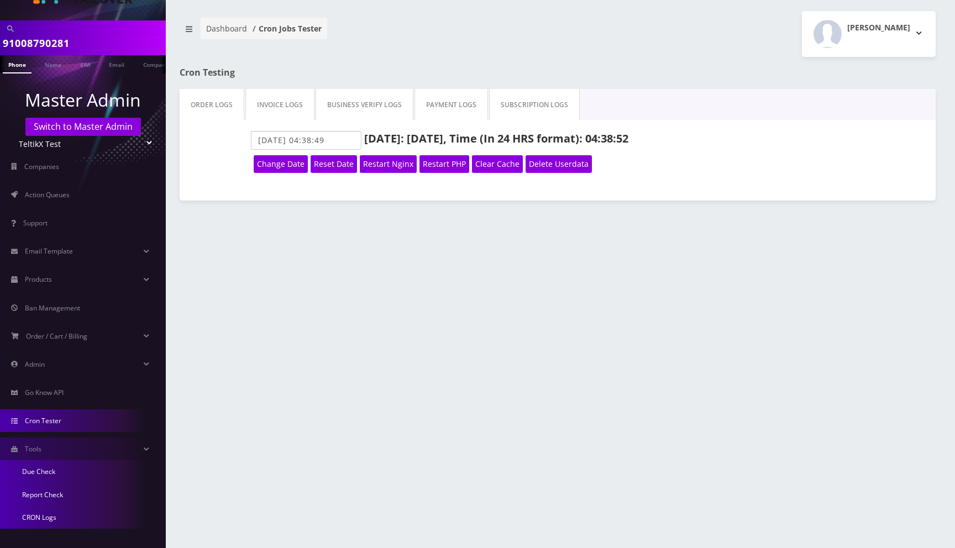
click at [46, 473] on link "Due Check" at bounding box center [83, 471] width 166 height 23
click at [604, 77] on div at bounding box center [686, 73] width 515 height 32
click at [637, 44] on div "Moshe Gorin Logout" at bounding box center [750, 34] width 386 height 46
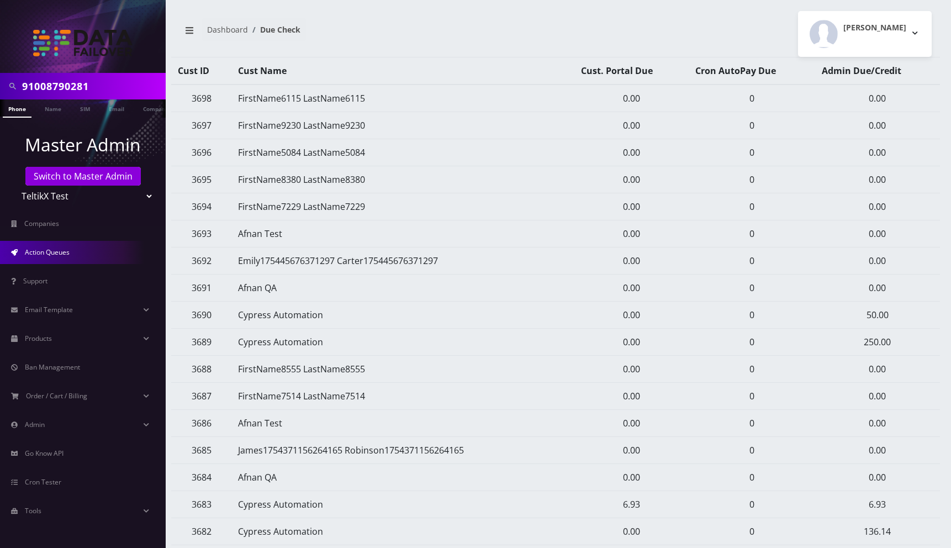
click at [53, 250] on span "Action Queues" at bounding box center [47, 251] width 45 height 9
